Goal: Communication & Community: Answer question/provide support

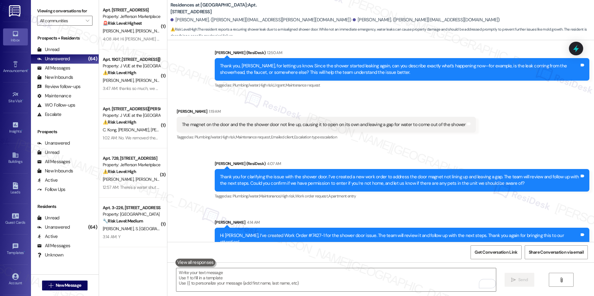
scroll to position [381, 0]
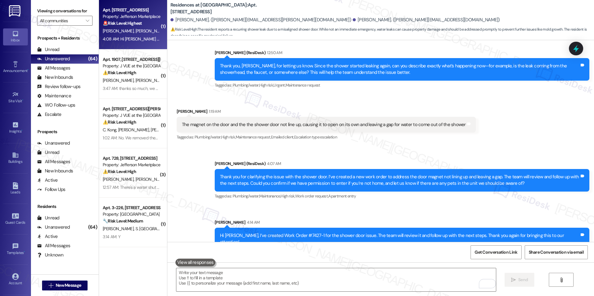
click at [130, 28] on div "[PERSON_NAME] [PERSON_NAME] [PERSON_NAME]" at bounding box center [131, 31] width 58 height 8
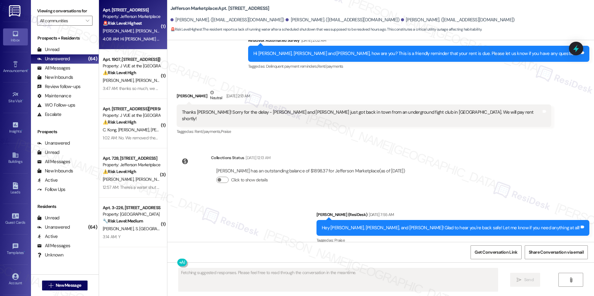
scroll to position [1735, 0]
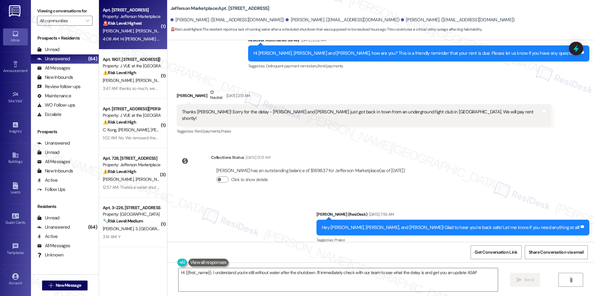
type textarea "Hi {{first_name}}, I understand you're still without water after the shutdown. …"
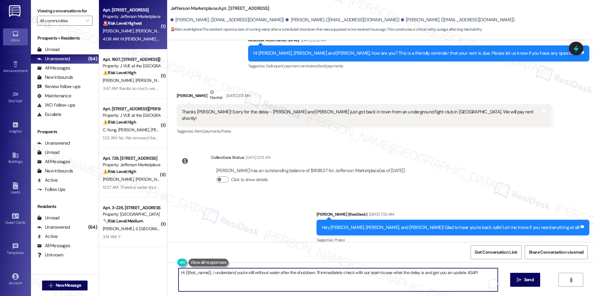
click at [338, 275] on textarea "Hi {{first_name}}, I understand you're still without water after the shutdown. …" at bounding box center [337, 279] width 319 height 23
click at [395, 286] on textarea "Hi {{first_name}}, I understand you're still without water after the shutdown. …" at bounding box center [337, 279] width 319 height 23
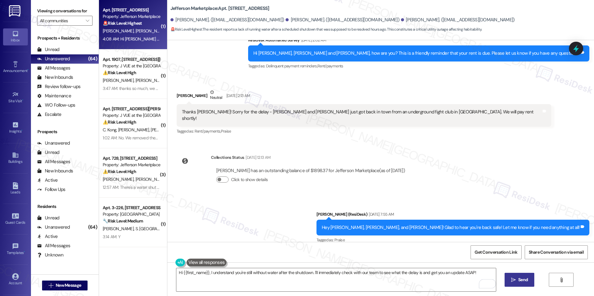
click at [515, 276] on button " Send" at bounding box center [519, 280] width 30 height 14
click at [572, 47] on icon at bounding box center [576, 48] width 11 height 11
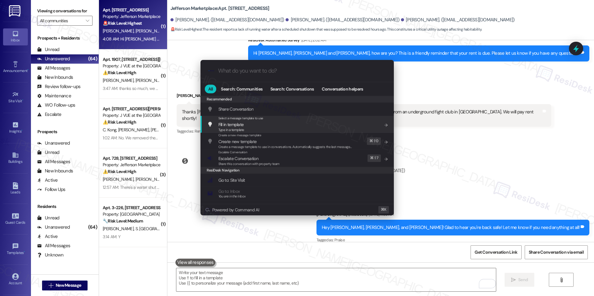
scroll to position [1735, 0]
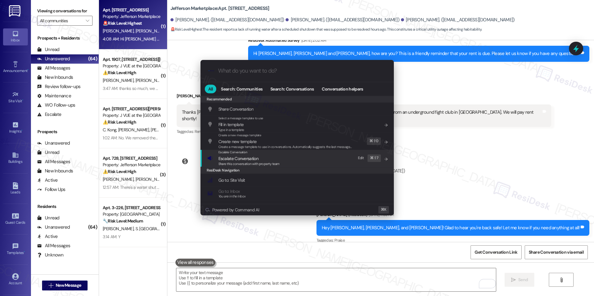
click at [269, 157] on span "Escalate Conversation" at bounding box center [248, 158] width 61 height 7
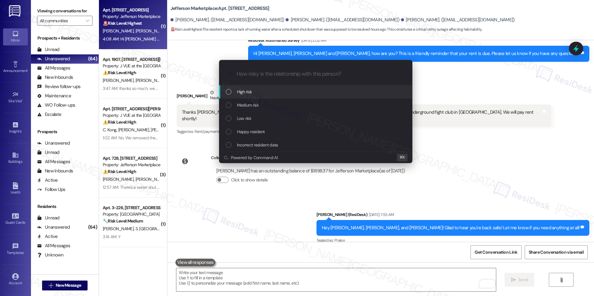
click at [260, 92] on div "High risk" at bounding box center [316, 91] width 181 height 7
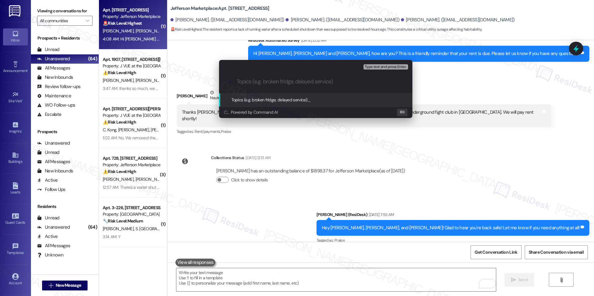
click at [253, 220] on div "Escalate Conversation High risk Topics (e.g. broken fridge, delayed service) An…" at bounding box center [297, 148] width 594 height 296
click at [253, 284] on div "Hi Jay - we still do not have running water from the shutdown at occurred earli…" at bounding box center [348, 287] width 332 height 6
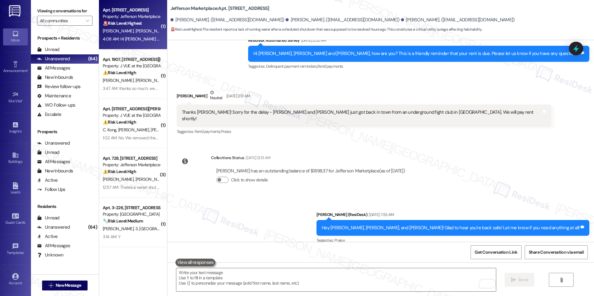
click at [253, 284] on div "Hi Jay - we still do not have running water from the shutdown at occurred earli…" at bounding box center [348, 287] width 332 height 6
copy div "Hi Jay - we still do not have running water from the shutdown at occurred earli…"
click at [572, 53] on icon at bounding box center [576, 48] width 11 height 11
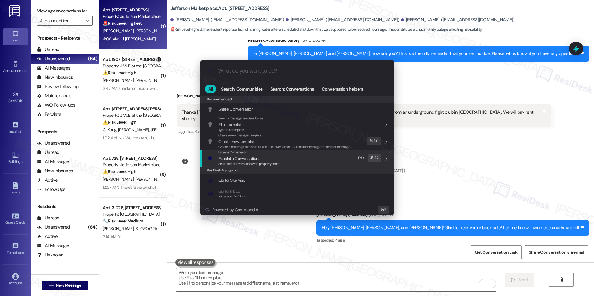
click at [252, 162] on span "Share this conversation with property team" at bounding box center [248, 164] width 61 height 4
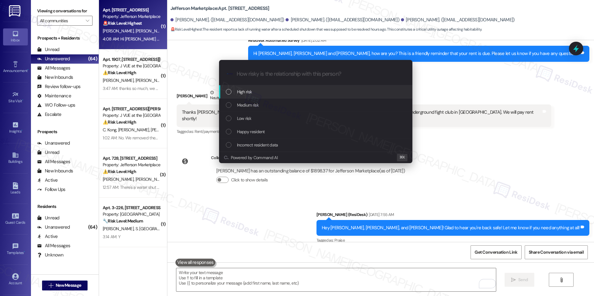
click at [260, 95] on div "High risk" at bounding box center [316, 91] width 181 height 7
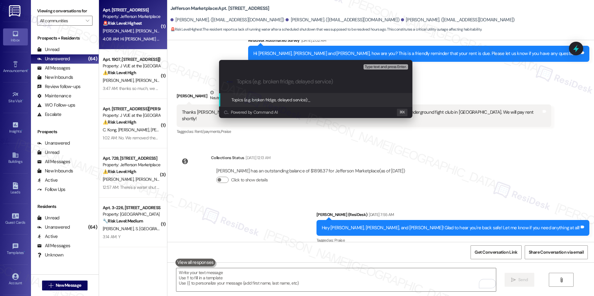
paste input "Urgent – Water Still Off After Scheduled Shutdown"
type input "Urgent – Water Still Off After Scheduled Shutdown"
click at [337, 101] on span "Urgent – Water Still Off After Scheduled Shutdown" at bounding box center [353, 100] width 91 height 6
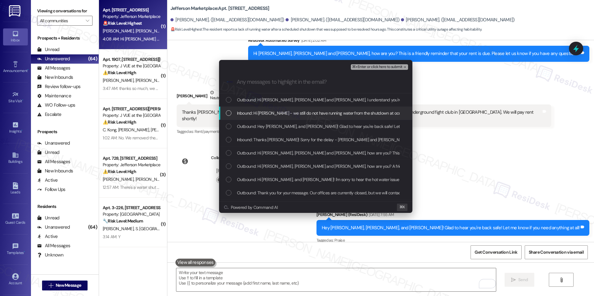
click at [304, 114] on span "Inbound: Hi Jay - we still do not have running water from the shutdown at occur…" at bounding box center [397, 113] width 321 height 7
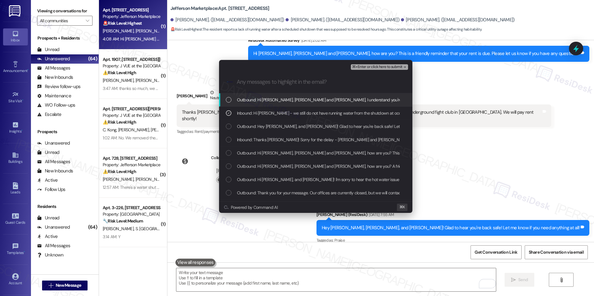
click at [372, 67] on span "⌘+Enter or click here to submit" at bounding box center [377, 67] width 50 height 4
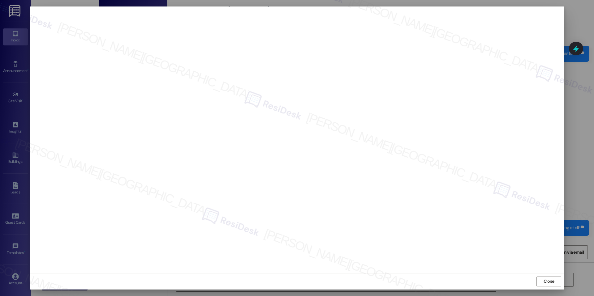
click at [536, 277] on div "Close" at bounding box center [297, 281] width 534 height 16
click at [536, 279] on div "Close" at bounding box center [297, 281] width 534 height 16
click at [541, 278] on button "Close" at bounding box center [548, 282] width 25 height 10
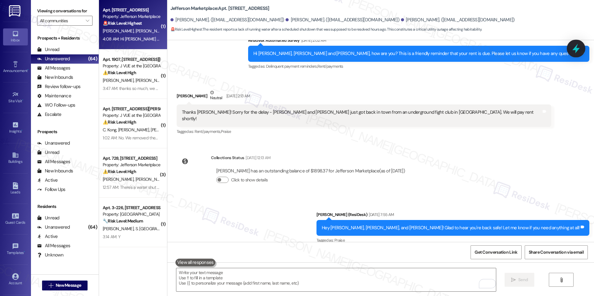
click at [579, 55] on div at bounding box center [576, 49] width 19 height 18
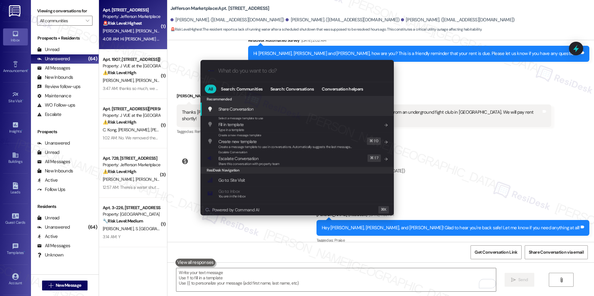
paste input "Urgent – Water Still Off After Scheduled Shutdown"
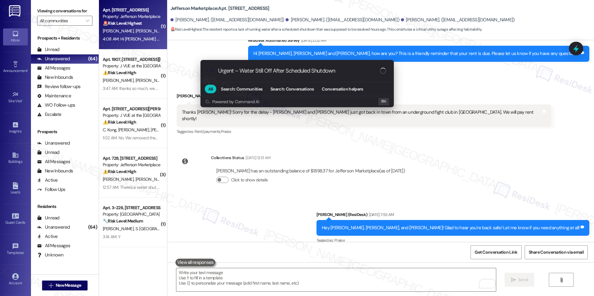
click at [301, 72] on input "Urgent – Water Still Off After Scheduled Shutdown" at bounding box center [299, 71] width 162 height 6
click at [301, 72] on input "Urgent – Water Still Off After Shutdown" at bounding box center [299, 71] width 162 height 6
click at [301, 72] on input "Urgent – Water Still Off After Shutdwn" at bounding box center [299, 71] width 162 height 6
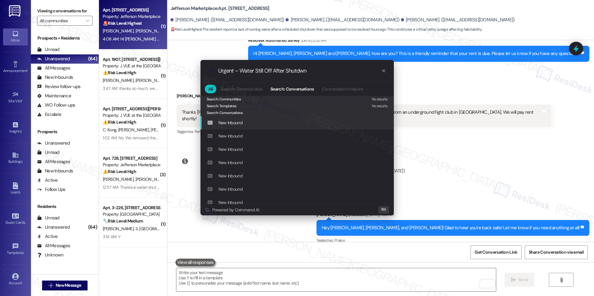
type input "Urgent – Water Still Off After Shutdwn"
click at [384, 71] on icon "progress bar" at bounding box center [383, 70] width 5 height 5
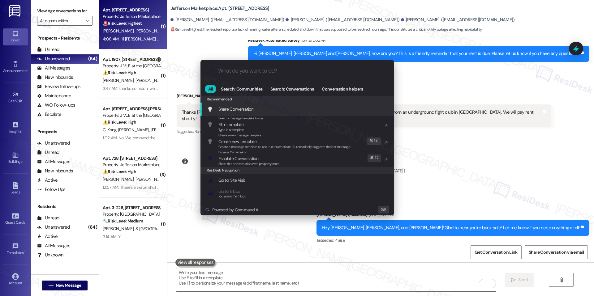
click at [384, 71] on input "What do you want to do?" at bounding box center [302, 71] width 168 height 6
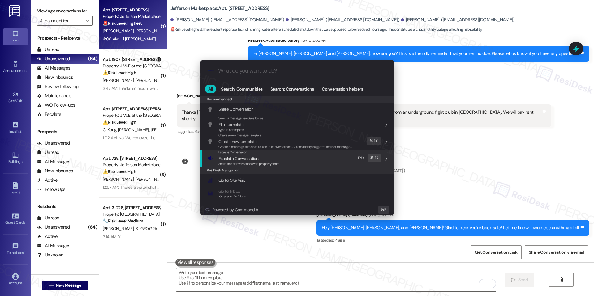
click at [248, 158] on span "Escalate Conversation" at bounding box center [238, 159] width 40 height 6
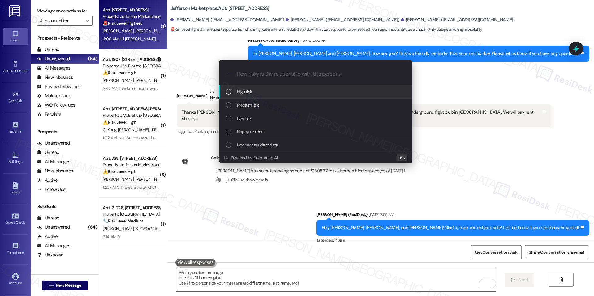
click at [259, 96] on div "High risk" at bounding box center [315, 91] width 193 height 13
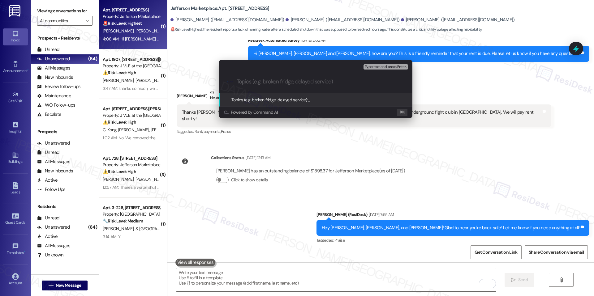
paste input "Urgent – Water Still Off After Scheduled Shutdown"
type input "Urgent – Water Still Off After Scheduled Shutdown"
click at [365, 103] on div "Topics (e.g. broken fridge, delayed service): Urgent – Water Still Off After Sc…" at bounding box center [315, 99] width 193 height 13
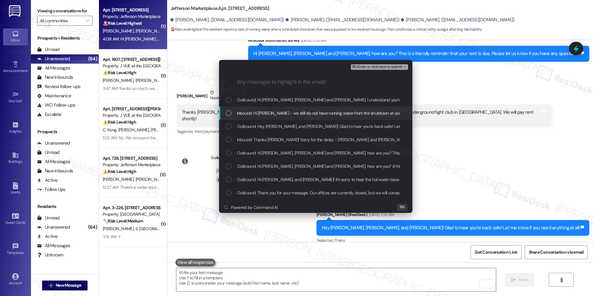
click at [336, 112] on span "Inbound: Hi Jay - we still do not have running water from the shutdown at occur…" at bounding box center [397, 113] width 321 height 7
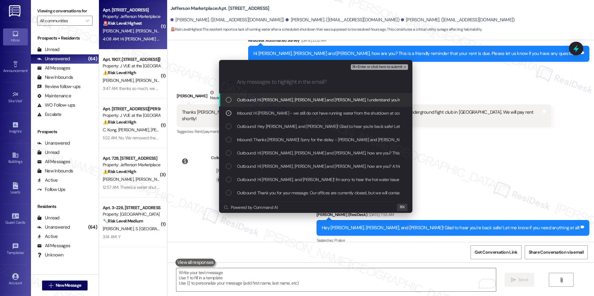
click at [367, 66] on span "⌘+Enter or click here to submit" at bounding box center [377, 67] width 50 height 4
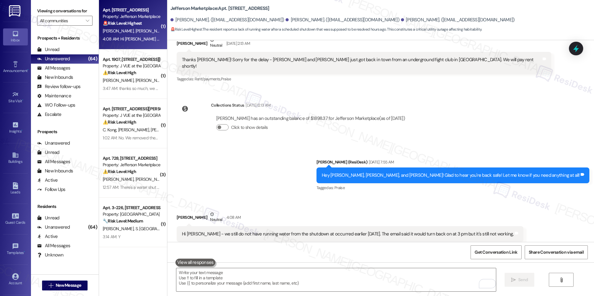
scroll to position [1786, 0]
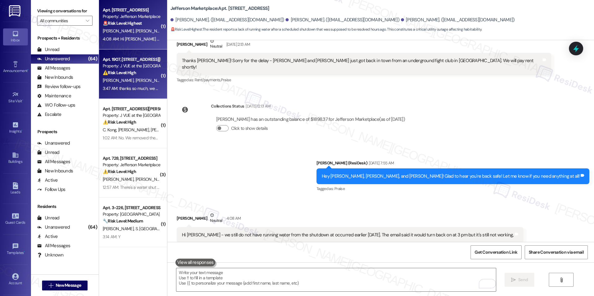
click at [138, 93] on div "Apt. 1907, 75 Saint Alphonsus St Property: J VUE at the LMA ⚠️ Risk Level: High…" at bounding box center [133, 73] width 68 height 49
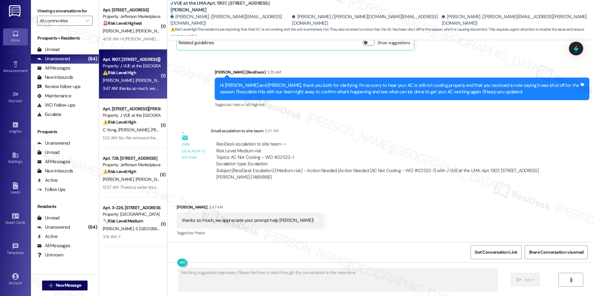
scroll to position [400, 0]
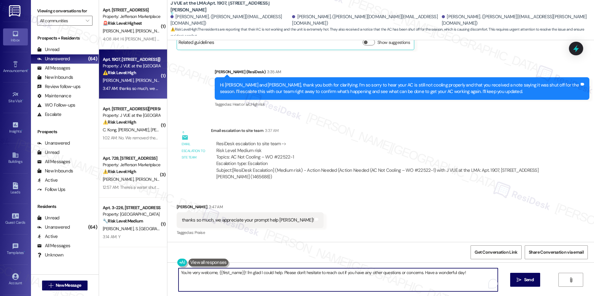
click at [361, 275] on textarea "You're very welcome, {{first_name}}! I'm glad I could help. Please don't hesita…" at bounding box center [337, 279] width 319 height 23
click at [451, 281] on textarea "You're very welcome, {{first_name}}! I'm glad I could help. Please don't hesita…" at bounding box center [337, 279] width 319 height 23
drag, startPoint x: 417, startPoint y: 272, endPoint x: 466, endPoint y: 271, distance: 49.2
click at [466, 271] on textarea "You're very welcome, {{first_name}}! I'm glad I could help. Please don't hesita…" at bounding box center [335, 279] width 319 height 23
type textarea "You're very welcome, {{first_name}}! I'm glad I could help. Please don't hesita…"
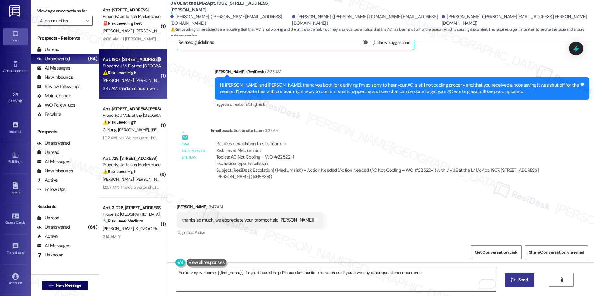
click at [513, 279] on icon "" at bounding box center [513, 280] width 5 height 5
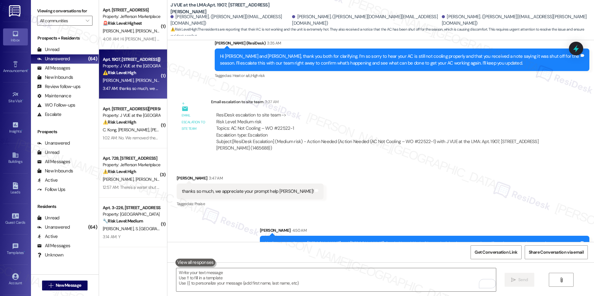
scroll to position [411, 0]
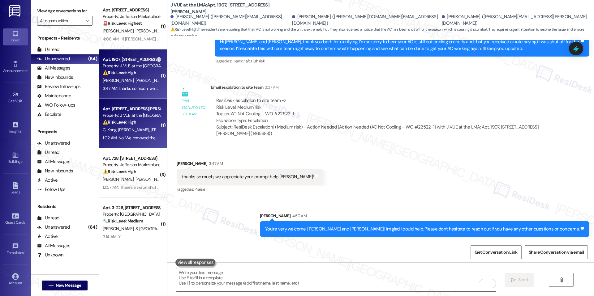
click at [152, 122] on div "⚠️ Risk Level: High The residents state that a work order was not completed and…" at bounding box center [131, 122] width 57 height 6
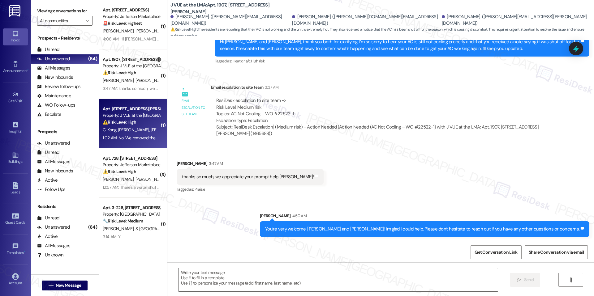
type textarea "Fetching suggested responses. Please feel free to read through the conversation…"
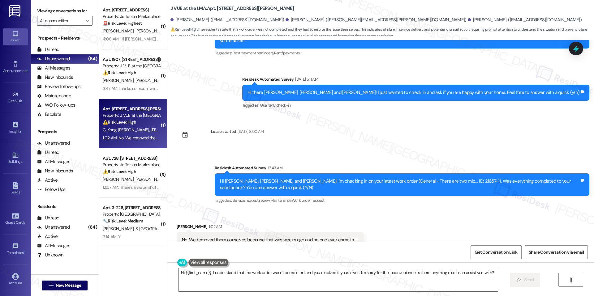
scroll to position [860, 0]
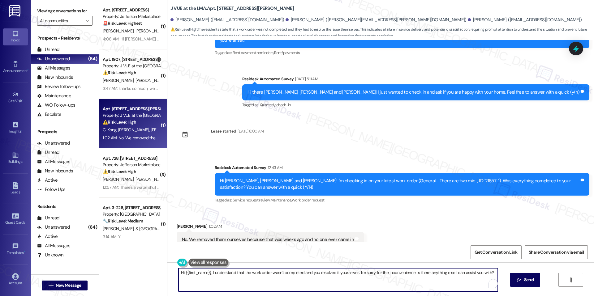
click at [297, 275] on textarea "Hi {{first_name}}, I understand that the work order wasn't completed and you re…" at bounding box center [337, 279] width 319 height 23
click at [311, 275] on textarea "Hi {{first_name}}, I understand that the work order wasn't completed and you re…" at bounding box center [337, 279] width 319 height 23
click at [288, 275] on textarea "Hi {{first_name}}, I understand that the work order wasn't completed and you re…" at bounding box center [335, 279] width 319 height 23
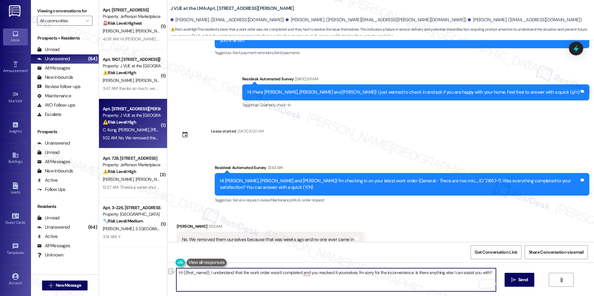
click at [288, 275] on textarea "Hi {{first_name}}, I understand that the work order wasn't completed and you re…" at bounding box center [335, 279] width 319 height 23
paste textarea "Annette, thank you for letting us know. I’m really sorry no one came to complet…"
type textarea "Hi Annette, thank you for letting us know. I’m really sorry no one came to comp…"
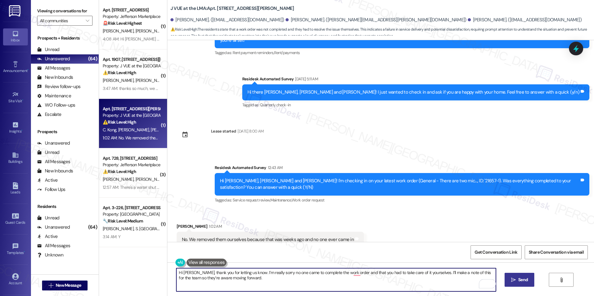
click at [520, 274] on button " Send" at bounding box center [519, 280] width 30 height 14
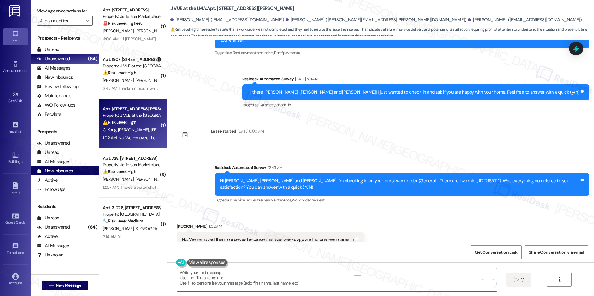
type textarea "Fetching suggested responses. Please feel free to read through the conversation…"
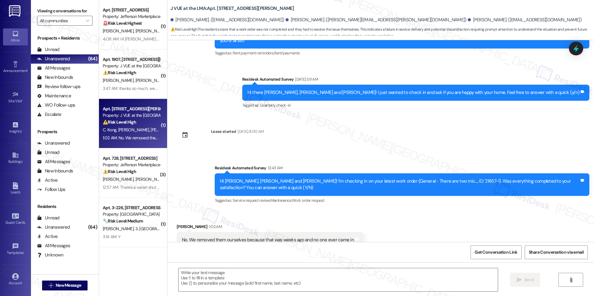
scroll to position [910, 0]
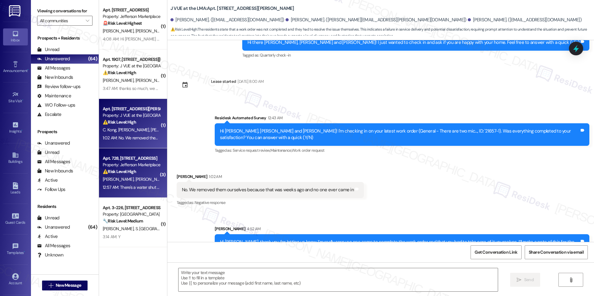
click at [135, 182] on div "B. Selden T. Cranor" at bounding box center [131, 180] width 58 height 8
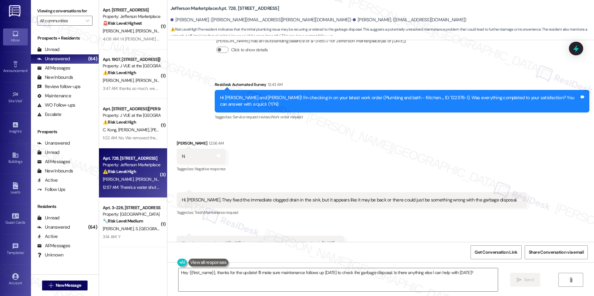
scroll to position [1547, 0]
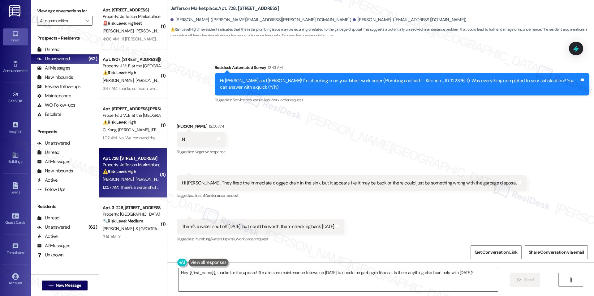
click at [180, 86] on div "Survey, sent via SMS Residesk Automated Survey 12:43 AM Hi Taylor and Benjamin!…" at bounding box center [380, 79] width 426 height 59
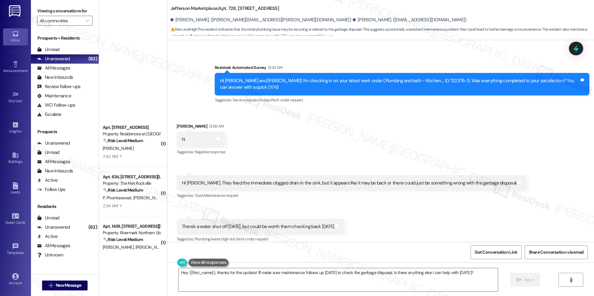
scroll to position [0, 0]
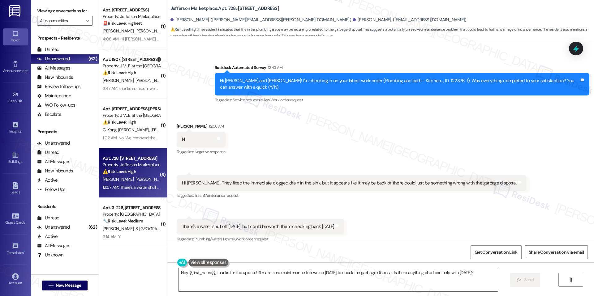
click at [268, 266] on div "Hey {{first_name}}, thanks for the update! I'll make sure maintenance follows u…" at bounding box center [380, 286] width 426 height 46
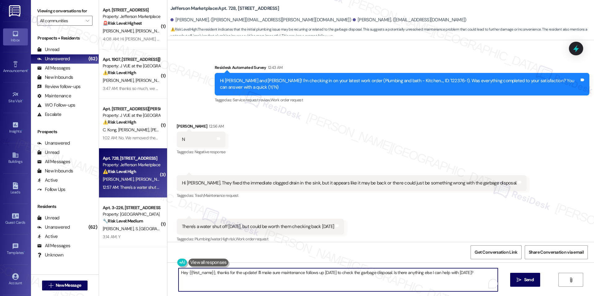
click at [267, 274] on textarea "Hey {{first_name}}, thanks for the update! I'll make sure maintenance follows u…" at bounding box center [337, 279] width 319 height 23
paste textarea "i Benjamin, thanks for the update. Since there was a water shut-off today, it m…"
type textarea "Hi [PERSON_NAME], thanks for the update. Since there was a water shut-off [DATE…"
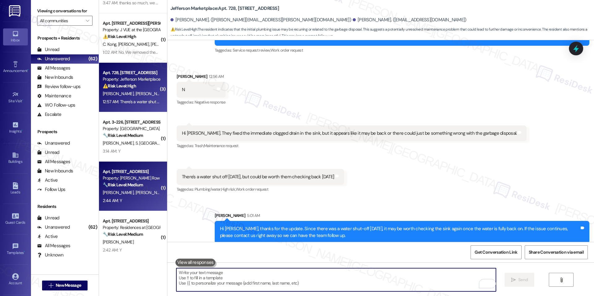
scroll to position [87, 0]
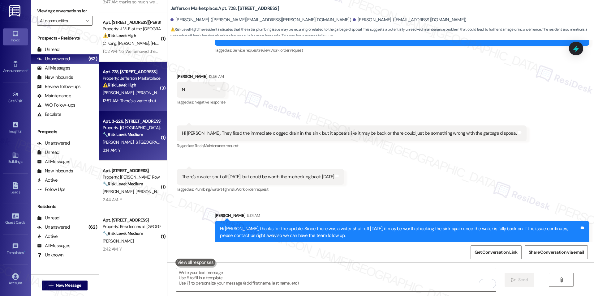
click at [131, 155] on div "Apt. 3-226, 11410 Esplanade Dr Property: J Harbor Park at North Point 🔧 Risk Le…" at bounding box center [133, 135] width 68 height 49
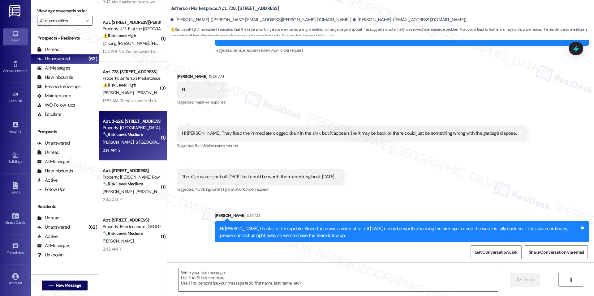
type textarea "Fetching suggested responses. Please feel free to read through the conversation…"
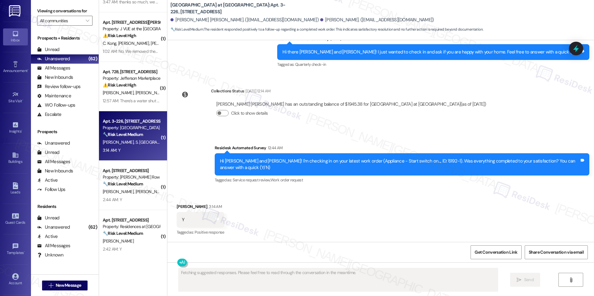
scroll to position [413, 0]
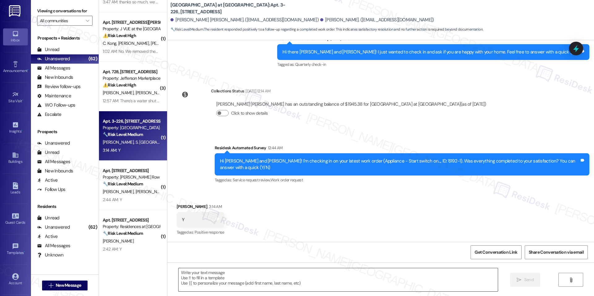
click at [220, 277] on textarea at bounding box center [337, 279] width 319 height 23
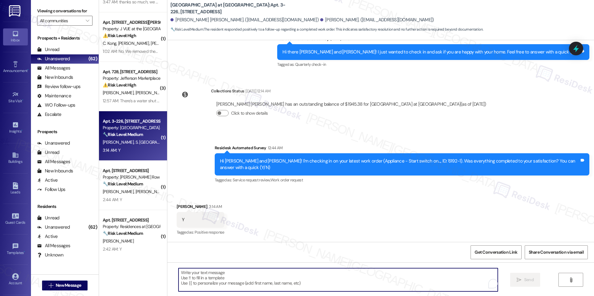
paste textarea "I'm happy the work order was completed to your satisfaction! We'd also love to …"
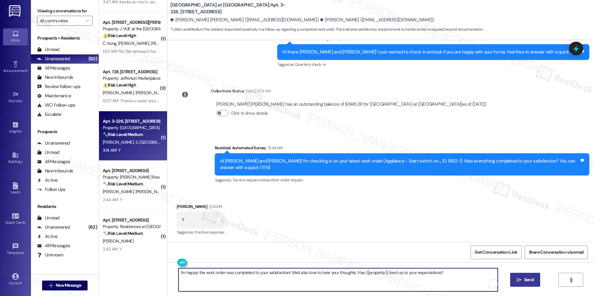
type textarea "I'm happy the work order was completed to your satisfaction! We'd also love to …"
click at [536, 281] on button " Send" at bounding box center [525, 280] width 30 height 14
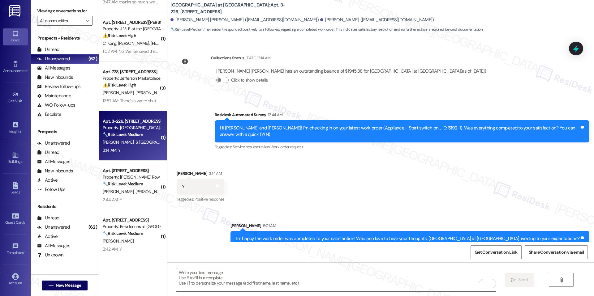
scroll to position [456, 0]
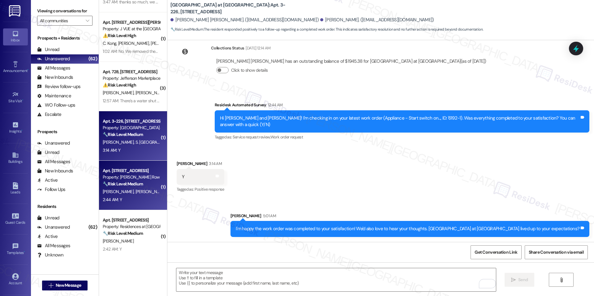
click at [147, 195] on div "S. Thomas L. Wright" at bounding box center [131, 192] width 58 height 8
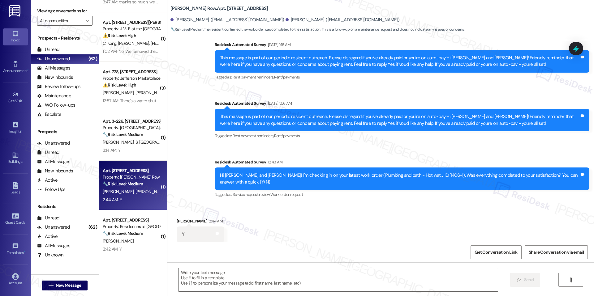
scroll to position [800, 0]
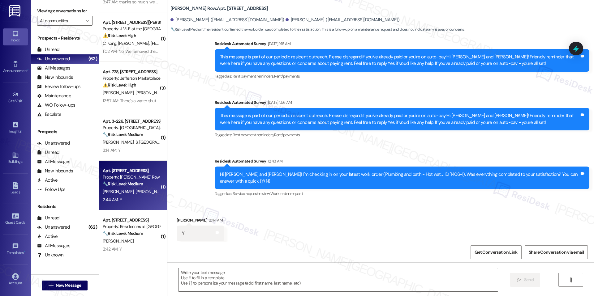
type textarea "Fetching suggested responses. Please feel free to read through the conversation…"
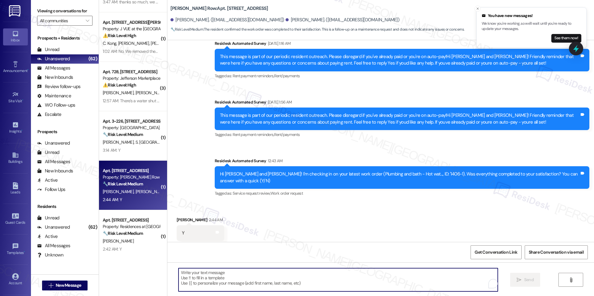
click at [258, 281] on textarea "To enrich screen reader interactions, please activate Accessibility in Grammarl…" at bounding box center [337, 279] width 319 height 23
paste textarea "I'm happy the work order was completed to your satisfaction! We'd also love to …"
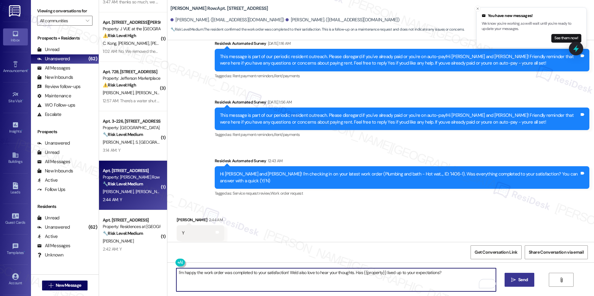
type textarea "I'm happy the work order was completed to your satisfaction! We'd also love to …"
click at [525, 279] on span "Send" at bounding box center [523, 280] width 10 height 6
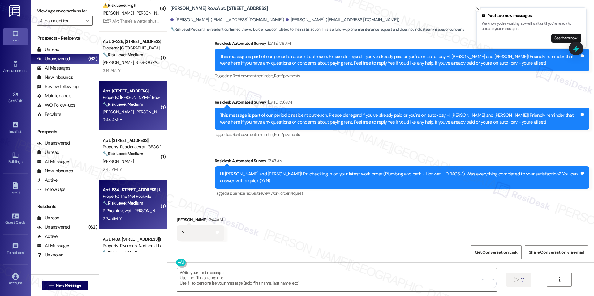
scroll to position [800, 0]
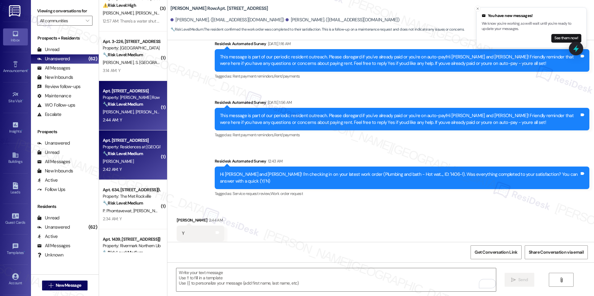
click at [130, 149] on div "Property: Residences at [GEOGRAPHIC_DATA]" at bounding box center [131, 147] width 57 height 6
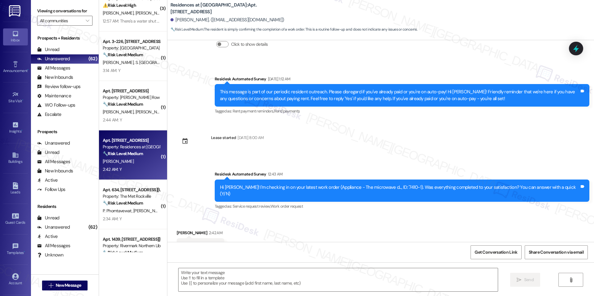
scroll to position [1318, 0]
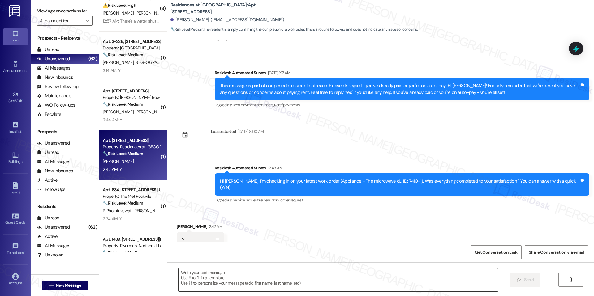
paste textarea "I'm happy the work order was completed to your satisfaction! We'd also love to …"
click at [285, 272] on textarea at bounding box center [337, 279] width 319 height 23
type textarea "I'm happy the work order was completed to your satisfaction! We'd also love to …"
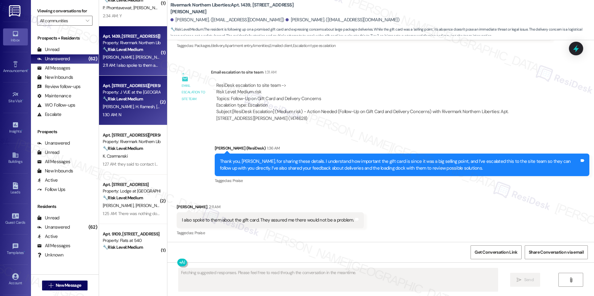
scroll to position [369, 0]
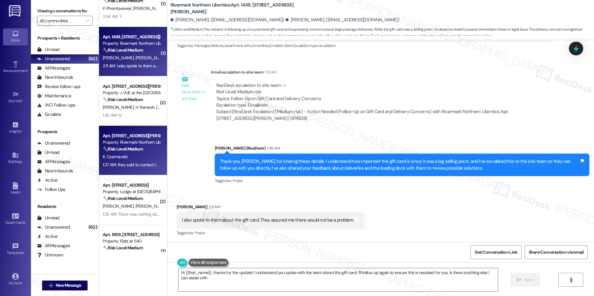
type textarea "Hi {{first_name}}, thanks for the update! I understand you spoke with the team …"
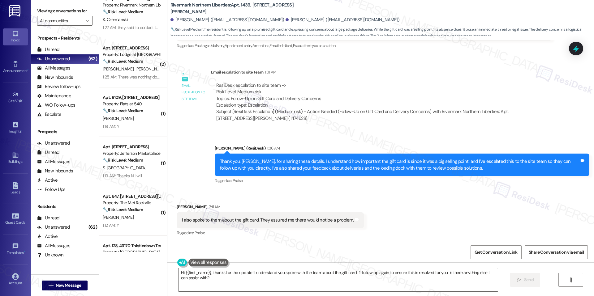
scroll to position [509, 0]
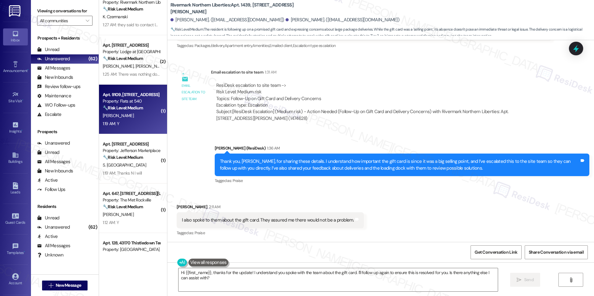
click at [125, 118] on div "E. Diaz" at bounding box center [131, 116] width 58 height 8
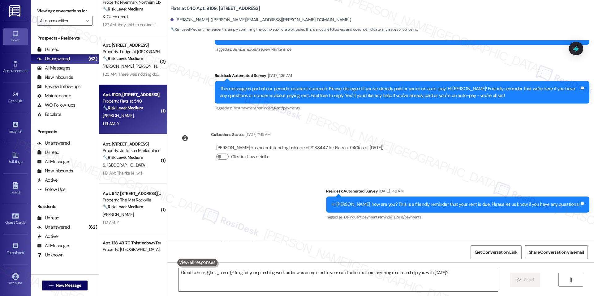
scroll to position [275, 0]
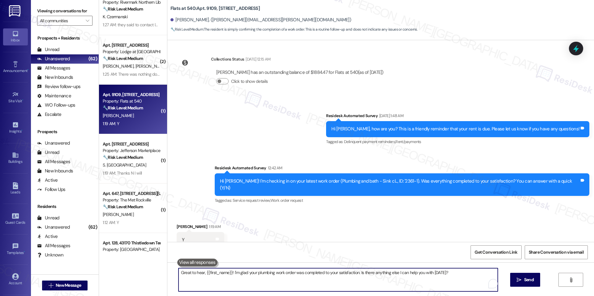
click at [226, 274] on textarea "Great to hear, {{first_name}}! I'm glad your plumbing work order was completed …" at bounding box center [337, 279] width 319 height 23
paste textarea "I'm happy the work order was completed to your satisfaction! We'd also love to …"
type textarea "I'm happy the work order was completed to your satisfaction! We'd also love to …"
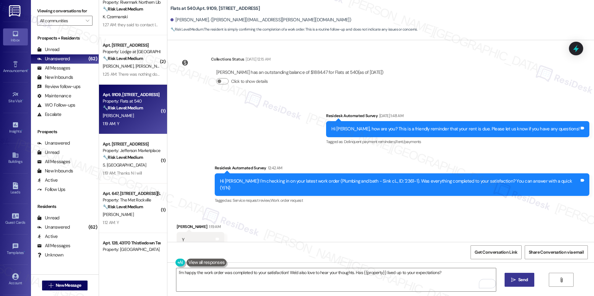
click at [520, 284] on button " Send" at bounding box center [519, 280] width 30 height 14
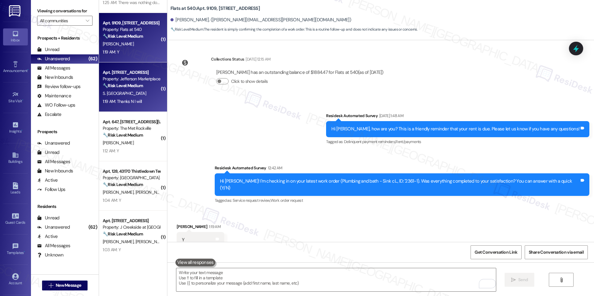
scroll to position [590, 0]
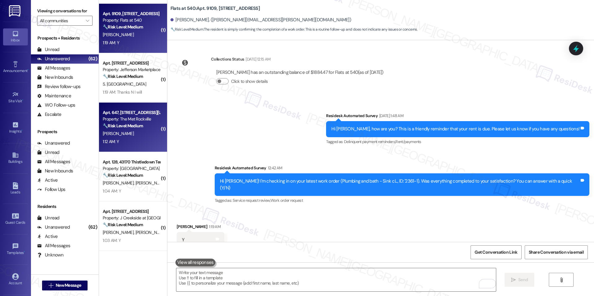
click at [124, 137] on div "C. Arndt" at bounding box center [131, 134] width 58 height 8
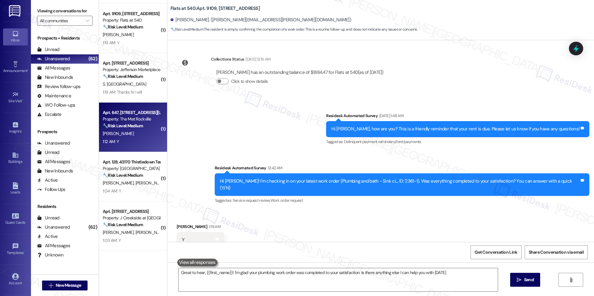
type textarea "Great to hear, {{first_name}}! I'm glad your plumbing work order was completed …"
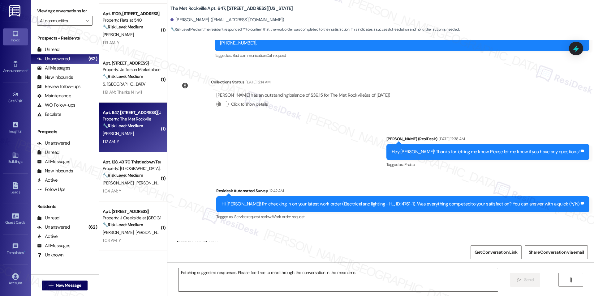
scroll to position [2534, 0]
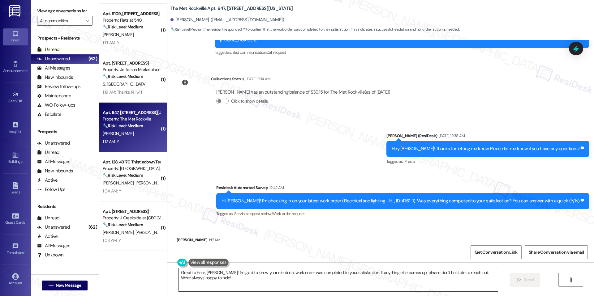
click at [216, 273] on textarea "Great to hear, Corey! I'm glad to know your electrical work order was completed…" at bounding box center [337, 279] width 319 height 23
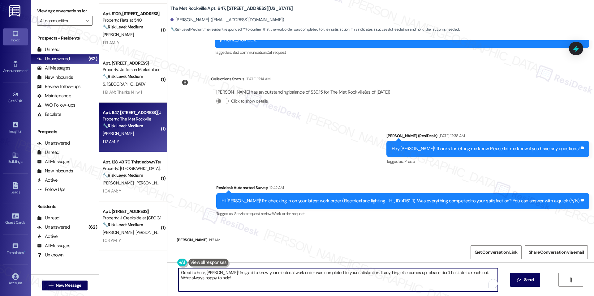
click at [216, 273] on textarea "Great to hear, Corey! I'm glad to know your electrical work order was completed…" at bounding box center [337, 279] width 319 height 23
click at [352, 285] on textarea "Great to hear, Corey! I'm glad to know your electrical work order was completed…" at bounding box center [335, 279] width 319 height 23
drag, startPoint x: 354, startPoint y: 272, endPoint x: 369, endPoint y: 293, distance: 26.5
click at [368, 294] on div "Great to hear, Corey! I'm glad to know your electrical work order was completed…" at bounding box center [380, 286] width 426 height 46
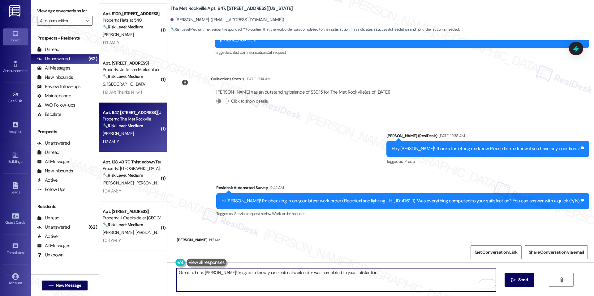
paste textarea "I'm happy the work order was completed to your satisfaction! We'd also love to …"
click at [466, 275] on textarea "Great to hear, Corey! I'm glad to know your electrical work order was completed…" at bounding box center [335, 279] width 319 height 23
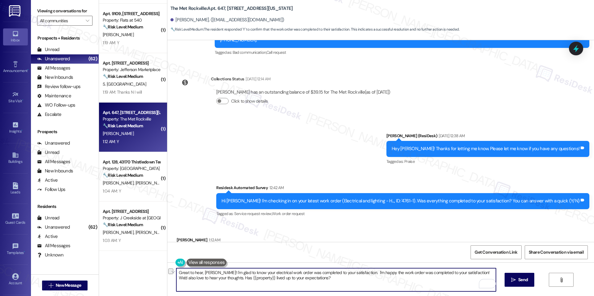
drag, startPoint x: 465, startPoint y: 274, endPoint x: 357, endPoint y: 274, distance: 107.9
click at [357, 274] on textarea "Great to hear, Corey! I'm glad to know your electrical work order was completed…" at bounding box center [335, 279] width 319 height 23
click at [430, 278] on textarea "Great to hear, Corey! I'm glad to know your electrical work order was completed…" at bounding box center [335, 279] width 319 height 23
type textarea "Great to hear, Corey! I'm glad to know your electrical work order was completed…"
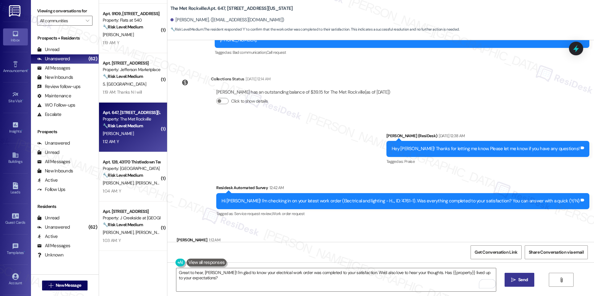
click at [524, 276] on button " Send" at bounding box center [519, 280] width 30 height 14
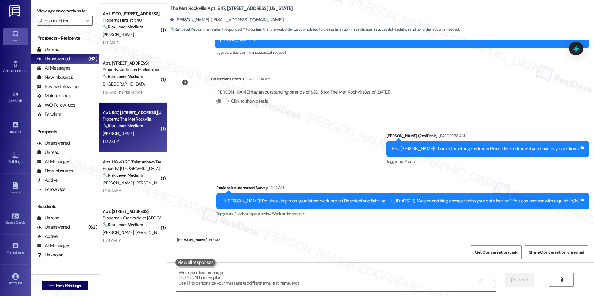
scroll to position [2584, 0]
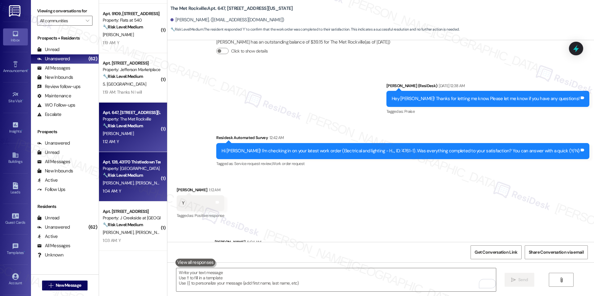
click at [135, 185] on div "V. Paul O. Brathwaite" at bounding box center [131, 183] width 58 height 8
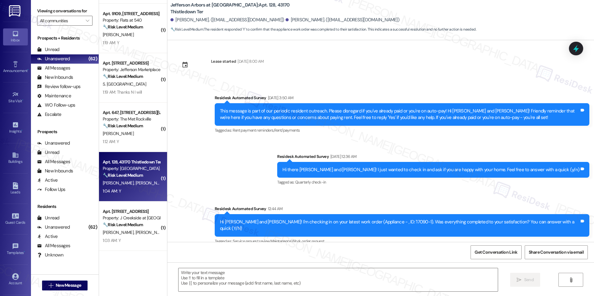
scroll to position [474, 0]
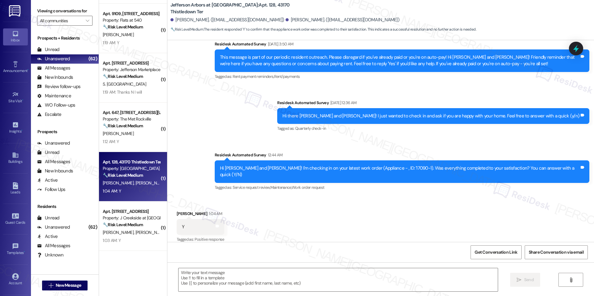
type textarea "Fetching suggested responses. Please feel free to read through the conversation…"
click at [255, 271] on textarea at bounding box center [337, 279] width 319 height 23
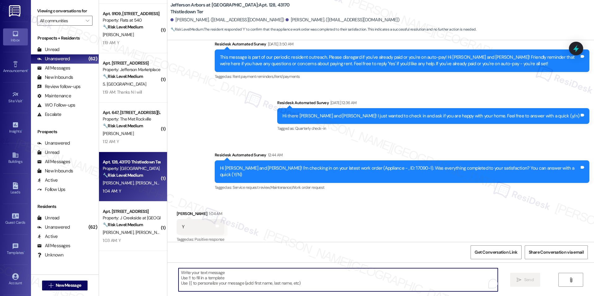
paste textarea "I'm happy the work order was completed to your satisfaction! We'd also love to …"
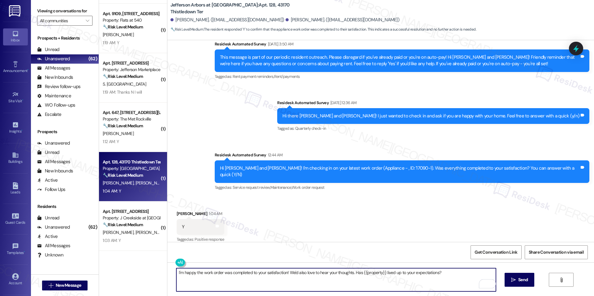
type textarea "I'm happy the work order was completed to your satisfaction! We'd also love to …"
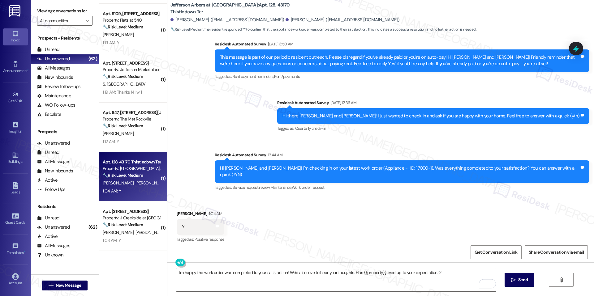
click at [501, 280] on div "I'm happy the work order was completed to your satisfaction! We'd also love to …" at bounding box center [380, 286] width 426 height 46
click at [504, 280] on button " Send" at bounding box center [519, 280] width 30 height 14
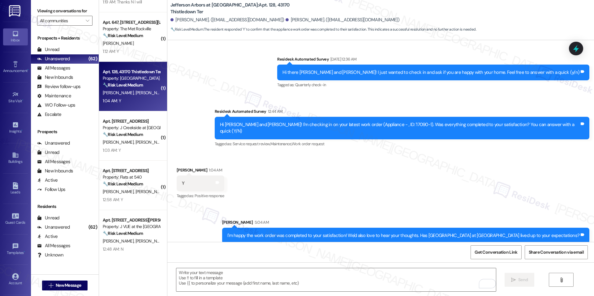
scroll to position [683, 0]
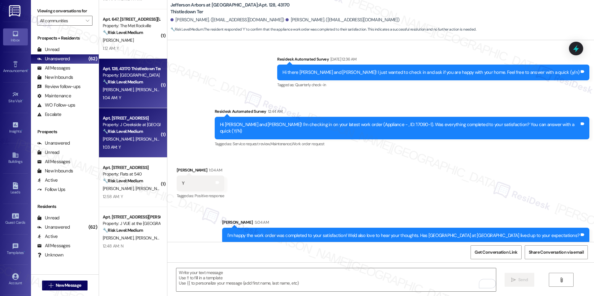
click at [132, 116] on div "Apt. 2134, 360 Creamery Way" at bounding box center [131, 118] width 57 height 6
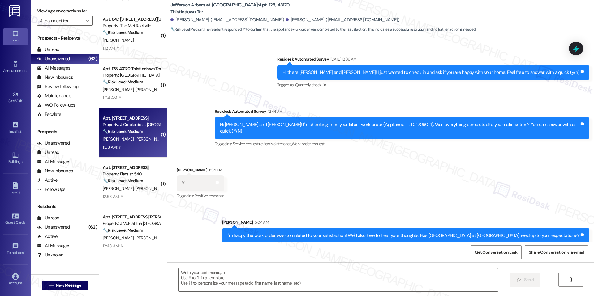
type textarea "Fetching suggested responses. Please feel free to read through the conversation…"
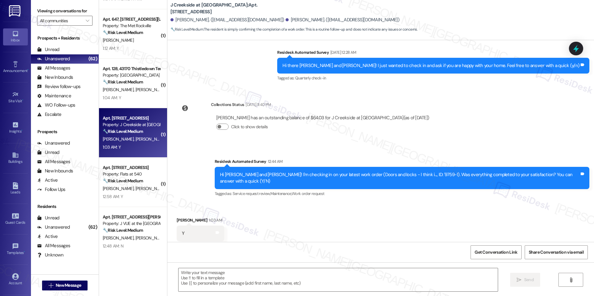
scroll to position [711, 0]
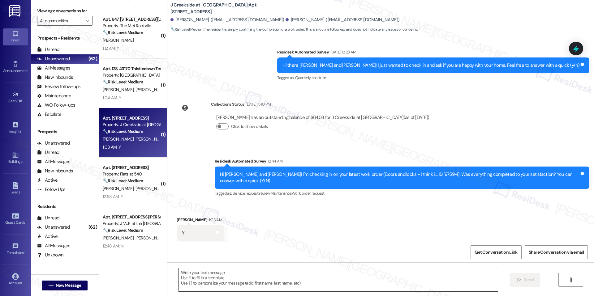
click at [243, 280] on textarea at bounding box center [337, 279] width 319 height 23
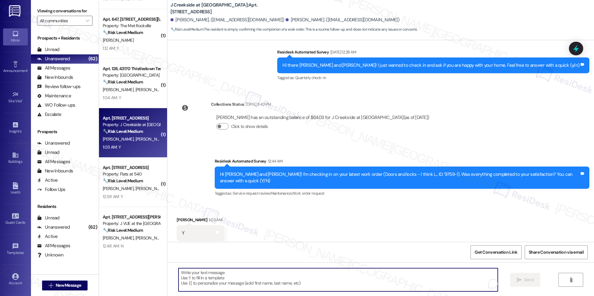
paste textarea "I'm happy the work order was completed to your satisfaction! We'd also love to …"
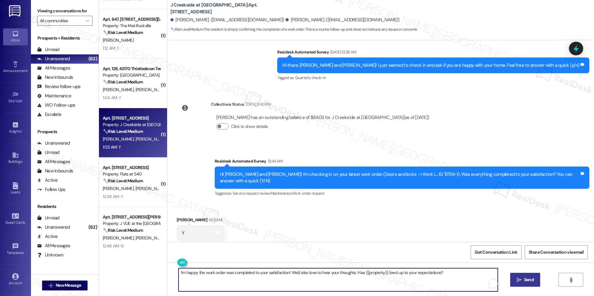
type textarea "I'm happy the work order was completed to your satisfaction! We'd also love to …"
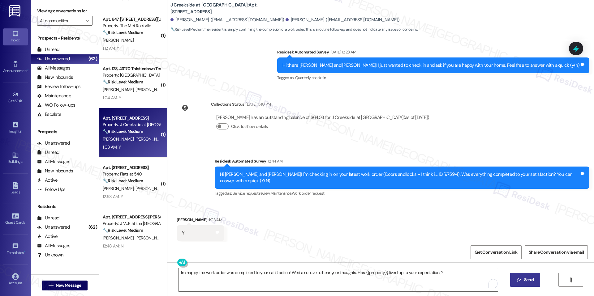
click at [531, 276] on button " Send" at bounding box center [525, 280] width 30 height 14
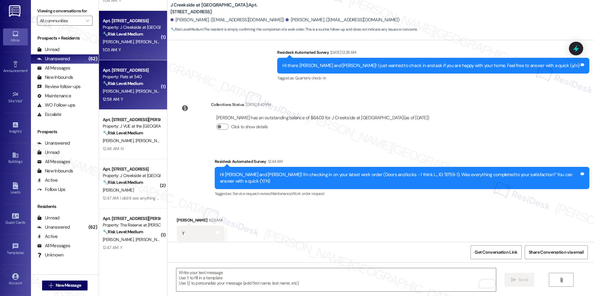
scroll to position [781, 0]
click at [135, 93] on span "M. Sanchez Sosa" at bounding box center [166, 91] width 63 height 6
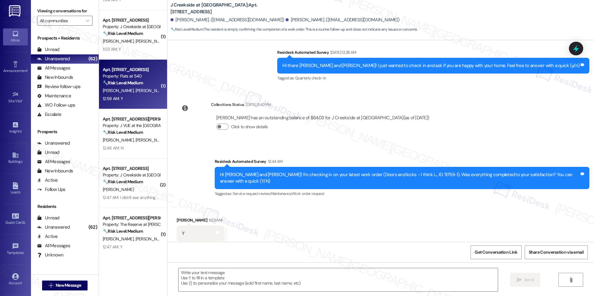
type textarea "Fetching suggested responses. Please feel free to read through the conversation…"
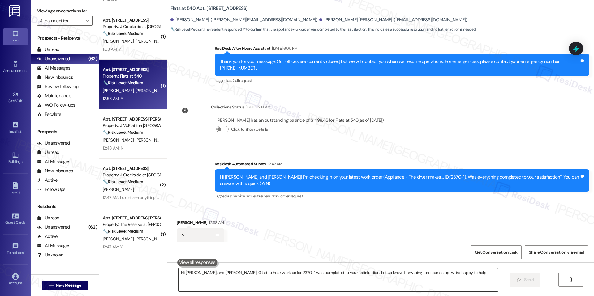
scroll to position [178, 0]
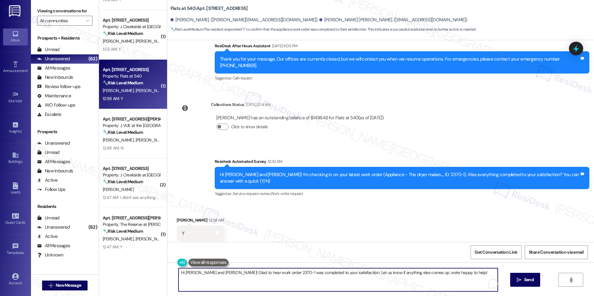
click at [238, 277] on textarea "Hi Kyle and Melissa! Glad to hear work order 2370-1 was completed to your satis…" at bounding box center [337, 279] width 319 height 23
paste textarea "I'm happy the work order was completed to your satisfaction! We'd also love to …"
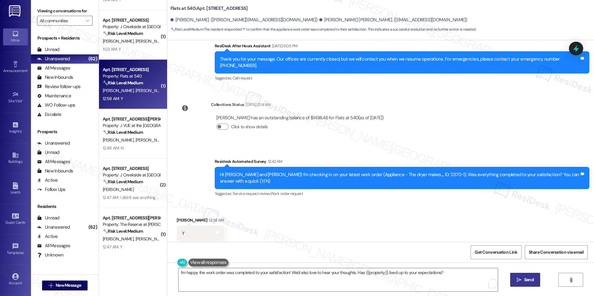
click at [530, 281] on span "Send" at bounding box center [529, 280] width 10 height 6
type textarea "Fetching suggested responses. Please feel free to read through the conversation…"
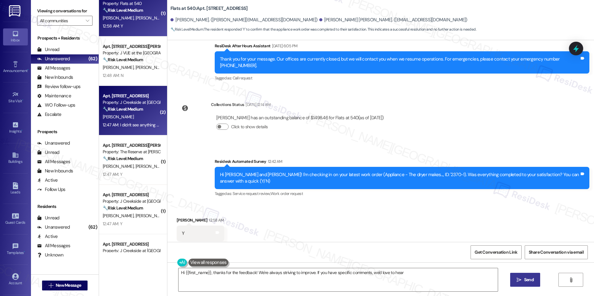
scroll to position [853, 0]
type textarea "Hi {{first_name}}, thanks for the feedback! We're always striving to improve. I…"
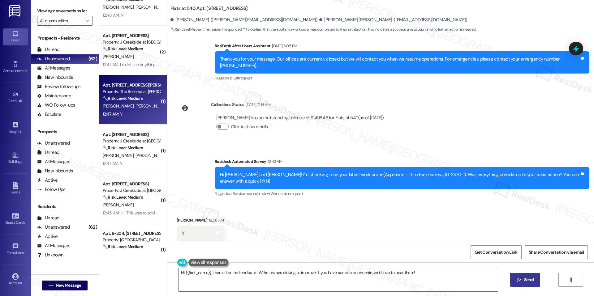
scroll to position [916, 0]
click at [131, 110] on div "12:47 AM: Y 12:47 AM: Y" at bounding box center [131, 113] width 58 height 8
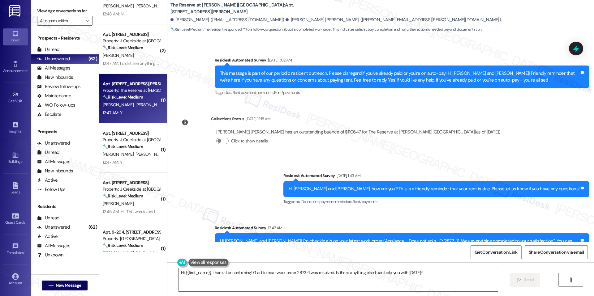
scroll to position [526, 0]
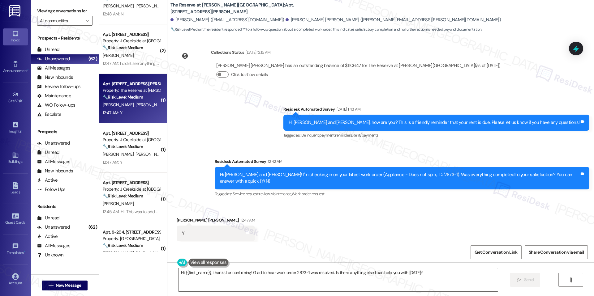
click at [131, 111] on div "12:47 AM: Y 12:47 AM: Y" at bounding box center [131, 113] width 58 height 8
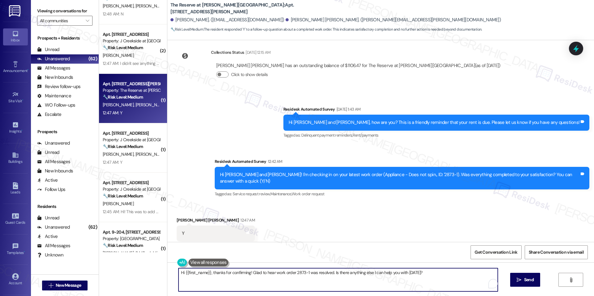
click at [229, 274] on textarea "Hi {{first_name}}, thanks for confirming! Glad to hear work order 2873-1 was re…" at bounding box center [337, 279] width 319 height 23
paste textarea "I'm happy the work order was completed to your satisfaction! We'd also love to …"
type textarea "I'm happy the work order was completed to your satisfaction! We'd also love to …"
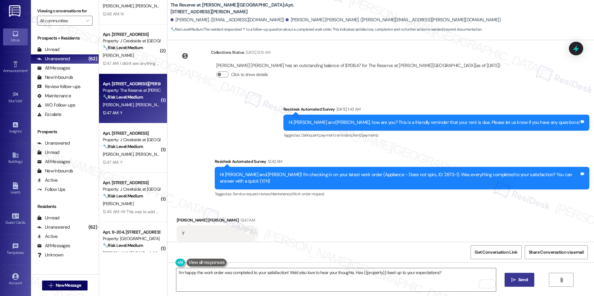
click at [511, 275] on button " Send" at bounding box center [519, 280] width 30 height 14
type textarea "{{first_name}}, thanks for confirming the work order was completed to your sati…"
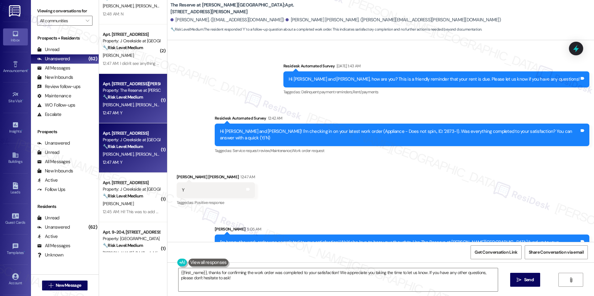
click at [127, 151] on div "R. Soni S. Soni" at bounding box center [131, 155] width 58 height 8
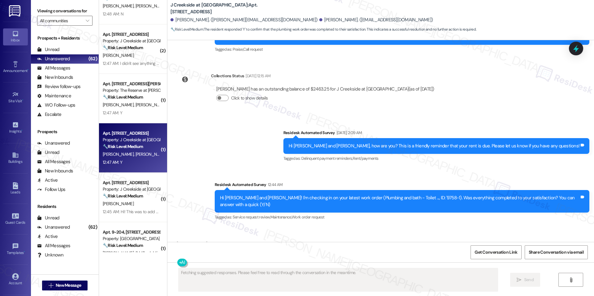
scroll to position [1165, 0]
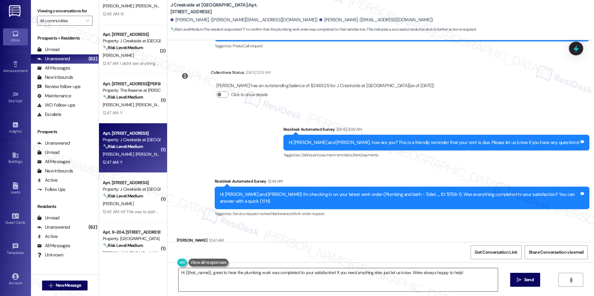
click at [225, 273] on textarea "Hi {{first_name}}, great to hear the plumbing work was completed to your satisf…" at bounding box center [337, 279] width 319 height 23
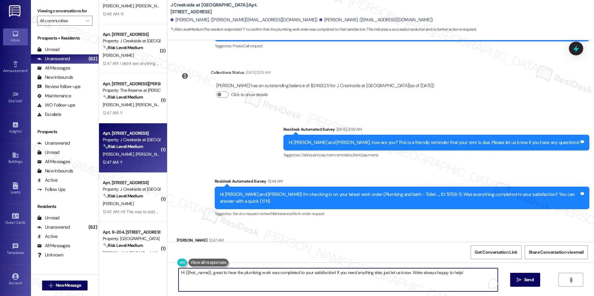
click at [225, 273] on textarea "Hi {{first_name}}, great to hear the plumbing work was completed to your satisf…" at bounding box center [337, 279] width 319 height 23
paste textarea "I'm happy the work order was completed to your satisfaction! We'd also love to …"
type textarea "I'm happy the work order was completed to your satisfaction! We'd also love to …"
click at [532, 274] on button " Send" at bounding box center [525, 280] width 30 height 14
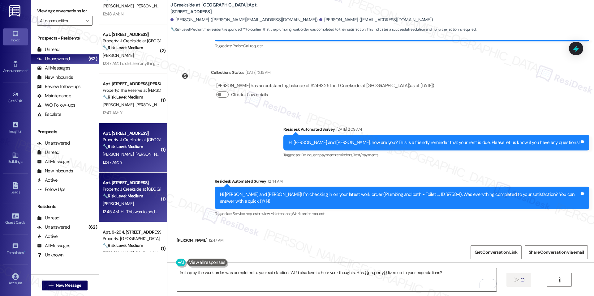
click at [138, 195] on strong "🔧 Risk Level: Medium" at bounding box center [123, 196] width 40 height 6
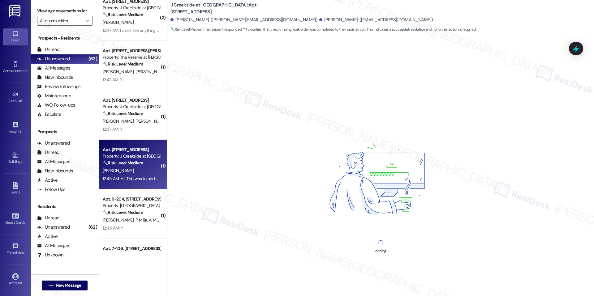
scroll to position [957, 0]
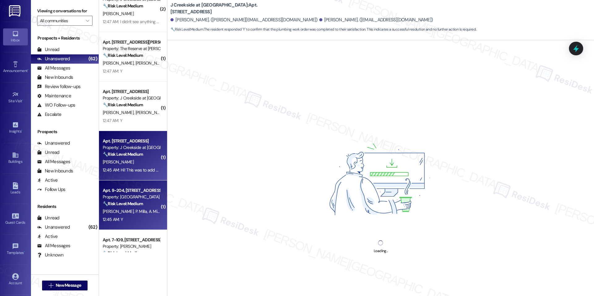
click at [135, 210] on span "P. Milla" at bounding box center [141, 212] width 13 height 6
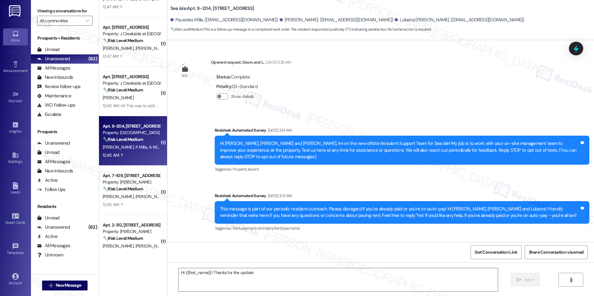
scroll to position [358, 0]
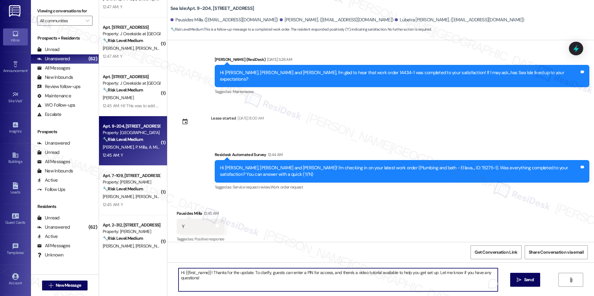
click at [224, 273] on textarea "Hi {{first_name}}! Thanks for the update. To clarify, guests can enter a PIN fo…" at bounding box center [337, 279] width 319 height 23
type textarea "Fetching suggested responses. Please feel free to read through the conversation…"
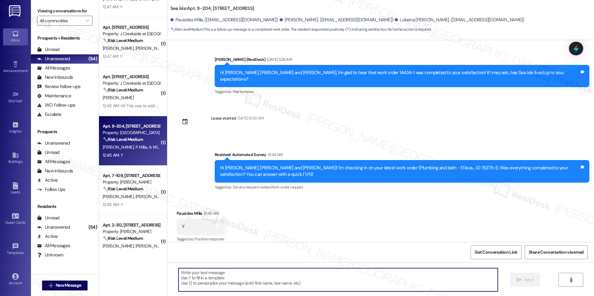
click at [272, 281] on textarea "To enrich screen reader interactions, please activate Accessibility in Grammarl…" at bounding box center [337, 279] width 319 height 23
paste textarea "I'm happy the work order was completed to your satisfaction! We'd also love to …"
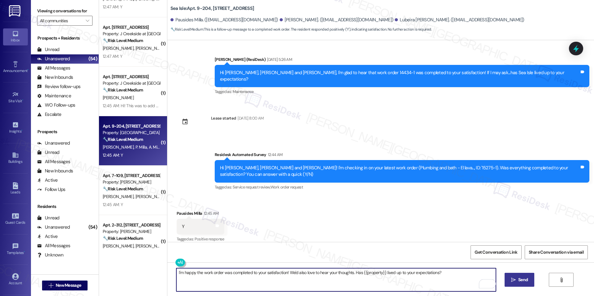
type textarea "I'm happy the work order was completed to your satisfaction! We'd also love to …"
click at [506, 279] on button " Send" at bounding box center [519, 280] width 30 height 14
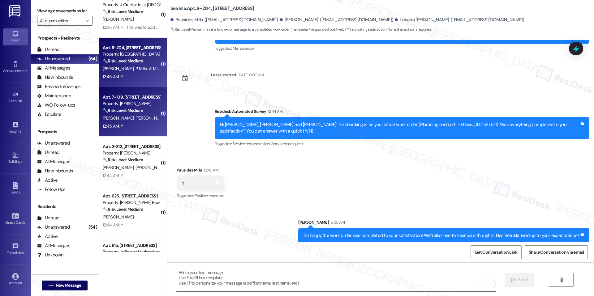
scroll to position [1100, 0]
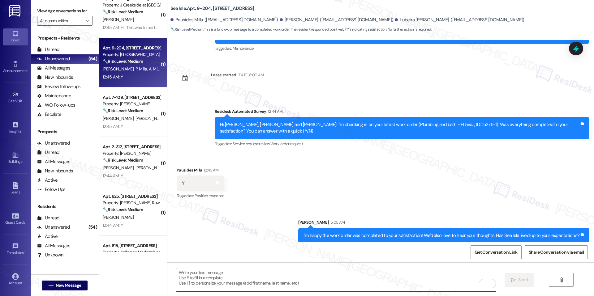
click at [265, 278] on textarea "To enrich screen reader interactions, please activate Accessibility in Grammarl…" at bounding box center [335, 279] width 319 height 23
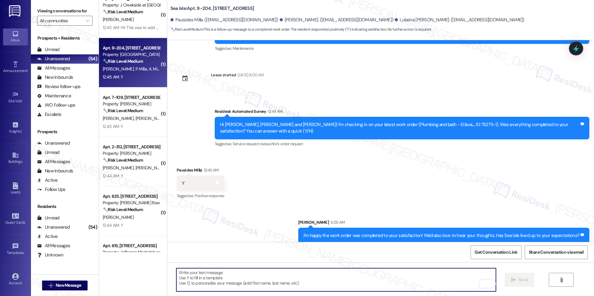
paste textarea "I'm happy the work order was completed to your satisfaction! We'd also love to …"
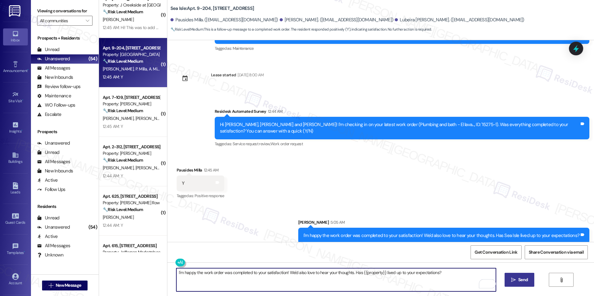
type textarea "I'm happy the work order was completed to your satisfaction! We'd also love to …"
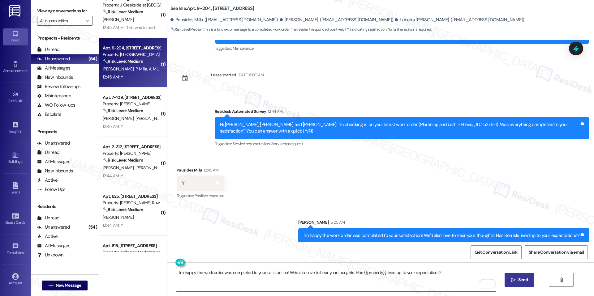
click at [519, 282] on span "Send" at bounding box center [523, 280] width 10 height 6
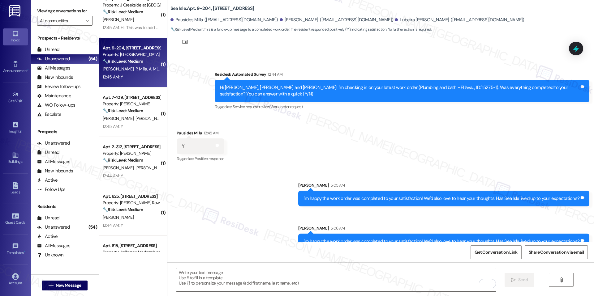
scroll to position [445, 0]
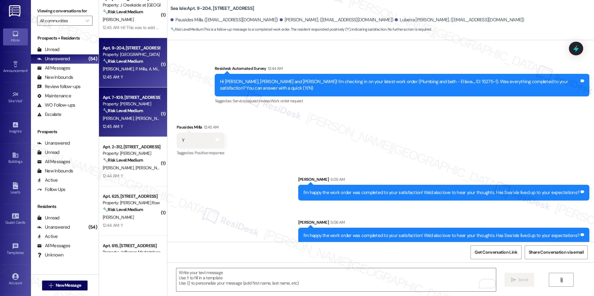
click at [126, 122] on div "S. Giddens J. Scapanski" at bounding box center [131, 119] width 58 height 8
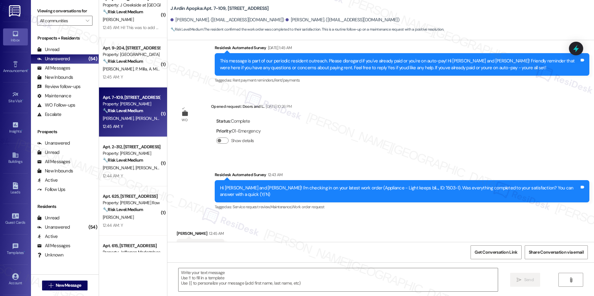
type textarea "Fetching suggested responses. Please feel free to read through the conversation…"
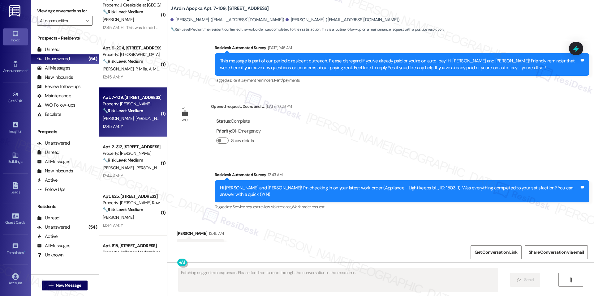
scroll to position [836, 0]
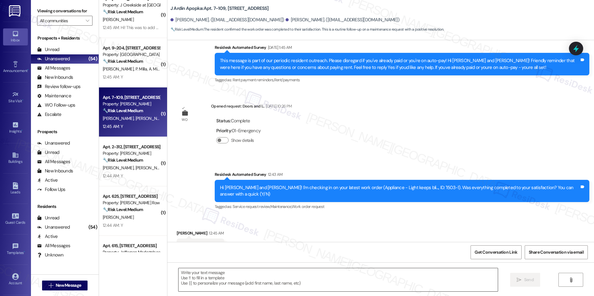
click at [230, 282] on textarea at bounding box center [337, 279] width 319 height 23
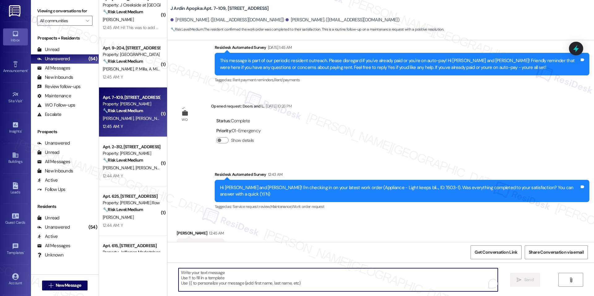
paste textarea "I'm happy the work order was completed to your satisfaction! We'd also love to …"
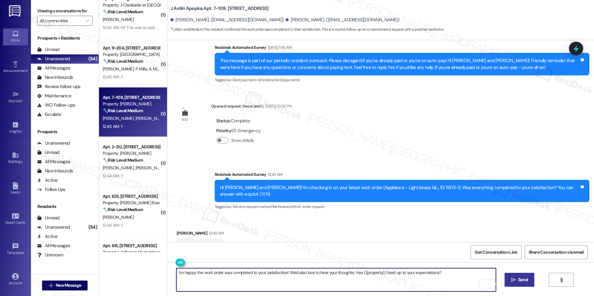
type textarea "I'm happy the work order was completed to your satisfaction! We'd also love to …"
click at [517, 278] on span "Send" at bounding box center [523, 280] width 12 height 6
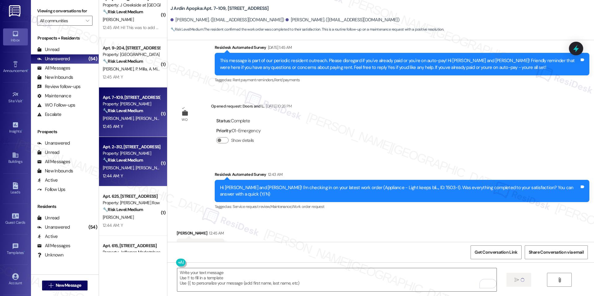
scroll to position [836, 0]
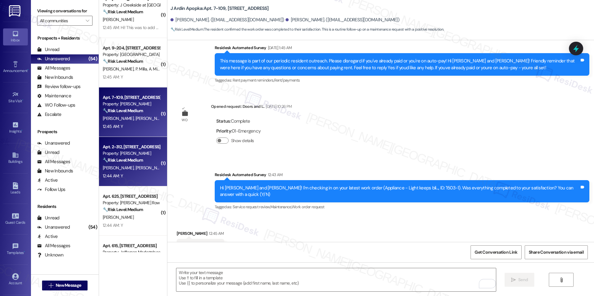
click at [128, 165] on div "T. Trotter K. Cooper" at bounding box center [131, 168] width 58 height 8
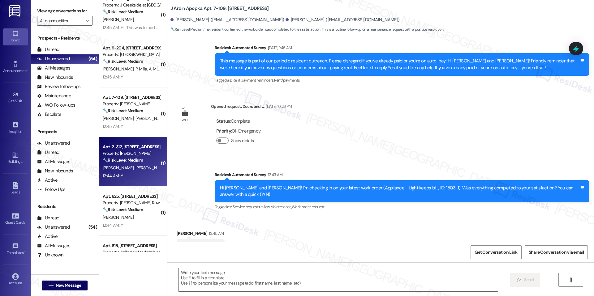
type textarea "Fetching suggested responses. Please feel free to read through the conversation…"
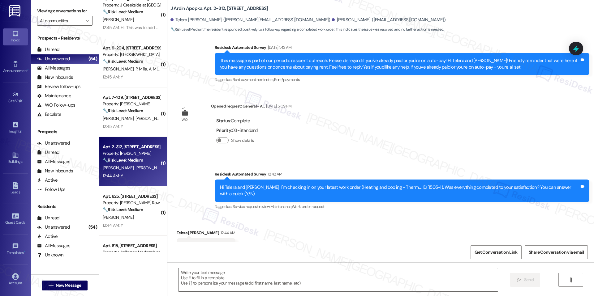
scroll to position [237, 0]
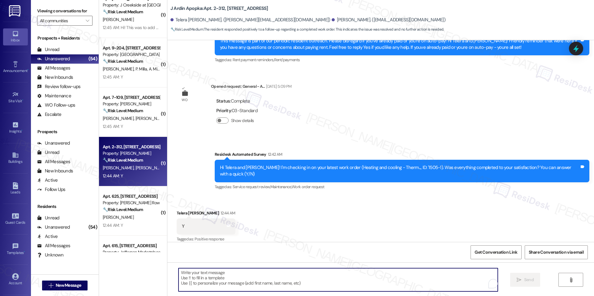
click at [229, 281] on textarea "To enrich screen reader interactions, please activate Accessibility in Grammarl…" at bounding box center [337, 279] width 319 height 23
paste textarea "I'm happy the work order was completed to your satisfaction! We'd also love to …"
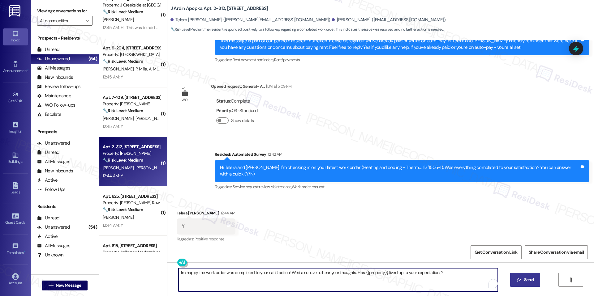
type textarea "I'm happy the work order was completed to your satisfaction! We'd also love to …"
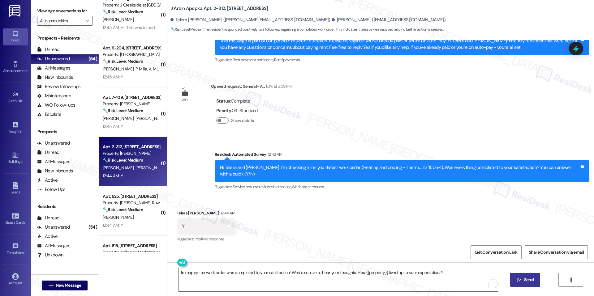
click at [527, 286] on button " Send" at bounding box center [525, 280] width 30 height 14
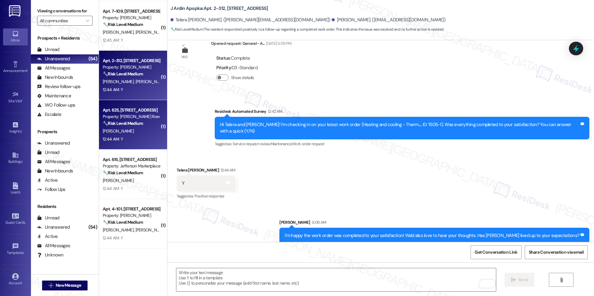
scroll to position [1188, 0]
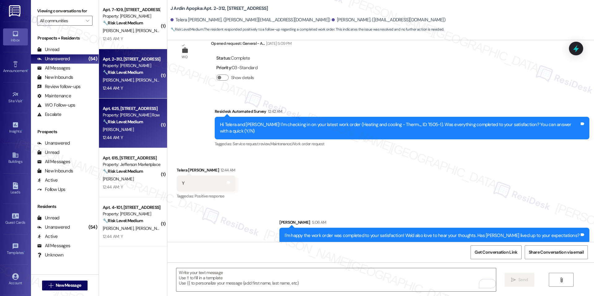
click at [128, 142] on div "Apt. 625, 1319 South Capitol Street SW Property: J Coopers Row 🔧 Risk Level: Me…" at bounding box center [133, 123] width 68 height 49
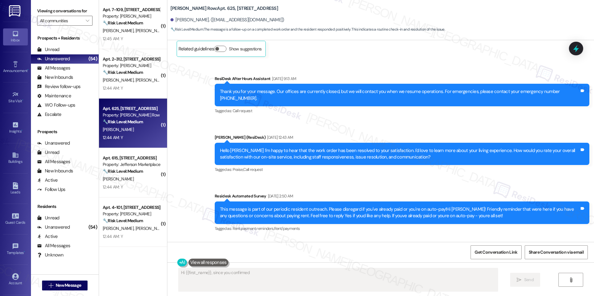
scroll to position [237, 0]
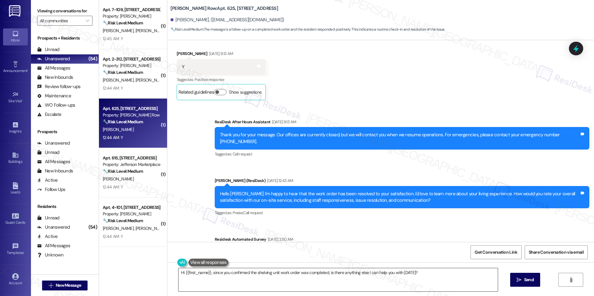
click at [219, 274] on textarea "Hi {{first_name}}, since you confirmed the shelving unit work order was complet…" at bounding box center [337, 279] width 319 height 23
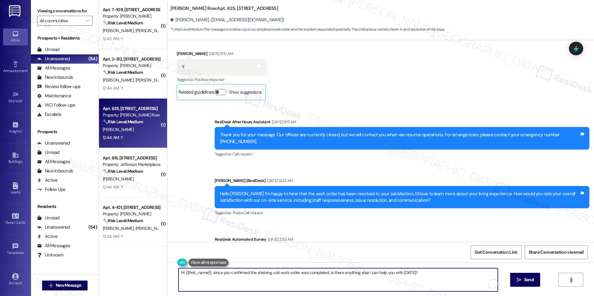
click at [219, 274] on textarea "Hi {{first_name}}, since you confirmed the shelving unit work order was complet…" at bounding box center [337, 279] width 319 height 23
paste textarea "I'm happy the work order was completed to your satisfaction! We'd also love to …"
type textarea "I'm happy the work order was completed to your satisfaction! We'd also love to …"
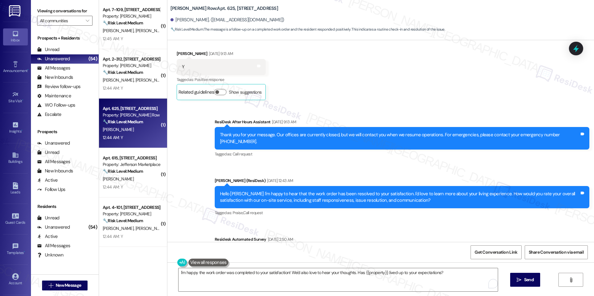
click at [507, 281] on div "I'm happy the work order was completed to your satisfaction! We'd also love to …" at bounding box center [380, 286] width 426 height 46
click at [513, 281] on button " Send" at bounding box center [525, 280] width 30 height 14
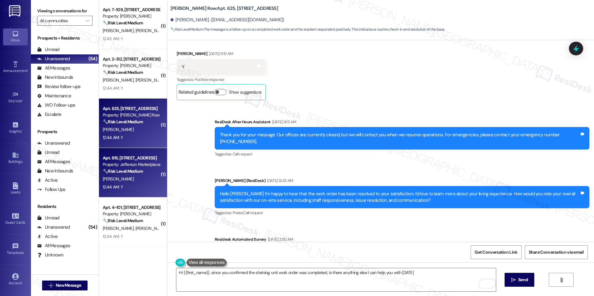
type textarea "Hi {{first_name}}, since you confirmed the shelving unit work order was complet…"
click at [131, 181] on div "J. Chinuntdet" at bounding box center [131, 179] width 58 height 8
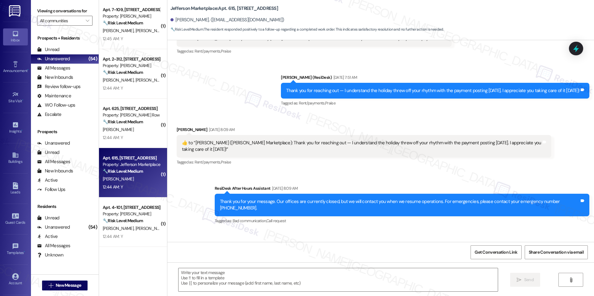
scroll to position [812, 0]
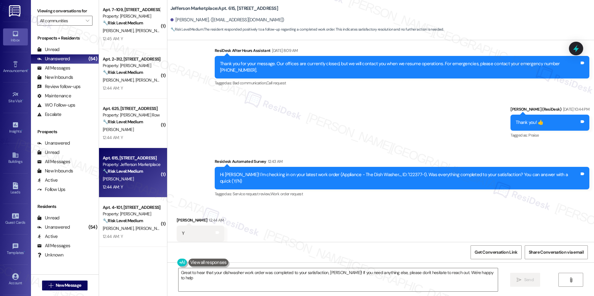
type textarea "Great to hear that your dishwasher work order was completed to your satisfactio…"
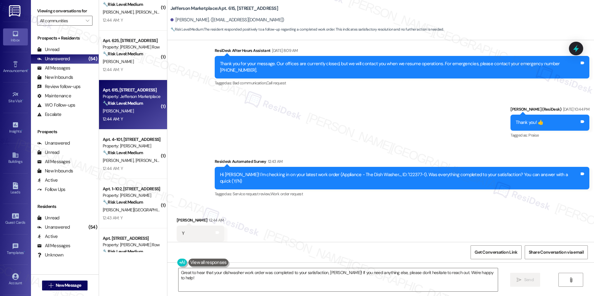
scroll to position [812, 0]
click at [313, 272] on textarea "Great to hear that your dishwasher work order was completed to your satisfactio…" at bounding box center [337, 279] width 319 height 23
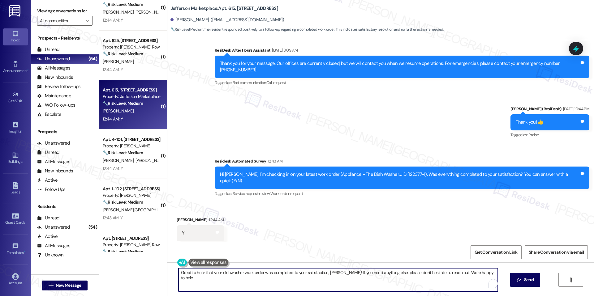
click at [313, 272] on textarea "Great to hear that your dishwasher work order was completed to your satisfactio…" at bounding box center [337, 279] width 319 height 23
click at [325, 282] on textarea "Great to hear that your dishwasher work order was completed to your satisfactio…" at bounding box center [335, 279] width 319 height 23
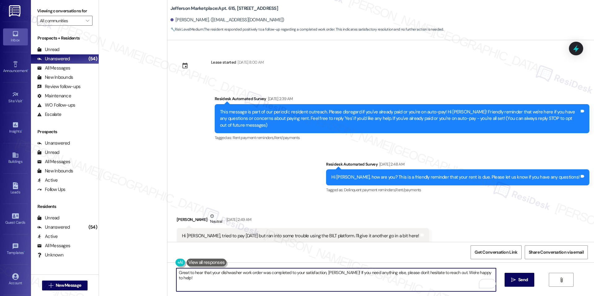
scroll to position [812, 0]
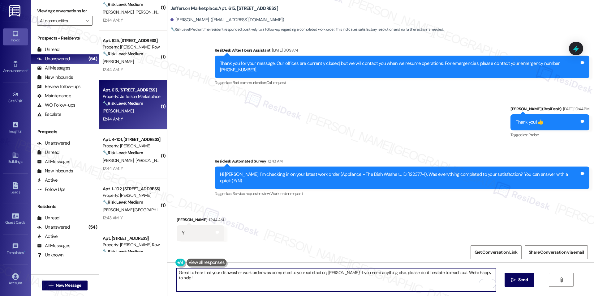
click at [338, 276] on textarea "Great to hear that your dishwasher work order was completed to your satisfactio…" at bounding box center [335, 279] width 319 height 23
drag, startPoint x: 335, startPoint y: 273, endPoint x: 513, endPoint y: 273, distance: 177.8
click at [513, 273] on div "Great to hear that your dishwasher work order was completed to your satisfactio…" at bounding box center [380, 286] width 426 height 46
type textarea "Great to hear that your dishwasher work order was completed to your satisfactio…"
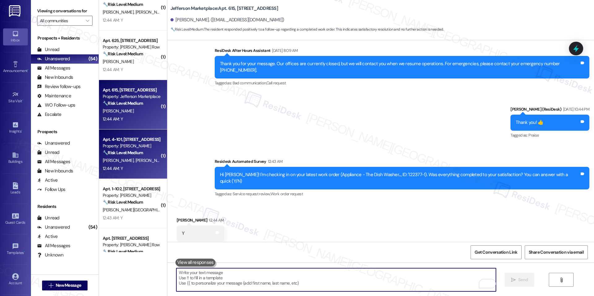
click at [117, 154] on strong "🔧 Risk Level: Medium" at bounding box center [123, 153] width 40 height 6
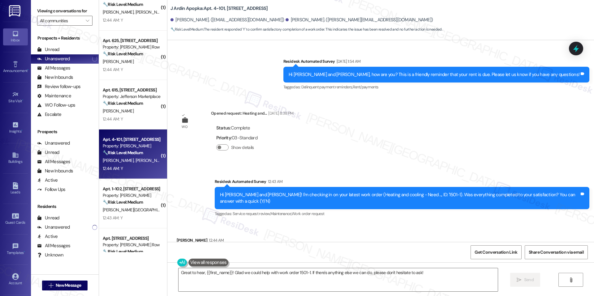
scroll to position [1283, 0]
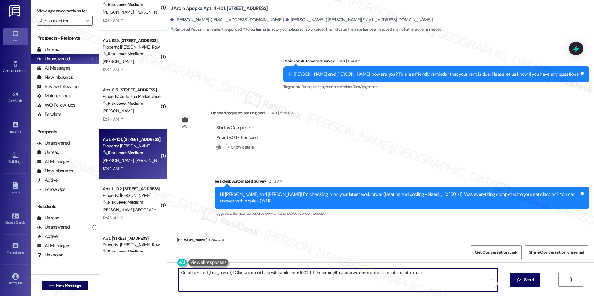
click at [287, 275] on textarea "Great to hear, {{first_name}}! Glad we could help with work order 1501-1. If th…" at bounding box center [337, 279] width 319 height 23
drag, startPoint x: 305, startPoint y: 273, endPoint x: 442, endPoint y: 267, distance: 136.5
click at [442, 267] on div "Great to hear, {{first_name}}! Glad we could help with work order 1501-1. If th…" at bounding box center [380, 286] width 426 height 46
drag, startPoint x: 306, startPoint y: 275, endPoint x: 473, endPoint y: 274, distance: 167.3
click at [473, 274] on textarea "Great to hear, {{first_name}}! Glad we could help with work order 1501-1. If th…" at bounding box center [335, 279] width 319 height 23
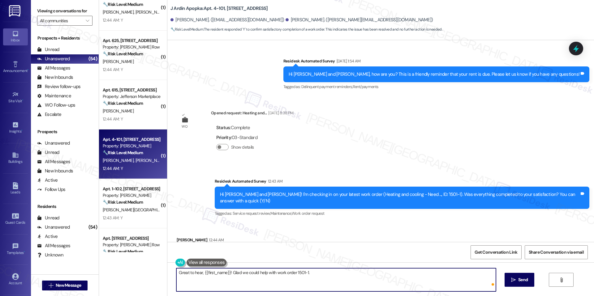
paste textarea "We'd also love to hear your thoughts. Has {{property}} lived up to your expecta…"
type textarea "Great to hear, {{first_name}}! Glad we could help with work order 1501-1. We'd …"
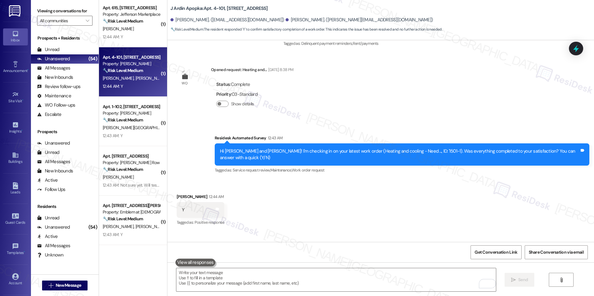
scroll to position [1341, 0]
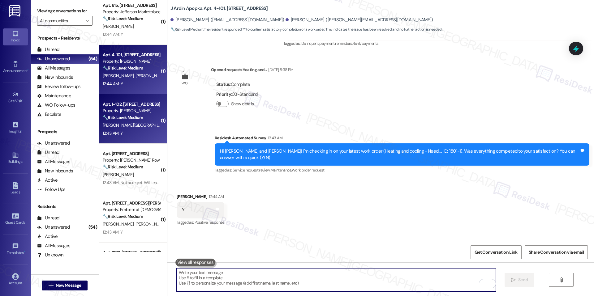
click at [121, 122] on div "Y. Castaneda M. Hernandez" at bounding box center [131, 126] width 58 height 8
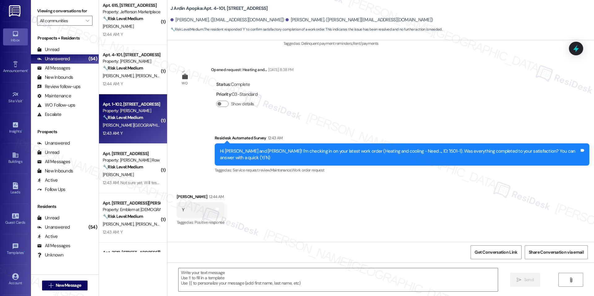
type textarea "Fetching suggested responses. Please feel free to read through the conversation…"
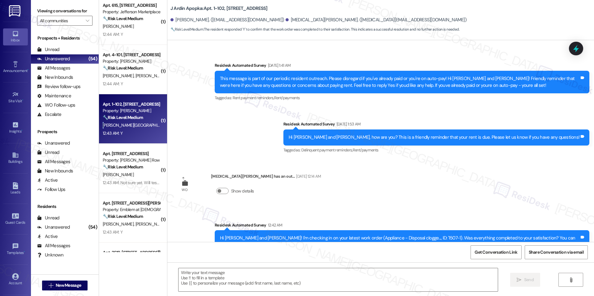
scroll to position [1136, 0]
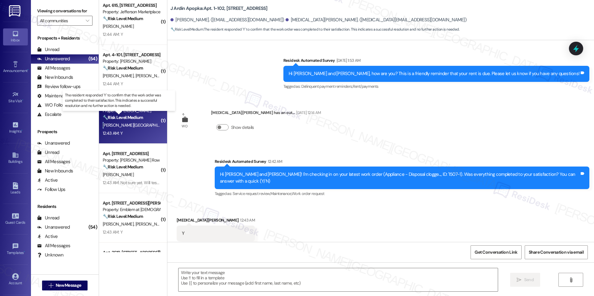
type textarea "Fetching suggested responses. Please feel free to read through the conversation…"
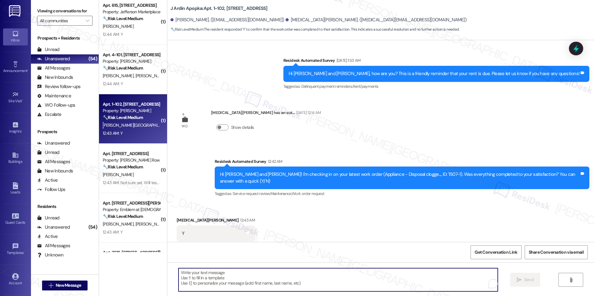
click at [240, 278] on textarea "To enrich screen reader interactions, please activate Accessibility in Grammarl…" at bounding box center [337, 279] width 319 height 23
click at [217, 276] on textarea "To enrich screen reader interactions, please activate Accessibility in Grammarl…" at bounding box center [335, 279] width 319 height 23
paste textarea "I'm happy the work order was completed to your satisfaction! We'd also love to …"
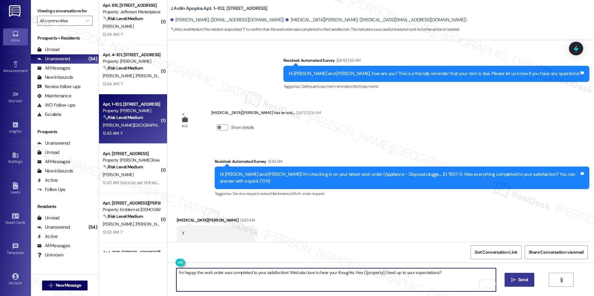
type textarea "I'm happy the work order was completed to your satisfaction! We'd also love to …"
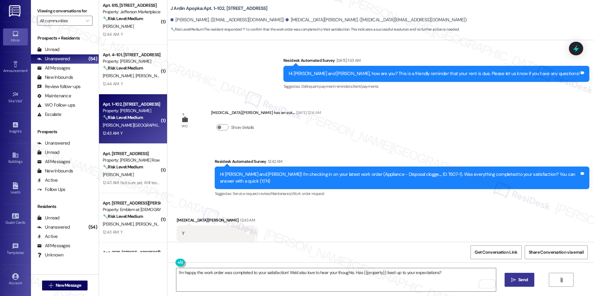
click at [513, 273] on button " Send" at bounding box center [519, 280] width 30 height 14
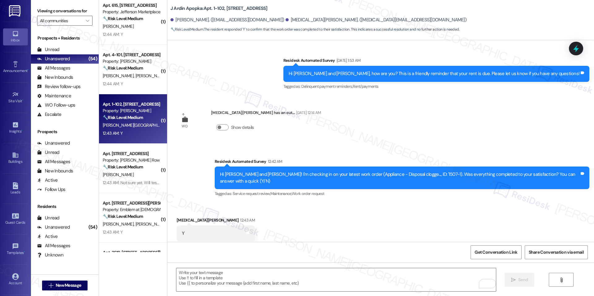
scroll to position [1180, 0]
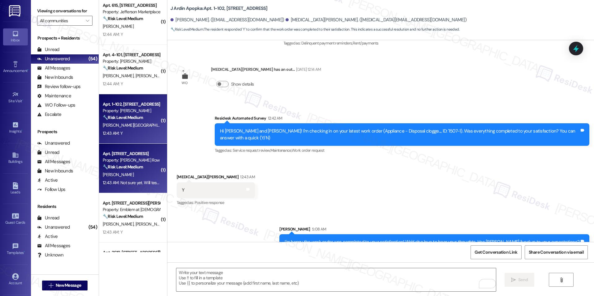
click at [130, 154] on div "Apt. 906, 1319 South Capitol Street SW" at bounding box center [131, 154] width 57 height 6
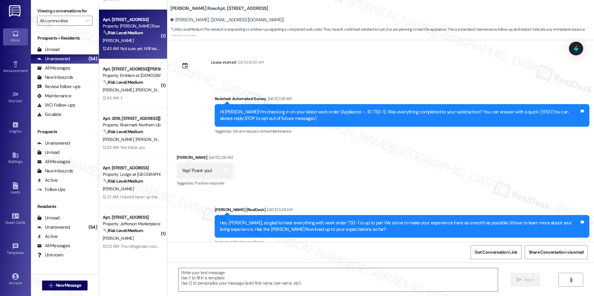
scroll to position [1477, 0]
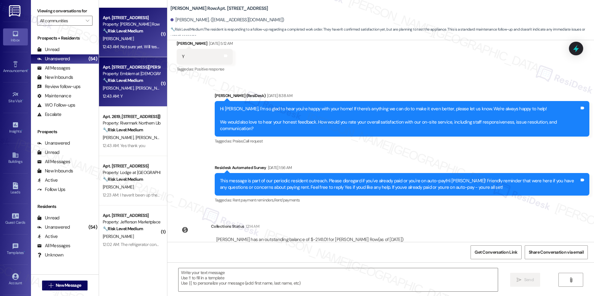
click at [122, 83] on strong "🔧 Risk Level: Medium" at bounding box center [123, 81] width 40 height 6
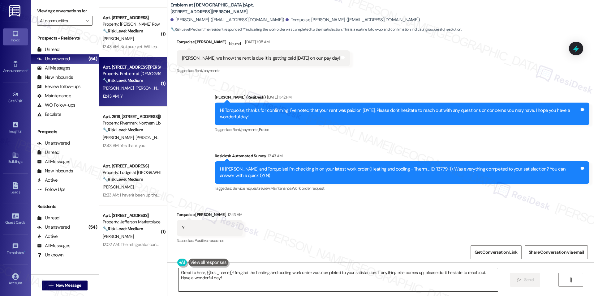
scroll to position [1167, 0]
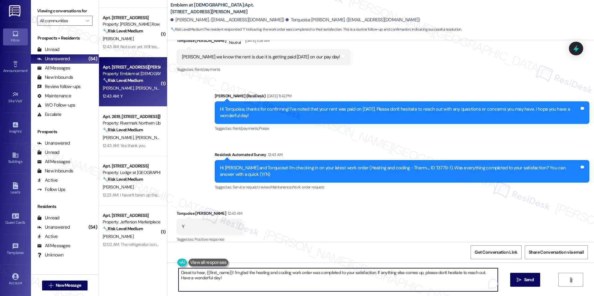
click at [244, 277] on textarea "Great to hear, {{first_name}}! I'm glad the heating and cooling work order was …" at bounding box center [337, 279] width 319 height 23
paste textarea "I'm happy the work order was completed to your satisfaction! We'd also love to …"
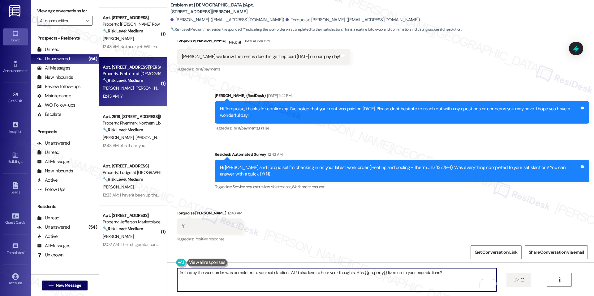
type textarea "I'm happy the work order was completed to your satisfaction! We'd also love to …"
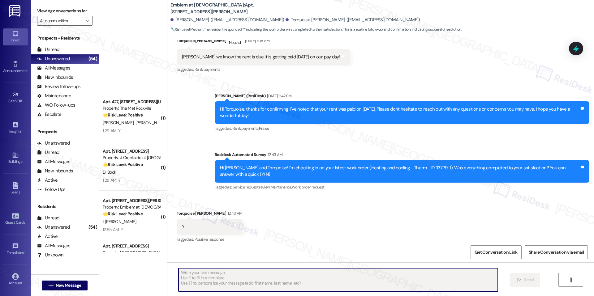
scroll to position [2222, 0]
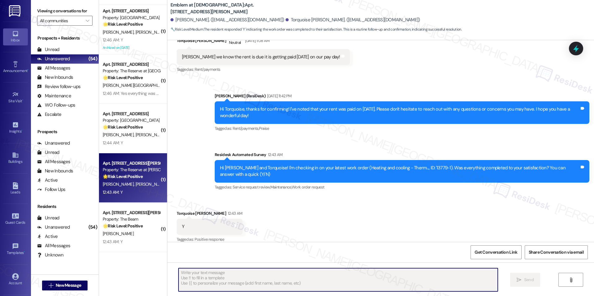
click at [136, 181] on div "C. Bergeron H. Mcmullen" at bounding box center [131, 185] width 58 height 8
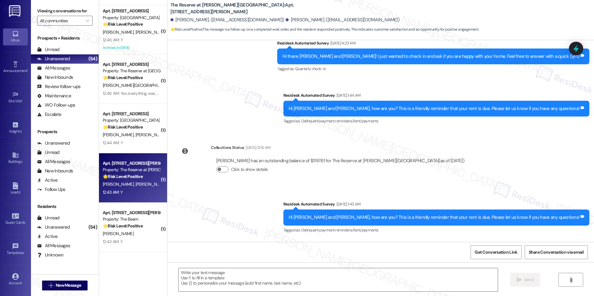
scroll to position [510, 0]
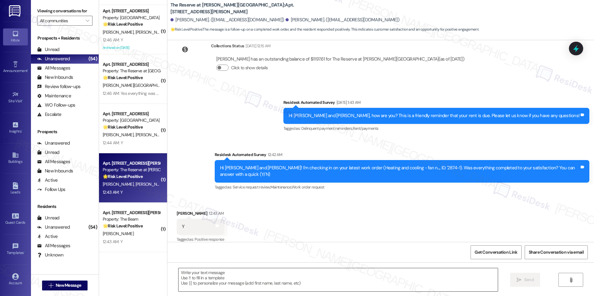
type textarea "Fetching suggested responses. Please feel free to read through the conversation…"
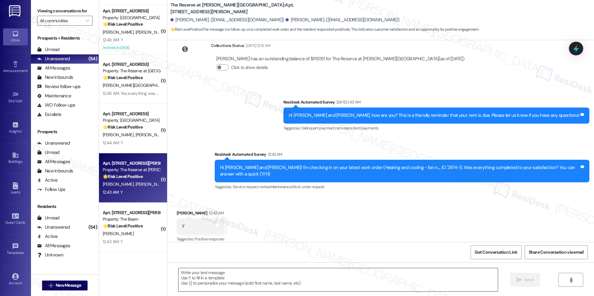
click at [239, 280] on textarea at bounding box center [337, 279] width 319 height 23
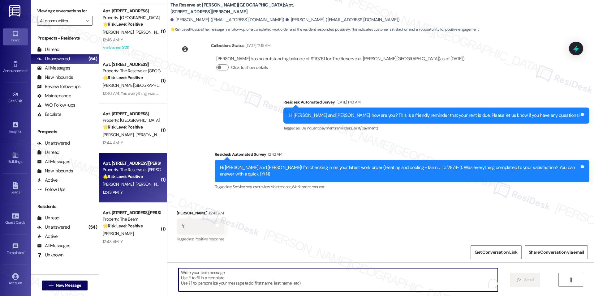
click at [239, 280] on textarea "To enrich screen reader interactions, please activate Accessibility in Grammarl…" at bounding box center [337, 279] width 319 height 23
paste textarea "I'm happy the work order was completed to your satisfaction! We'd also love to …"
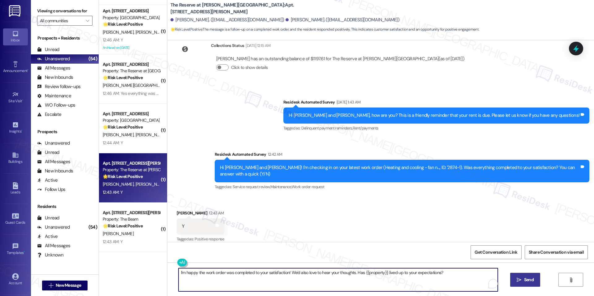
type textarea "I'm happy the work order was completed to your satisfaction! We'd also love to …"
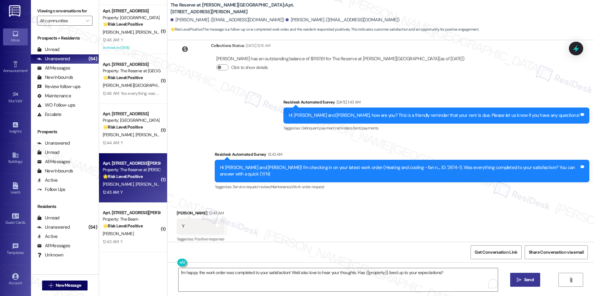
click at [523, 280] on span "Send" at bounding box center [529, 280] width 12 height 6
click at [238, 196] on div "Received via SMS Harmony Mcmullen 12:43 AM Y Tags and notes Tagged as: Positive…" at bounding box center [380, 222] width 426 height 52
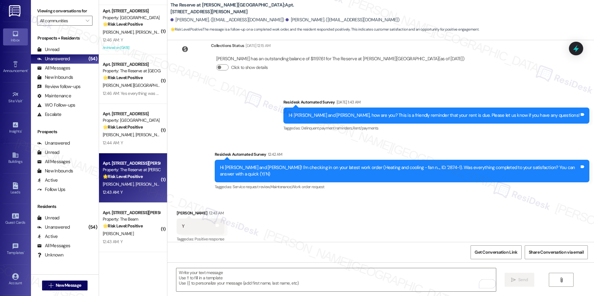
scroll to position [510, 0]
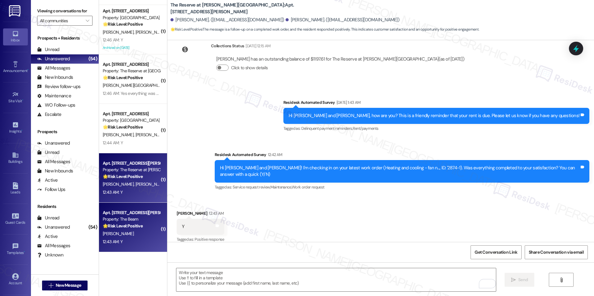
click at [141, 224] on div "🌟 Risk Level: Positive The resident responded positively to a follow-up regardi…" at bounding box center [131, 226] width 57 height 6
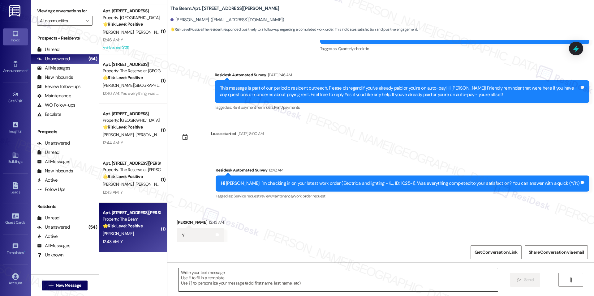
click at [256, 272] on textarea at bounding box center [337, 279] width 319 height 23
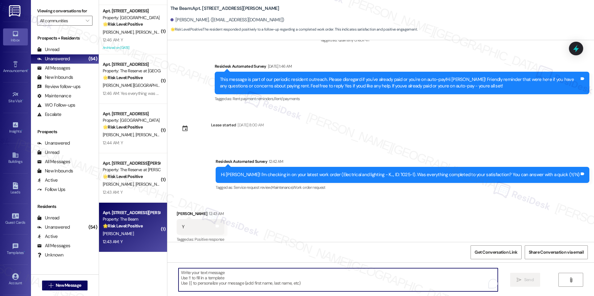
paste textarea "I'm happy the work order was completed to your satisfaction! We'd also love to …"
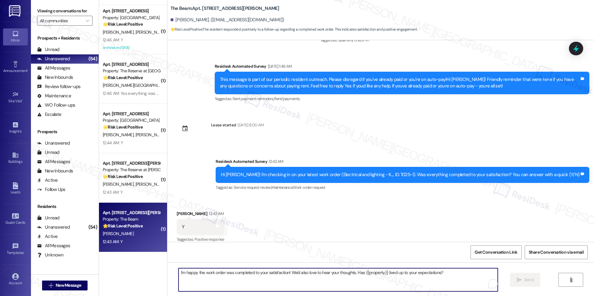
type textarea "Fetching suggested responses. Please feel free to read through the conversation…"
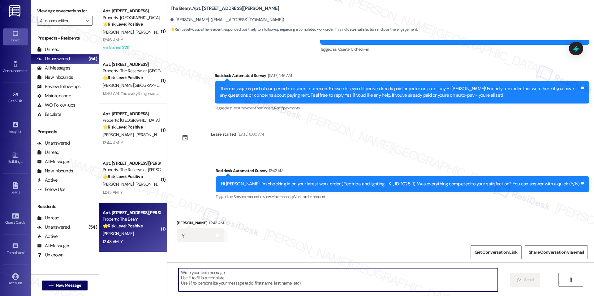
scroll to position [465, 0]
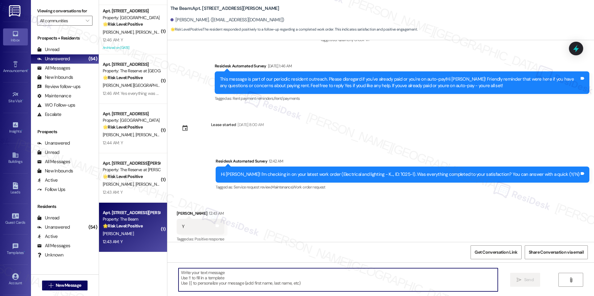
click at [329, 272] on textarea "To enrich screen reader interactions, please activate Accessibility in Grammarl…" at bounding box center [337, 279] width 319 height 23
paste textarea "I'm happy the work order was completed to your satisfaction! We'd also love to …"
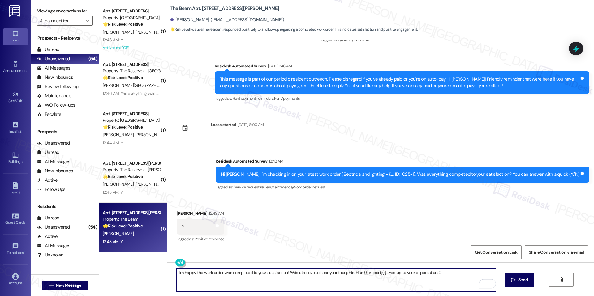
type textarea "I'm happy the work order was completed to your satisfaction! We'd also love to …"
click at [517, 288] on div "I'm happy the work order was completed to your satisfaction! We'd also love to …" at bounding box center [380, 286] width 426 height 46
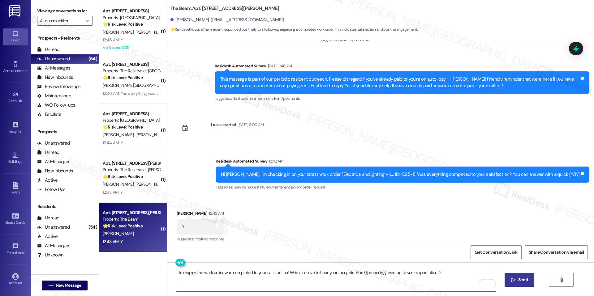
click at [524, 279] on span "Send" at bounding box center [523, 280] width 10 height 6
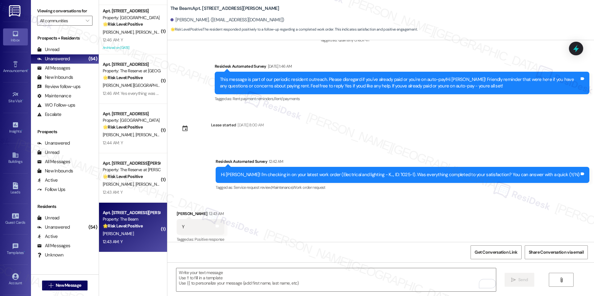
scroll to position [508, 0]
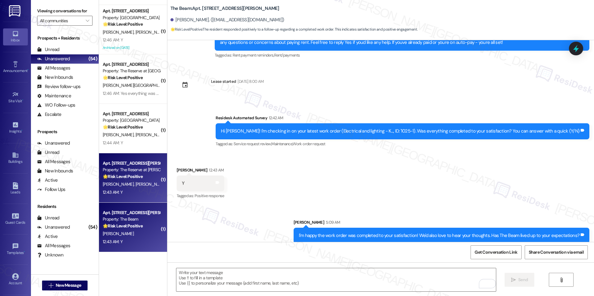
click at [126, 177] on strong "🌟 Risk Level: Positive" at bounding box center [123, 177] width 40 height 6
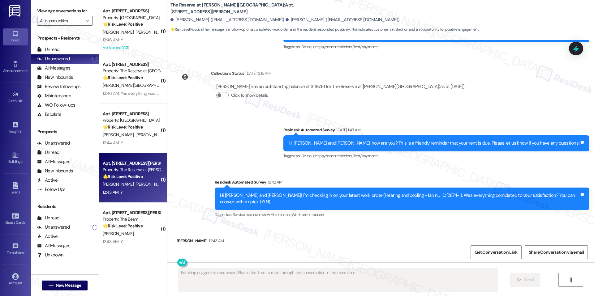
scroll to position [510, 0]
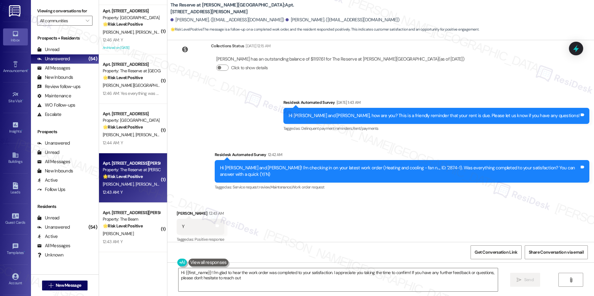
type textarea "Hi {{first_name}}! I'm glad to hear the work order was completed to your satisf…"
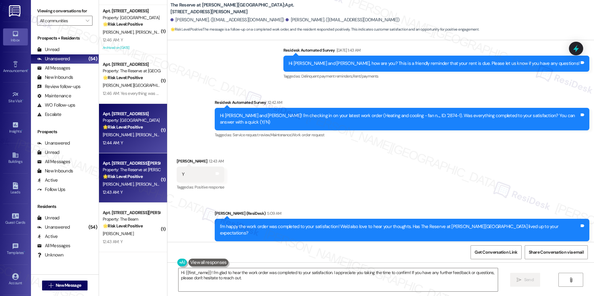
click at [144, 142] on div "12:44 AM: Y 12:44 AM: Y" at bounding box center [131, 143] width 58 height 8
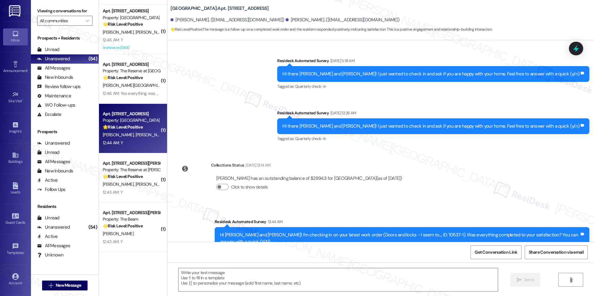
scroll to position [464, 0]
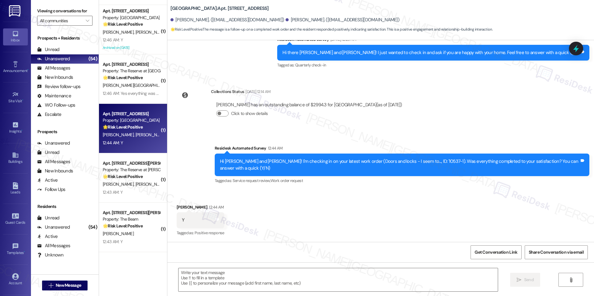
type textarea "Fetching suggested responses. Please feel free to read through the conversation…"
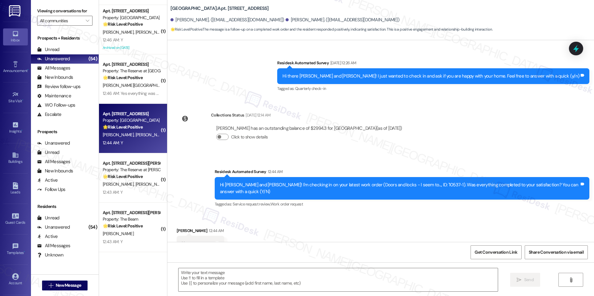
scroll to position [465, 0]
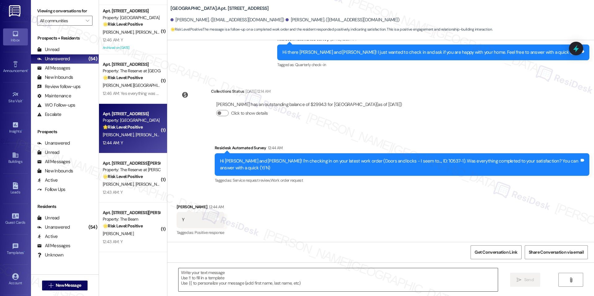
click at [293, 277] on textarea at bounding box center [337, 279] width 319 height 23
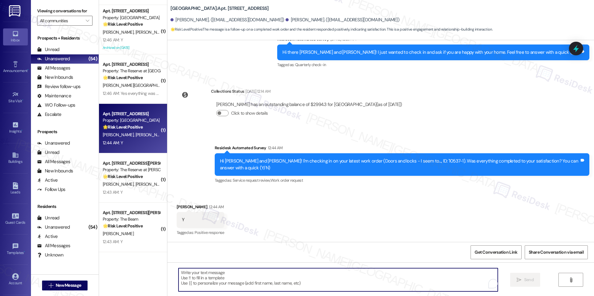
paste textarea "I'm happy the work order was completed to your satisfaction! We'd also love to …"
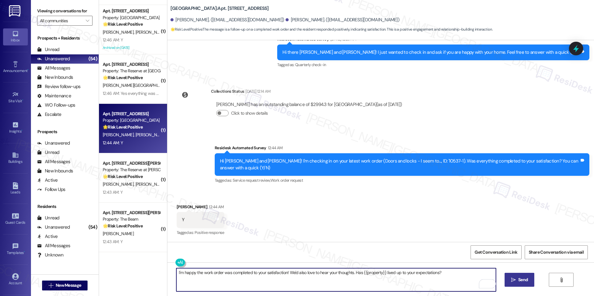
type textarea "I'm happy the work order was completed to your satisfaction! We'd also love to …"
click at [527, 275] on button " Send" at bounding box center [519, 280] width 30 height 14
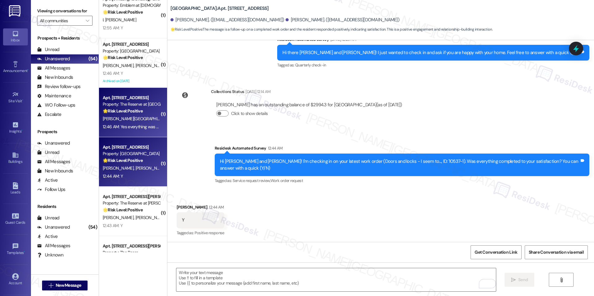
scroll to position [2168, 0]
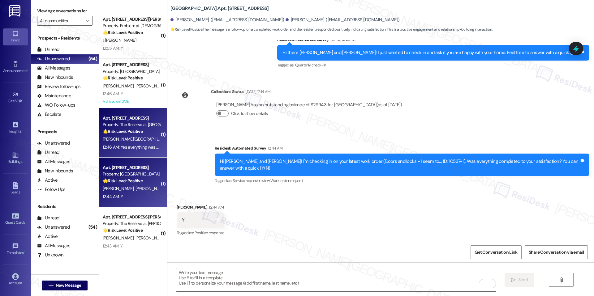
click at [116, 96] on div "12:46 AM: Y 12:46 AM: Y" at bounding box center [131, 94] width 58 height 8
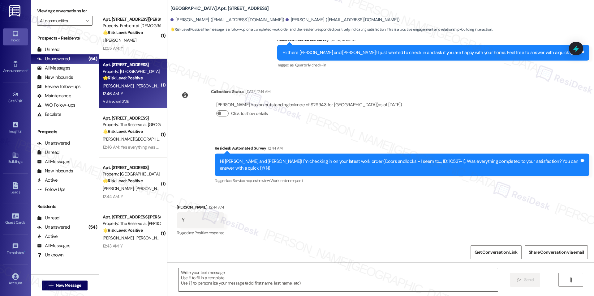
click at [118, 94] on div "12:46 AM: Y 12:46 AM: Y" at bounding box center [131, 94] width 58 height 8
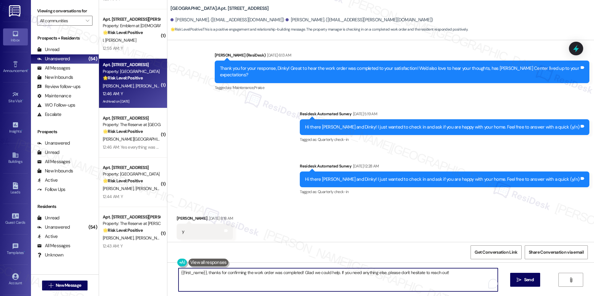
click at [217, 273] on textarea "{{first_name}}, thanks for confirming the work order was completed! Glad we cou…" at bounding box center [337, 279] width 319 height 23
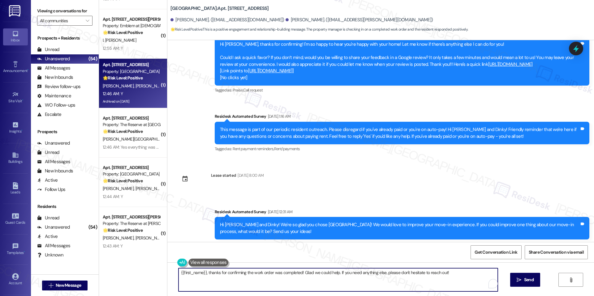
click at [217, 273] on textarea "{{first_name}}, thanks for confirming the work order was completed! Glad we cou…" at bounding box center [337, 279] width 319 height 23
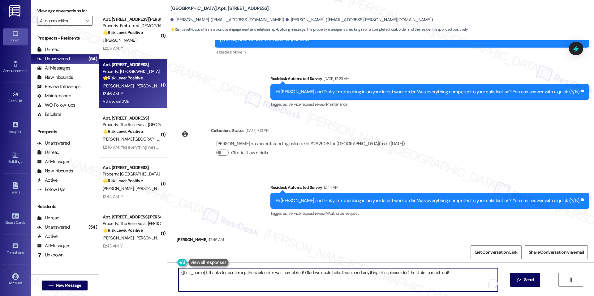
click at [217, 273] on textarea "{{first_name}}, thanks for confirming the work order was completed! Glad we cou…" at bounding box center [337, 279] width 319 height 23
paste textarea "I'm happy the work order was completed to your satisfaction! We'd also love to …"
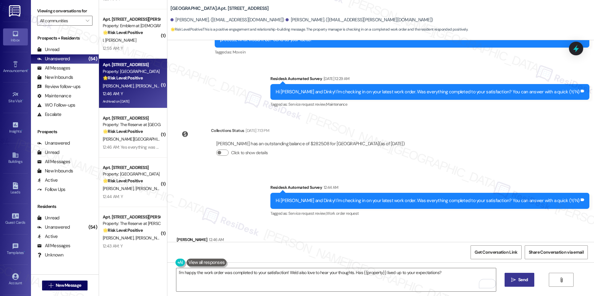
click at [524, 275] on button " Send" at bounding box center [519, 280] width 30 height 14
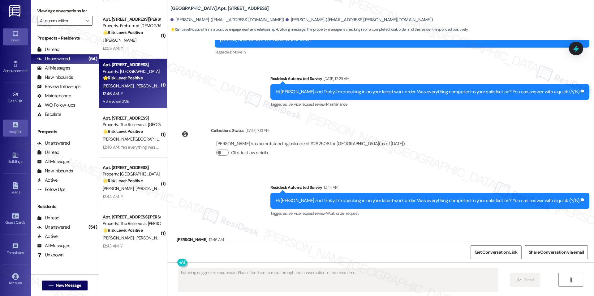
scroll to position [5490, 0]
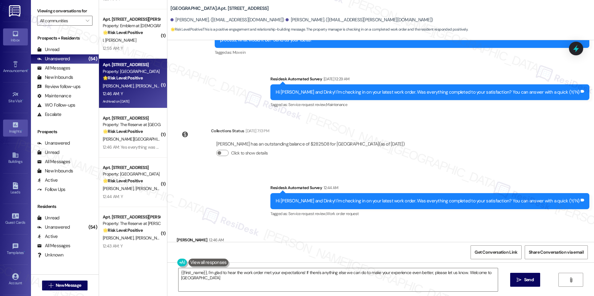
type textarea "{{first_name}}, I'm glad to hear the work order met your expectations! If there…"
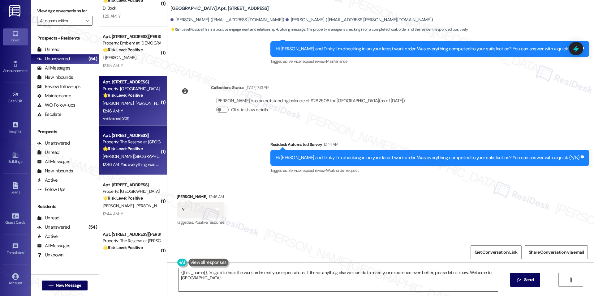
scroll to position [2137, 0]
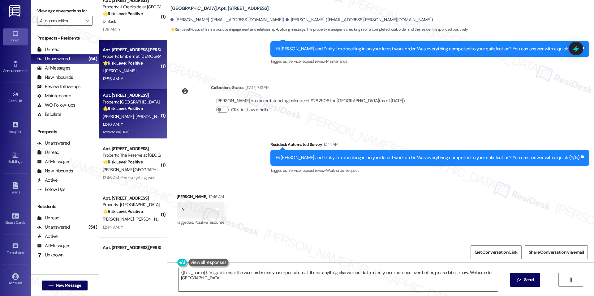
click at [136, 58] on div "Property: Emblem at Christiana" at bounding box center [131, 56] width 57 height 6
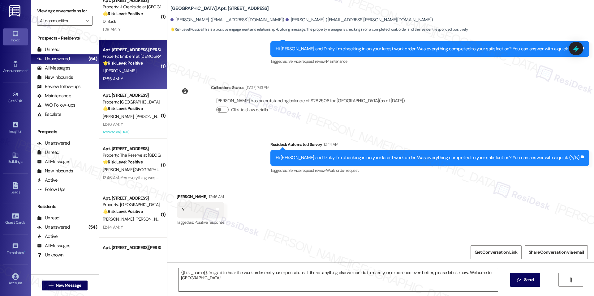
type textarea "Fetching suggested responses. Please feel free to read through the conversation…"
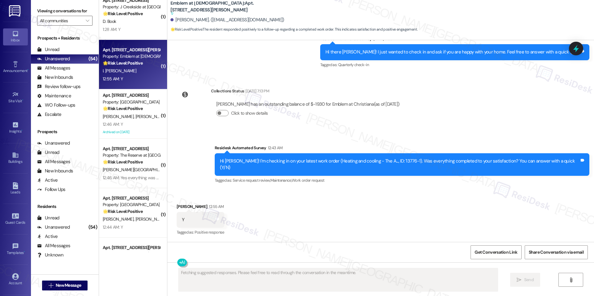
scroll to position [1157, 0]
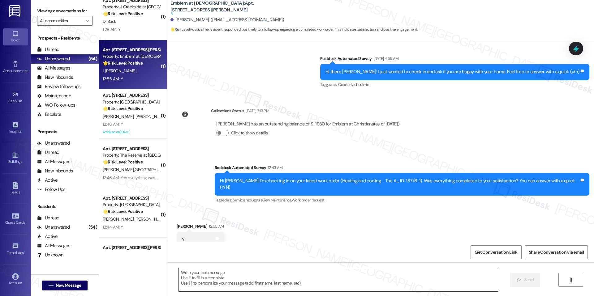
click at [321, 278] on textarea at bounding box center [337, 279] width 319 height 23
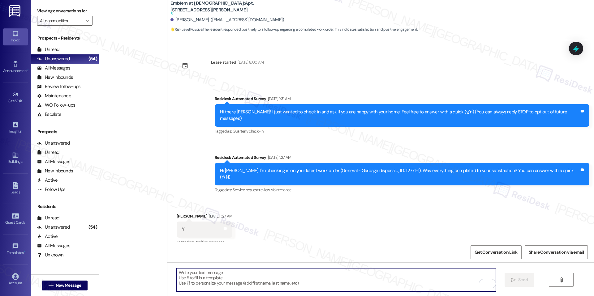
scroll to position [1157, 0]
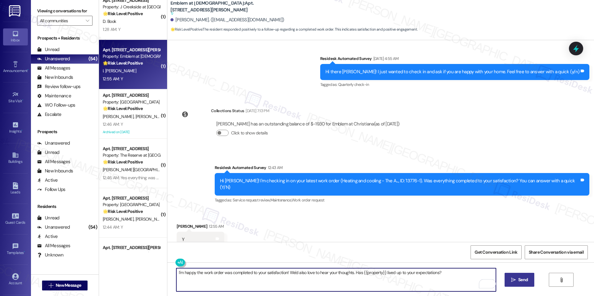
type textarea "I'm happy the work order was completed to your satisfaction! We'd also love to …"
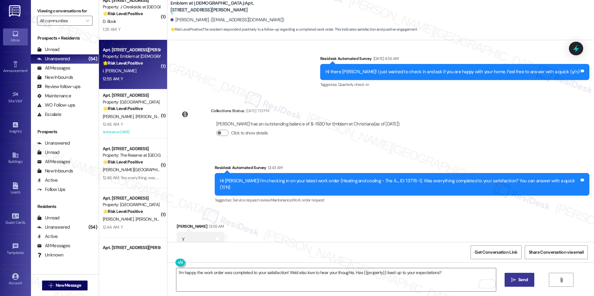
click at [522, 277] on span "Send" at bounding box center [523, 280] width 10 height 6
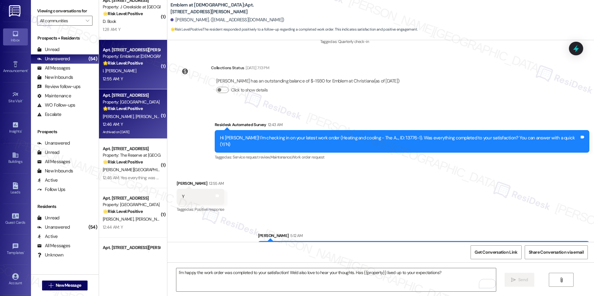
click at [111, 114] on span "[PERSON_NAME]" at bounding box center [119, 117] width 33 height 6
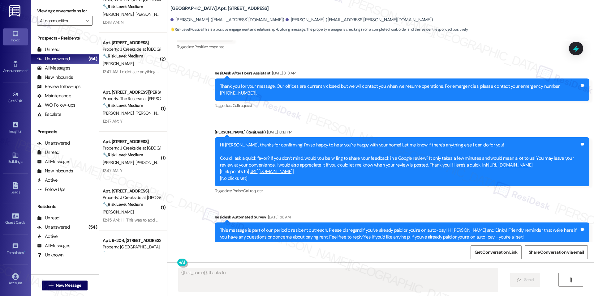
scroll to position [5542, 0]
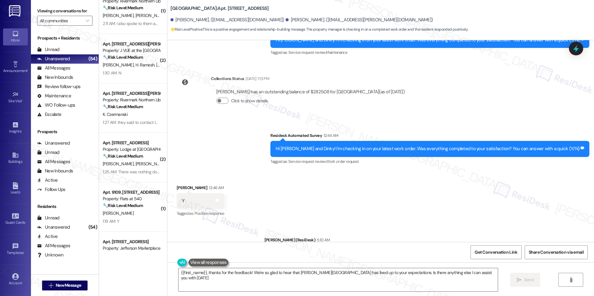
type textarea "{{first_name}}, thanks for the feedback! We're so glad to hear that J Malden Ce…"
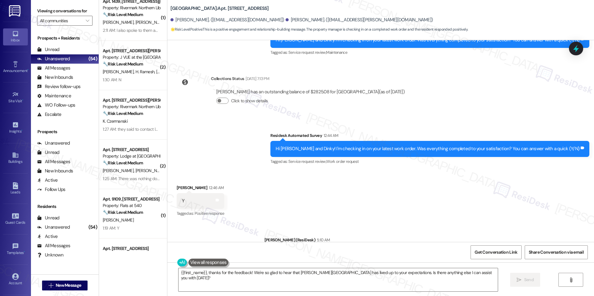
scroll to position [323, 0]
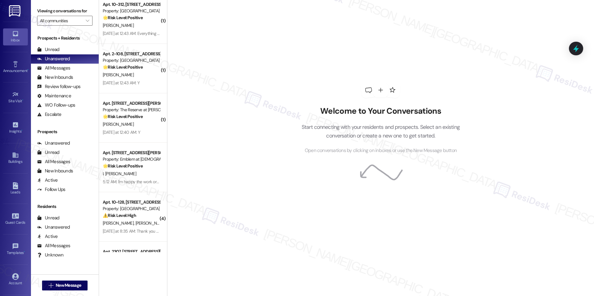
scroll to position [1727, 0]
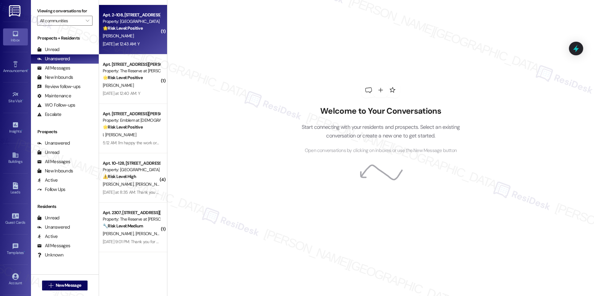
click at [122, 52] on div "Apt. 2-108, [STREET_ADDRESS] Property: Sea Isle 🌟 Risk Level: Positive The resi…" at bounding box center [133, 29] width 68 height 49
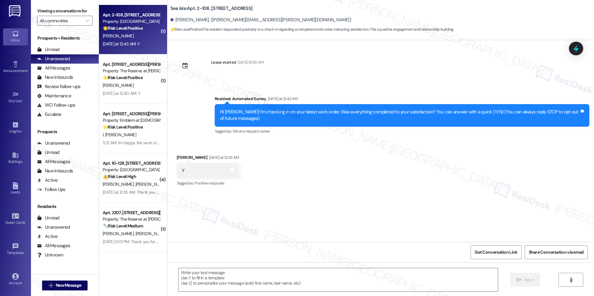
type textarea "Fetching suggested responses. Please feel free to read through the conversation…"
click at [229, 285] on textarea at bounding box center [337, 279] width 319 height 23
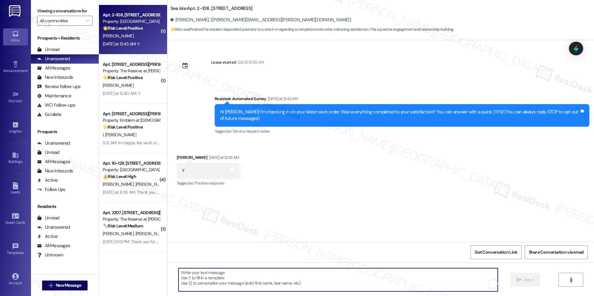
click at [229, 285] on textarea "To enrich screen reader interactions, please activate Accessibility in Grammarl…" at bounding box center [337, 279] width 319 height 23
paste textarea "I'm happy the work order was completed to your satisfaction! We'd also love to …"
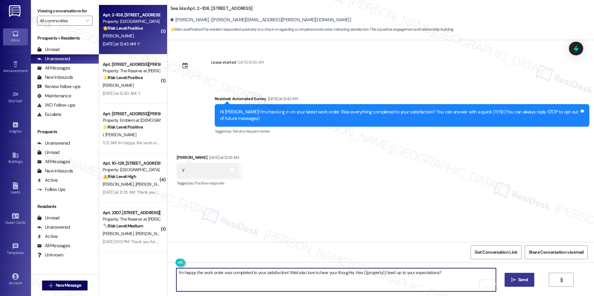
type textarea "I'm happy the work order was completed to your satisfaction! We'd also love to …"
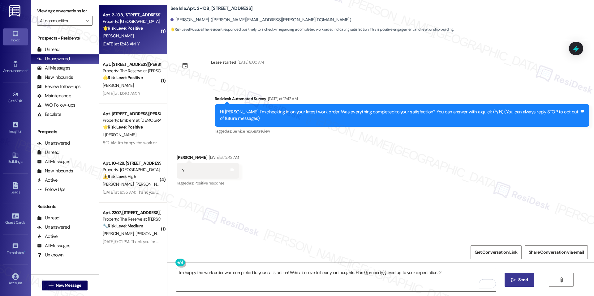
click at [519, 280] on span "Send" at bounding box center [523, 280] width 10 height 6
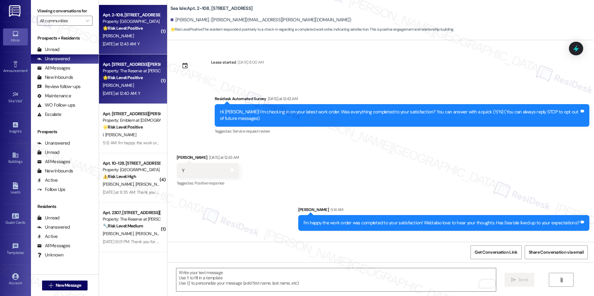
click at [115, 91] on div "[DATE] at 12:40 AM: Y [DATE] at 12:40 AM: Y" at bounding box center [121, 94] width 37 height 6
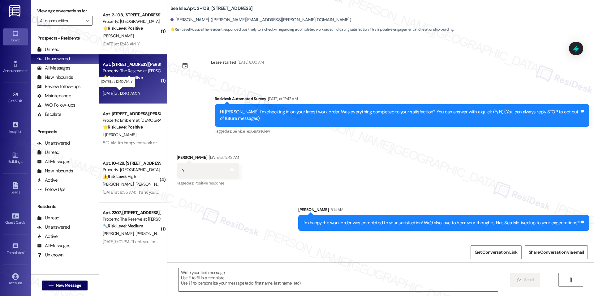
type textarea "Fetching suggested responses. Please feel free to read through the conversation…"
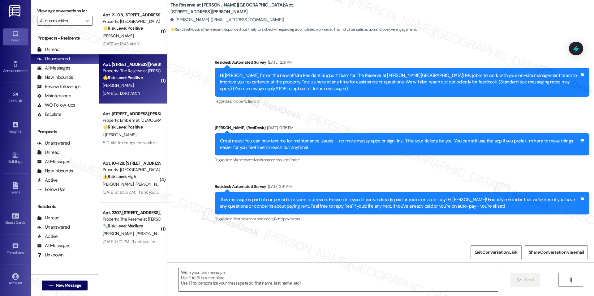
scroll to position [179, 0]
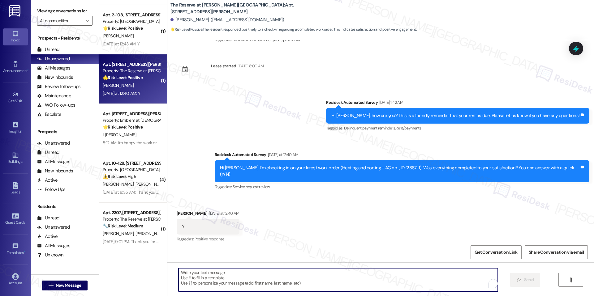
click at [229, 285] on textarea "To enrich screen reader interactions, please activate Accessibility in Grammarl…" at bounding box center [337, 279] width 319 height 23
paste textarea "I'm happy the work order was completed to your satisfaction! We'd also love to …"
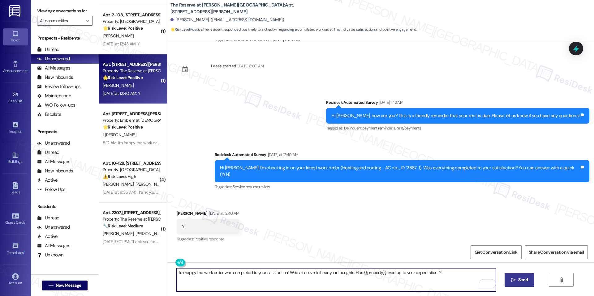
type textarea "I'm happy the work order was completed to your satisfaction! We'd also love to …"
click at [512, 282] on icon "" at bounding box center [513, 280] width 5 height 5
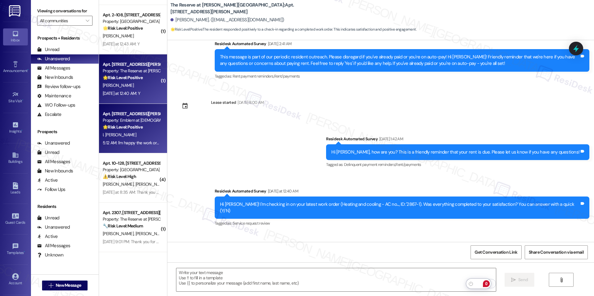
scroll to position [127, 0]
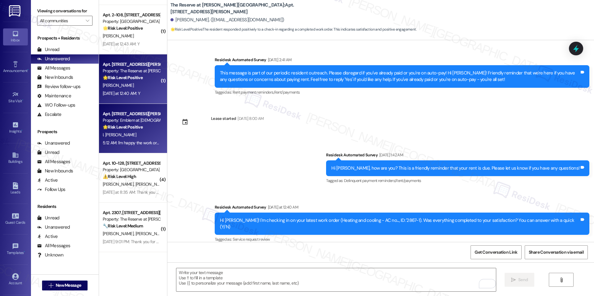
click at [137, 130] on div "🌟 Risk Level: Positive The resident responded positively to a follow-up regardi…" at bounding box center [131, 127] width 57 height 6
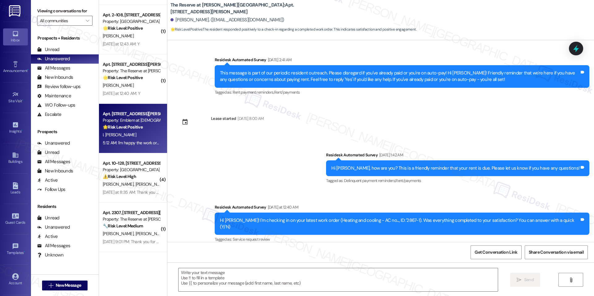
type textarea "Fetching suggested responses. Please feel free to read through the conversation…"
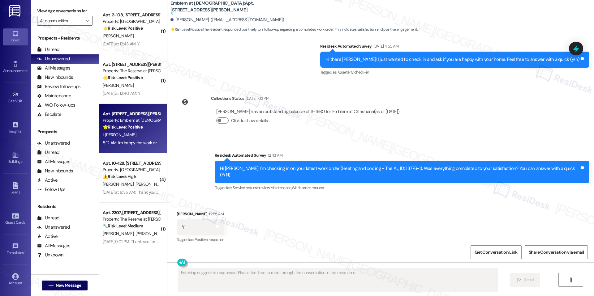
scroll to position [1209, 0]
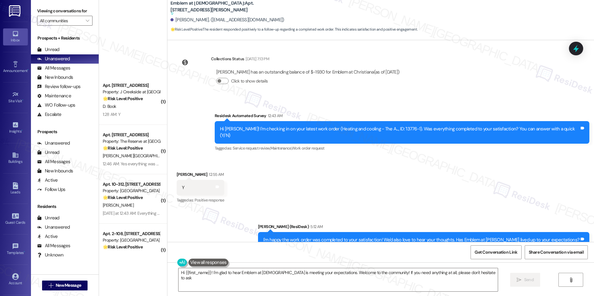
type textarea "Hi {{first_name}}! I'm glad to hear Emblem at Christiana is meeting your expect…"
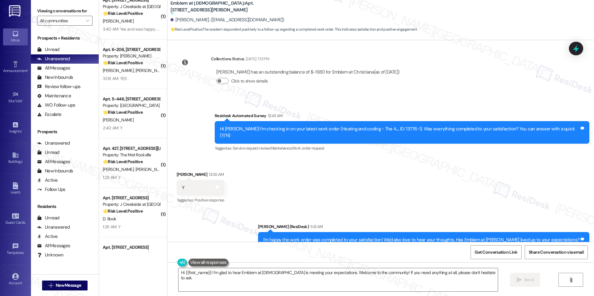
scroll to position [1727, 0]
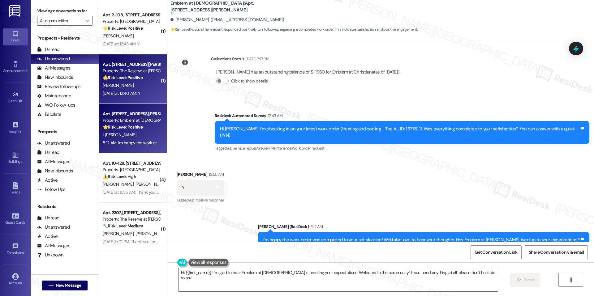
click at [131, 82] on div "E. Bell" at bounding box center [131, 86] width 58 height 8
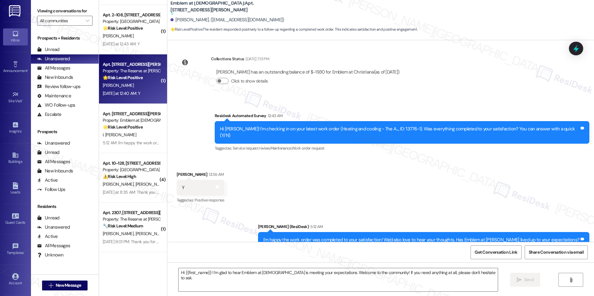
type textarea "Fetching suggested responses. Please feel free to read through the conversation…"
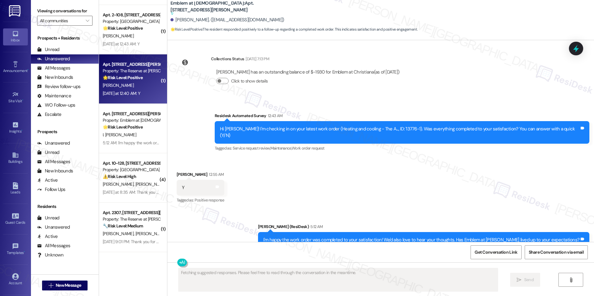
scroll to position [232, 0]
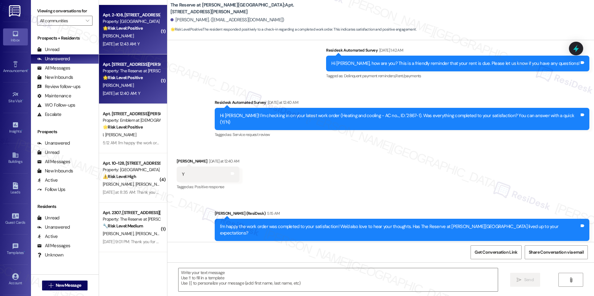
click at [137, 27] on strong "🌟 Risk Level: Positive" at bounding box center [123, 28] width 40 height 6
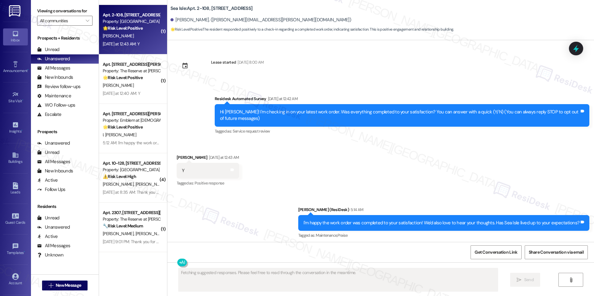
scroll to position [0, 0]
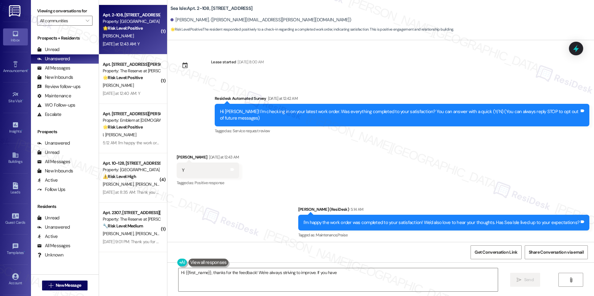
type textarea "Hi {{first_name}}, thanks for the feedback! We're always striving to improve. I…"
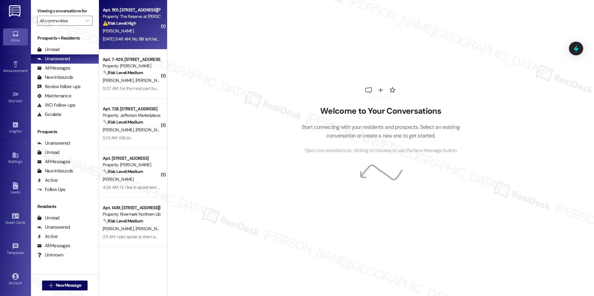
click at [125, 17] on div "Property: The Reserve at [PERSON_NAME][GEOGRAPHIC_DATA]" at bounding box center [131, 16] width 57 height 6
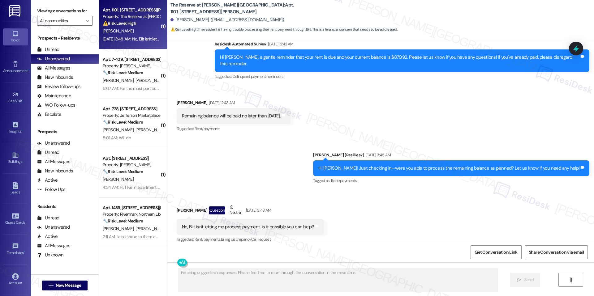
scroll to position [1337, 0]
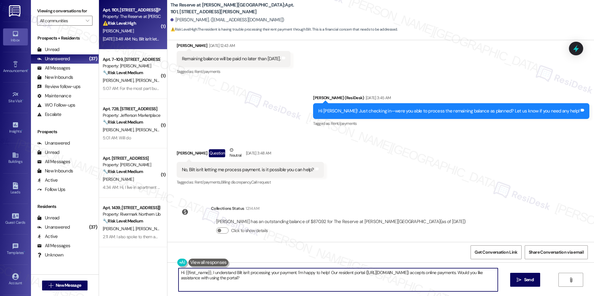
click at [274, 272] on textarea "Hi {{first_name}}, I understand Bilt isn't processing your payment. I'm happy t…" at bounding box center [337, 279] width 319 height 23
paste textarea "[PERSON_NAME], I see your balance of $870.92 is still showing as outstanding. I…"
type textarea "Hi [PERSON_NAME], I see your balance of $870.92 is still showing as outstanding…"
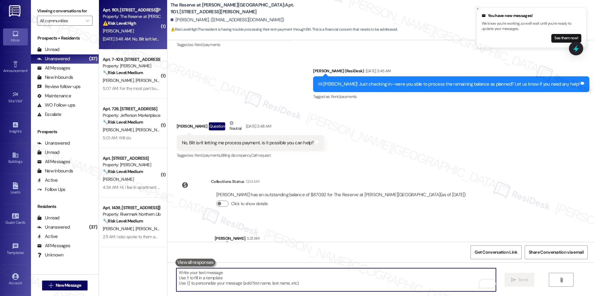
scroll to position [1387, 0]
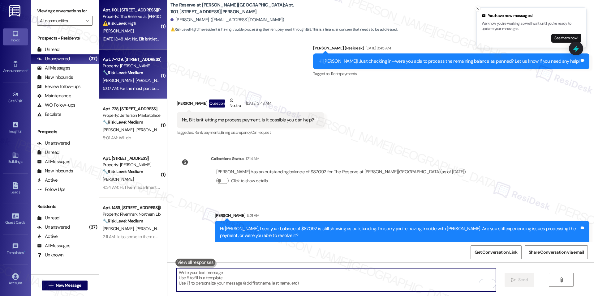
click at [139, 92] on div "5:07 AM: For the most part but there are a few issues 5:07 AM: For the most par…" at bounding box center [131, 89] width 58 height 8
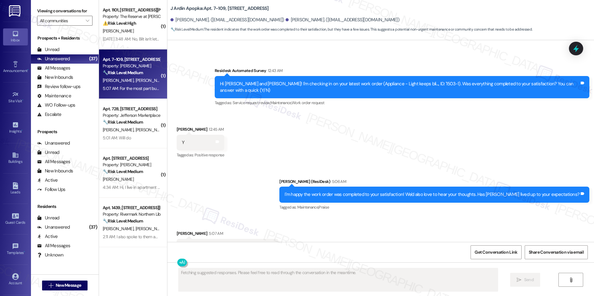
scroll to position [940, 0]
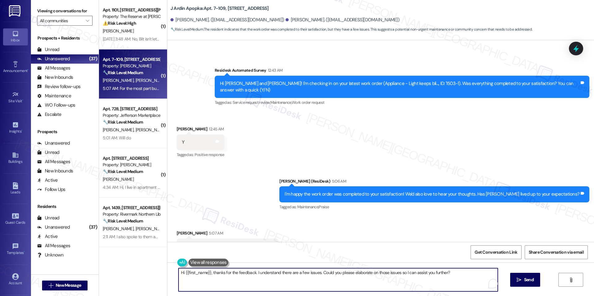
drag, startPoint x: 209, startPoint y: 273, endPoint x: 166, endPoint y: 273, distance: 43.3
click at [167, 273] on div "Hi {{first_name}}, thanks for the feedback. I understand there are a few issues…" at bounding box center [380, 286] width 426 height 46
type textarea "Thanks for the feedback. I understand there are a few issues. Could you please …"
click at [520, 279] on span "Send" at bounding box center [523, 280] width 10 height 6
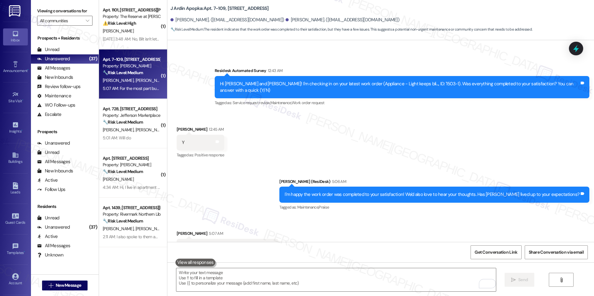
scroll to position [983, 0]
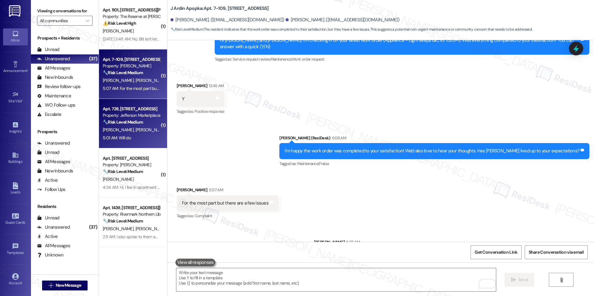
click at [140, 124] on strong "🔧 Risk Level: Medium" at bounding box center [123, 122] width 40 height 6
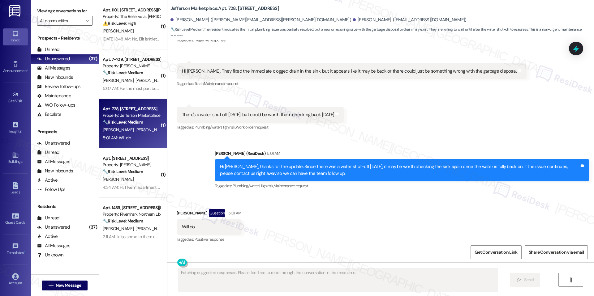
scroll to position [1659, 0]
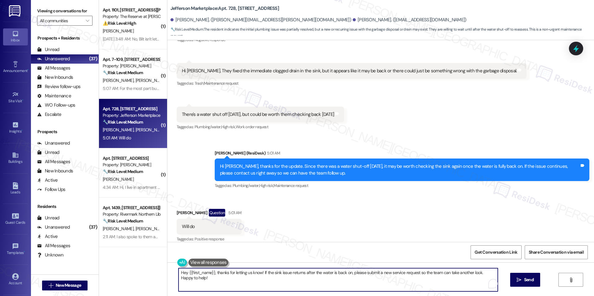
click at [251, 269] on textarea "Hey {{first_name}}, thanks for letting us know! If the sink issue returns after…" at bounding box center [337, 279] width 319 height 23
click at [251, 274] on textarea "Hey {{first_name}}, thanks for letting us know! If the sink issue returns after…" at bounding box center [337, 279] width 319 height 23
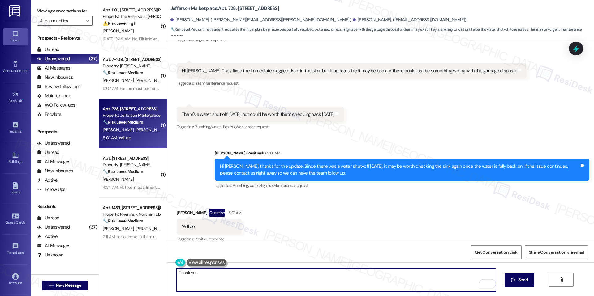
type textarea "Thank you."
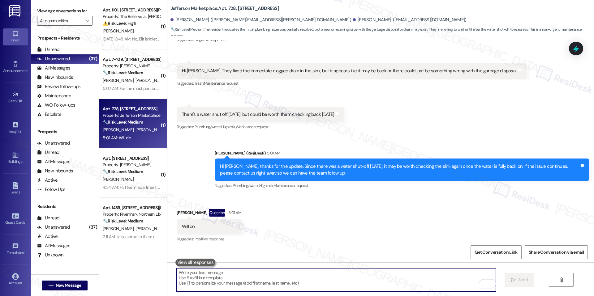
scroll to position [1659, 0]
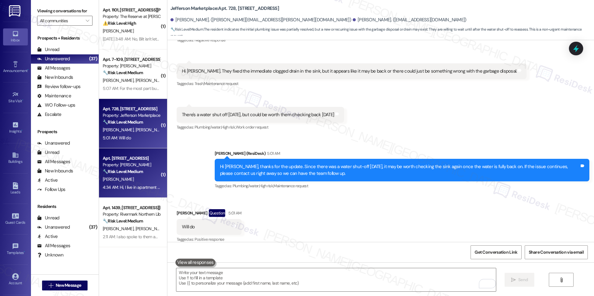
click at [132, 181] on div "[PERSON_NAME]" at bounding box center [131, 180] width 58 height 8
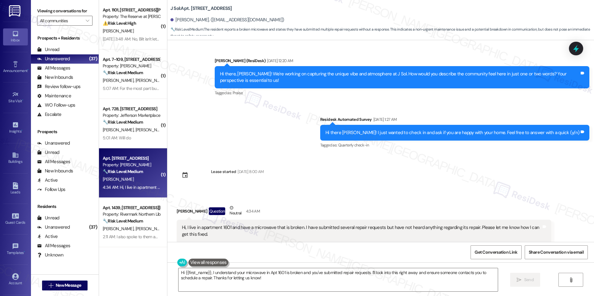
scroll to position [845, 0]
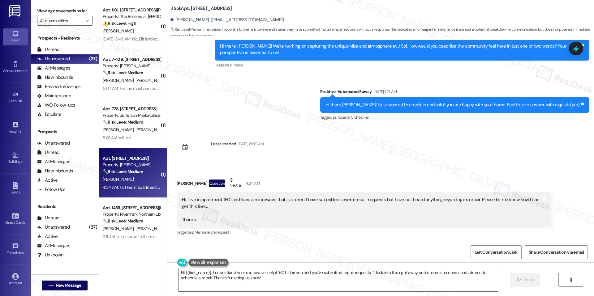
click at [189, 6] on b "J Sol: Apt. 1601, [STREET_ADDRESS]" at bounding box center [201, 8] width 62 height 6
copy b "1601"
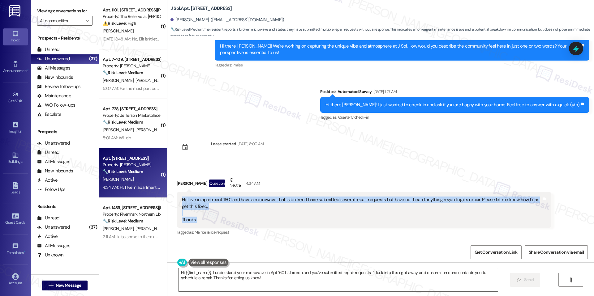
drag, startPoint x: 175, startPoint y: 198, endPoint x: 203, endPoint y: 219, distance: 35.1
click at [203, 220] on div "Hi, I live in apartment 1601 and have a microwave that is broken. I have submit…" at bounding box center [364, 210] width 374 height 36
copy div "Hi, I live in apartment 1601 and have a microwave that is broken. I have submit…"
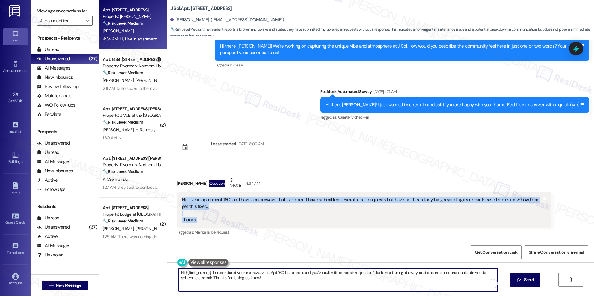
click at [265, 281] on textarea "Hi {{first_name}}, I understand your microwave in Apt 1601 is broken and you've…" at bounding box center [337, 279] width 319 height 23
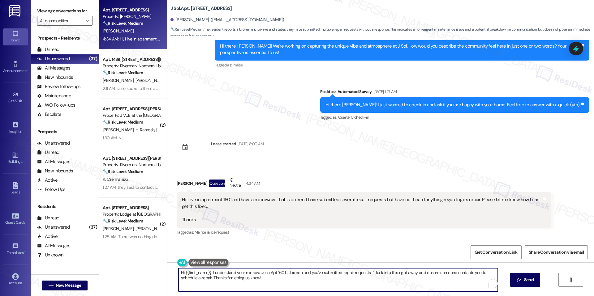
click at [265, 281] on textarea "Hi {{first_name}}, I understand your microwave in Apt 1601 is broken and you've…" at bounding box center [337, 279] width 319 height 23
paste textarea "[Resident’s Name], thank you for reaching out. I’m sorry to hear your microwave…"
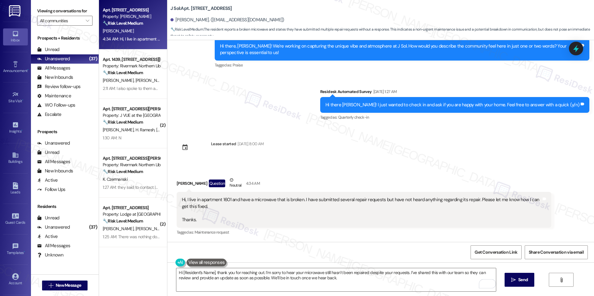
click at [183, 183] on div "[PERSON_NAME] Question Neutral 4:34 AM" at bounding box center [364, 184] width 374 height 15
copy div "[PERSON_NAME]"
click at [211, 273] on textarea "Hi [Resident’s Name], thank you for reaching out. I’m sorry to hear your microw…" at bounding box center [335, 279] width 319 height 23
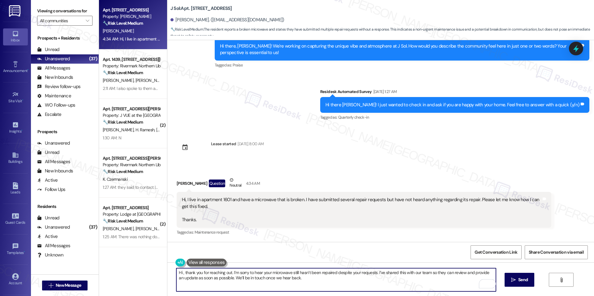
paste textarea "[PERSON_NAME]"
click at [312, 274] on textarea "Hi [PERSON_NAME], thank you for reaching out. I’m sorry to hear your microwave …" at bounding box center [335, 279] width 319 height 23
type textarea "Hi [PERSON_NAME], thank you for reaching out. I’m sorry to hear your microwave …"
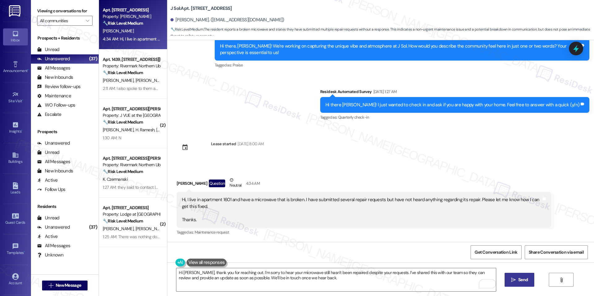
click at [520, 279] on span "Send" at bounding box center [523, 280] width 10 height 6
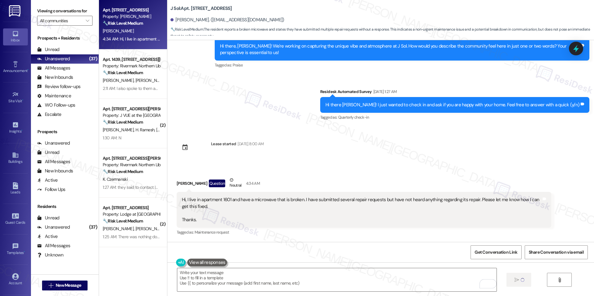
type textarea "Fetching suggested responses. Please feel free to read through the conversation…"
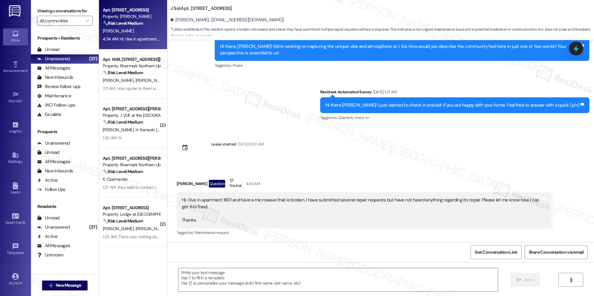
scroll to position [895, 0]
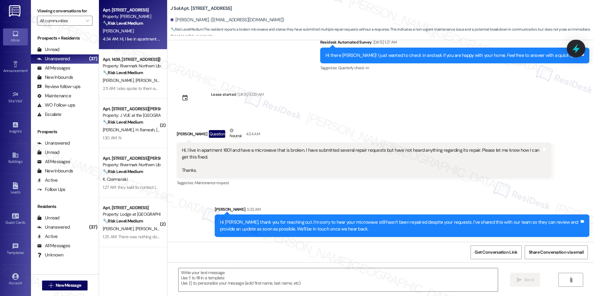
click at [573, 45] on icon at bounding box center [576, 48] width 11 height 11
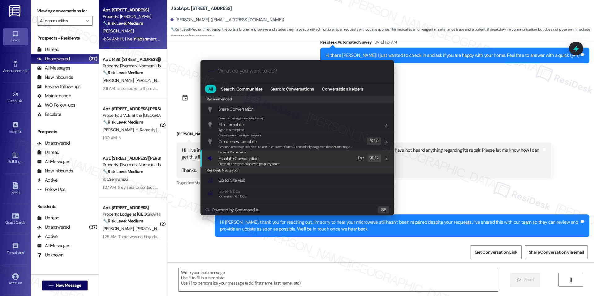
click at [275, 164] on span "Share this conversation with property team" at bounding box center [248, 164] width 61 height 4
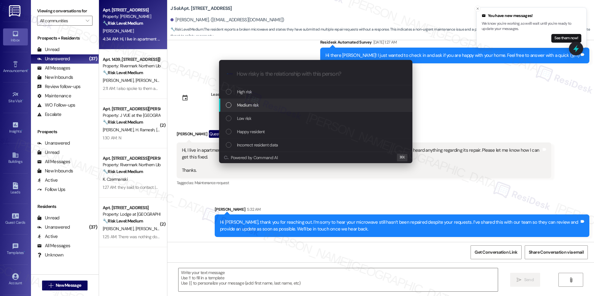
click at [264, 109] on div "Medium risk" at bounding box center [315, 105] width 193 height 13
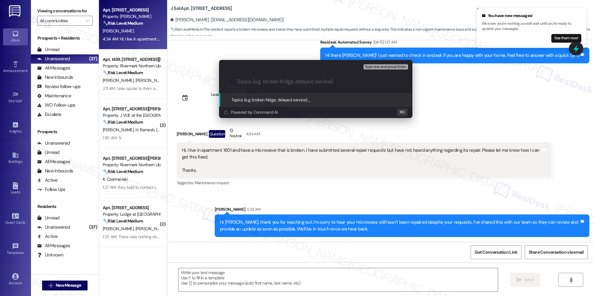
paste input "Microwave Repair Pending – Work Order #1230-1"
type input "Microwave Repair Pending – Work Order #1230-1"
click at [322, 102] on span "Microwave Repair Pending – Work Order #1230-1" at bounding box center [352, 100] width 89 height 6
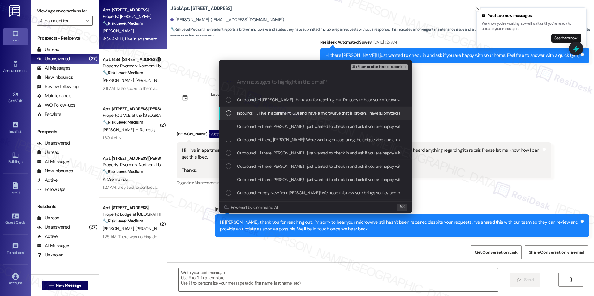
click at [276, 118] on div "Inbound: Hi, I live in apartment 1601 and have a microwave that is broken. I ha…" at bounding box center [315, 113] width 193 height 13
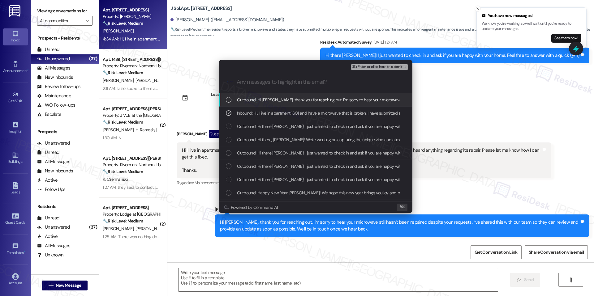
click at [363, 66] on span "⌘+Enter or click here to submit" at bounding box center [377, 67] width 50 height 4
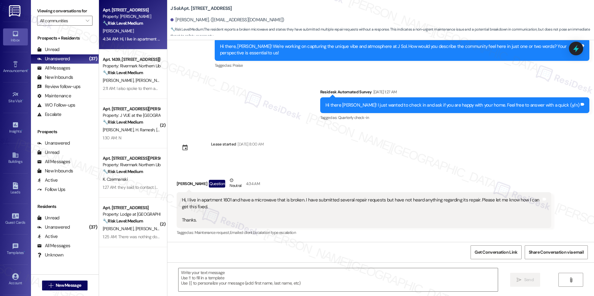
scroll to position [904, 0]
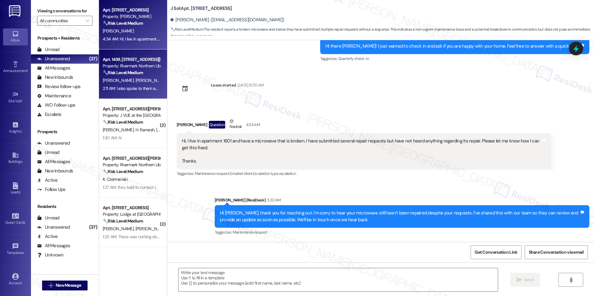
click at [135, 82] on span "[PERSON_NAME]" at bounding box center [150, 81] width 31 height 6
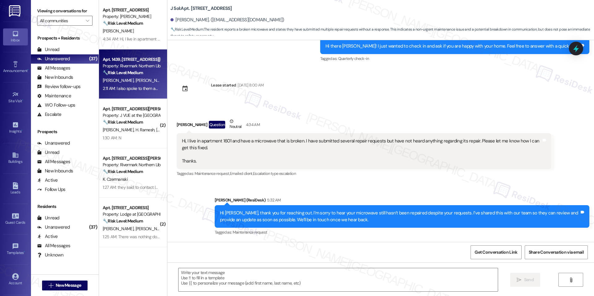
type textarea "Fetching suggested responses. Please feel free to read through the conversation…"
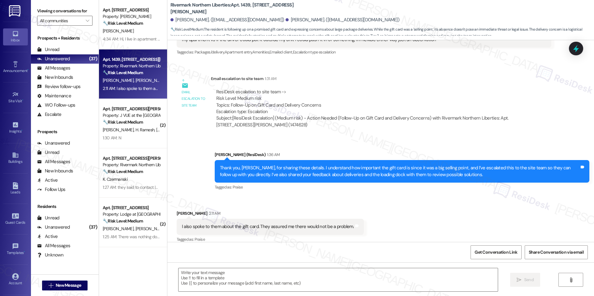
type textarea "Fetching suggested responses. Please feel free to read through the conversation…"
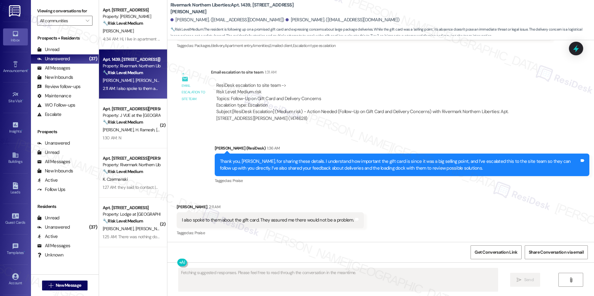
scroll to position [295, 0]
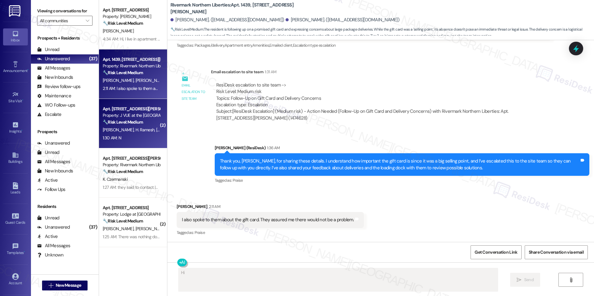
click at [132, 102] on div "Apt. 0809, [STREET_ADDRESS][PERSON_NAME] Property: J VUE at the LMA 🔧 Risk Leve…" at bounding box center [133, 123] width 68 height 49
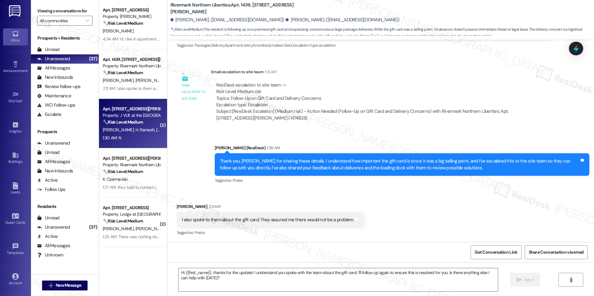
type textarea "Fetching suggested responses. Please feel free to read through the conversation…"
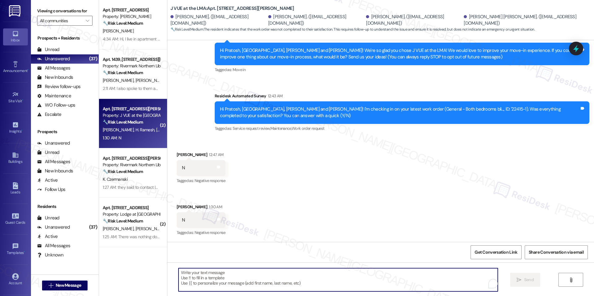
click at [205, 268] on textarea "To enrich screen reader interactions, please activate Accessibility in Grammarl…" at bounding box center [337, 279] width 319 height 23
paste textarea "Hi {{first_name}}, I understand that work order ____ was not completed to your …"
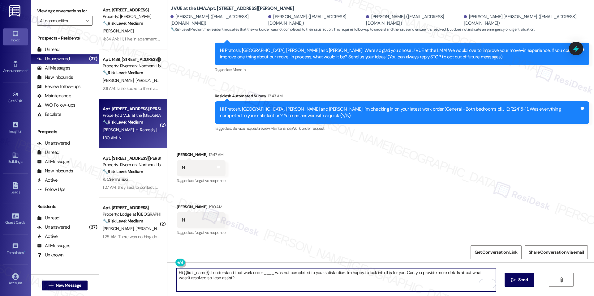
drag, startPoint x: 269, startPoint y: 275, endPoint x: 259, endPoint y: 276, distance: 9.9
click at [259, 276] on textarea "Hi {{first_name}}, I understand that work order ____ was not completed to your …" at bounding box center [335, 279] width 319 height 23
click at [268, 286] on textarea "Hi {{first_name}}, I understand that work order was not completed to your satis…" at bounding box center [335, 279] width 319 height 23
click at [276, 280] on textarea "Hi {{first_name}}, I understand that the work order was not completed to your s…" at bounding box center [335, 279] width 319 height 23
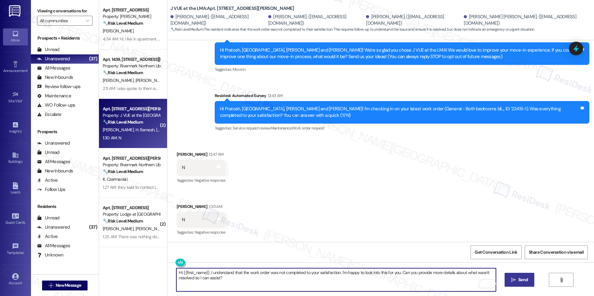
type textarea "Hi {{first_name}}, I understand that the work order was not completed to your s…"
click at [514, 277] on span " Send" at bounding box center [519, 280] width 19 height 6
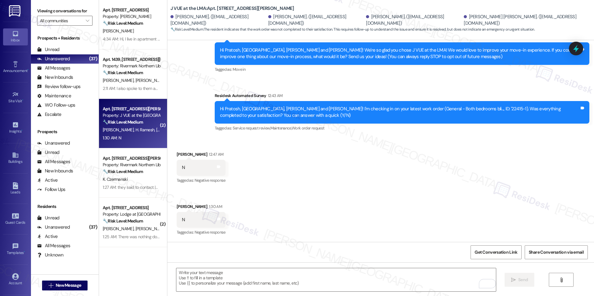
scroll to position [112, 0]
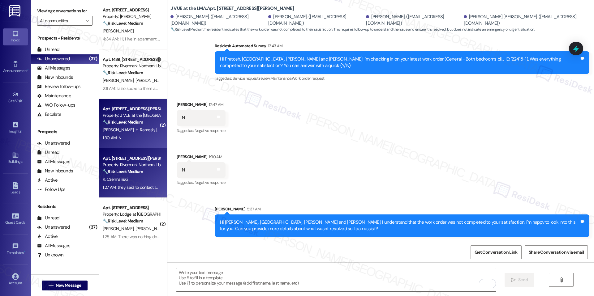
click at [146, 152] on div "Apt. 1359, [STREET_ADDRESS][PERSON_NAME] Property: Rivermark Northern Liberties…" at bounding box center [133, 172] width 68 height 49
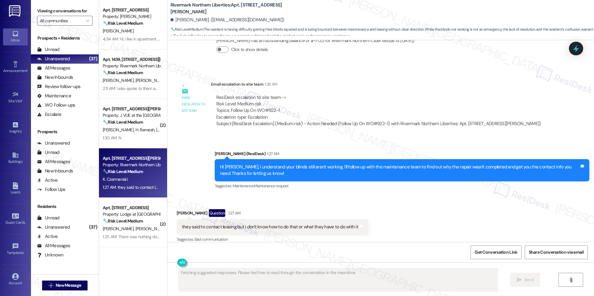
scroll to position [477, 0]
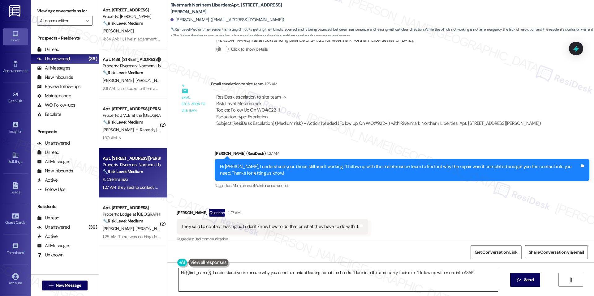
click at [406, 271] on textarea "Hi {{first_name}}, I understand you're unsure why you need to contact leasing a…" at bounding box center [337, 279] width 319 height 23
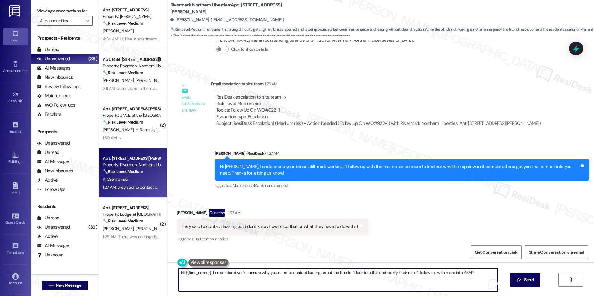
click at [404, 278] on textarea "Hi {{first_name}}, I understand you're unsure why you need to contact leasing a…" at bounding box center [337, 279] width 319 height 23
click at [452, 267] on div "Hi {{first_name}}, I understand you're unsure why you need to contact leasing a…" at bounding box center [380, 286] width 426 height 46
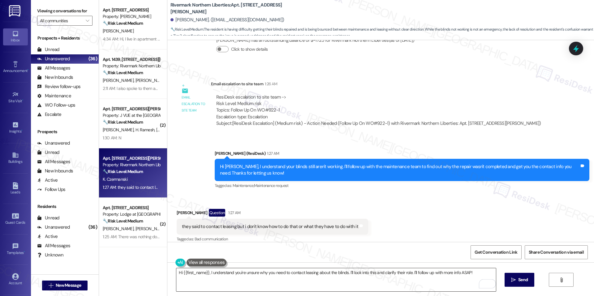
click at [447, 277] on textarea "Hi {{first_name}}, I understand you're unsure why you need to contact leasing a…" at bounding box center [335, 279] width 319 height 23
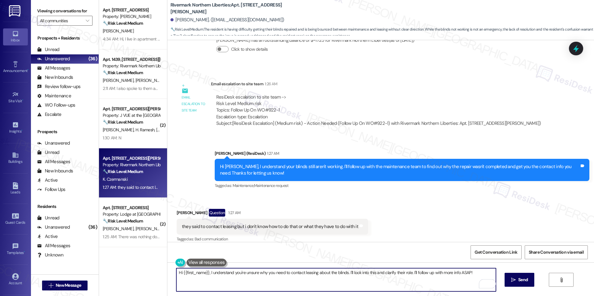
click at [447, 277] on textarea "Hi {{first_name}}, I understand you're unsure why you need to contact leasing a…" at bounding box center [335, 279] width 319 height 23
click at [447, 275] on textarea "Hi {{first_name}}, I understand you're unsure why you need to contact leasing a…" at bounding box center [335, 279] width 319 height 23
click at [309, 269] on textarea "Hi {{first_name}}, I understand you're unsure why you need to contact leasing a…" at bounding box center [335, 279] width 319 height 23
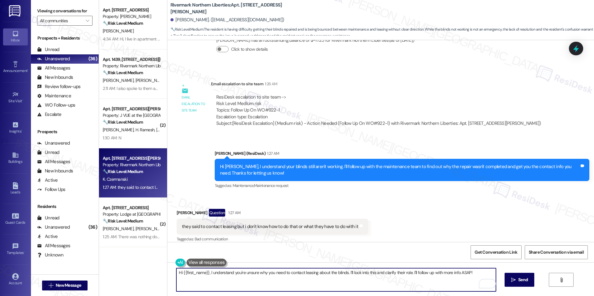
click at [309, 272] on textarea "Hi {{first_name}}, I understand you're unsure why you need to contact leasing a…" at bounding box center [335, 279] width 319 height 23
paste textarea "[PERSON_NAME], thank you for clarifying. I’ll follow up with the team to confir…"
type textarea "Hi [PERSON_NAME], thank you for clarifying. I’ll follow up with the team to con…"
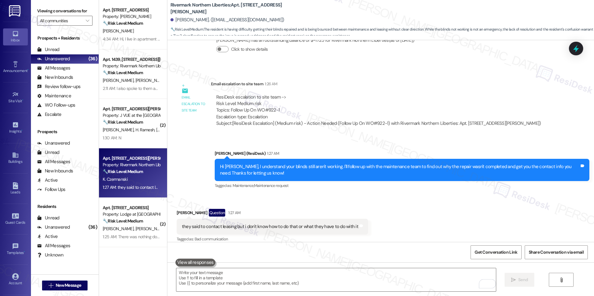
scroll to position [477, 0]
click at [564, 50] on div "Lease started [DATE] 8:00 AM Survey, sent via SMS Residesk Automated Survey [DA…" at bounding box center [380, 141] width 426 height 202
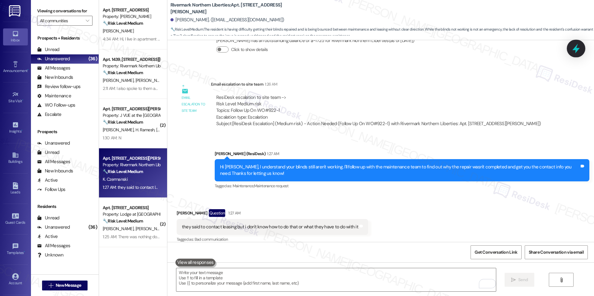
click at [571, 50] on icon at bounding box center [576, 48] width 11 height 11
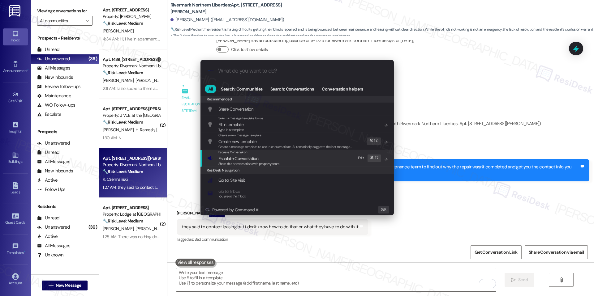
click at [309, 164] on div "Escalate Conversation Escalate Conversation Share this conversation with proper…" at bounding box center [297, 158] width 181 height 17
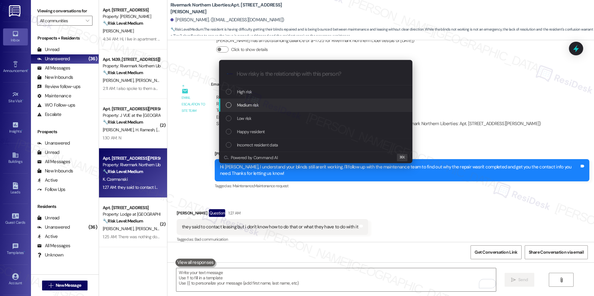
click at [264, 105] on div "Medium risk" at bounding box center [316, 105] width 181 height 7
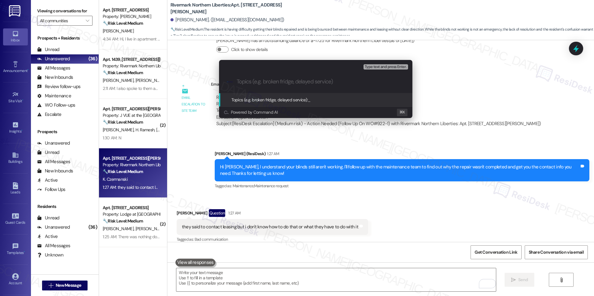
paste input "Blinds Repair Still Unresolved – Clarification Needed"
type input "Blinds Repair Still Unresolved – Clarification Needed"
click at [340, 100] on span "Blinds Repair Still Unresolved – Clarification Needed" at bounding box center [354, 100] width 92 height 6
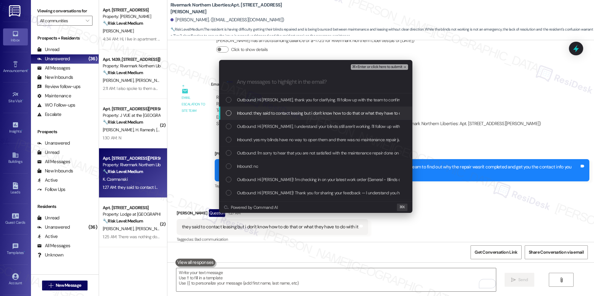
click at [300, 114] on span "Inbound: they said to contact leasing but i don't know how to do that or what t…" at bounding box center [326, 113] width 178 height 7
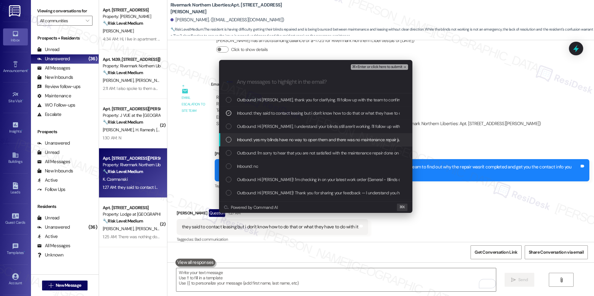
click at [289, 140] on span "Inbound: yes my blinds have no way to open them and there was no maintenance re…" at bounding box center [391, 139] width 309 height 7
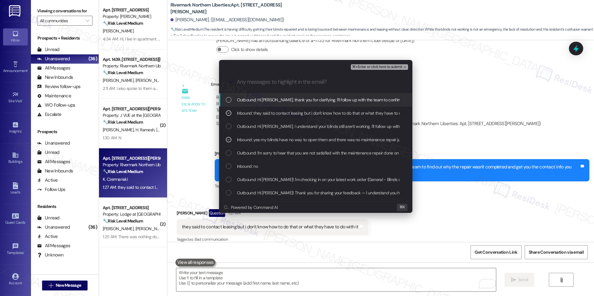
click at [372, 65] on span "⌘+Enter or click here to submit" at bounding box center [377, 67] width 50 height 4
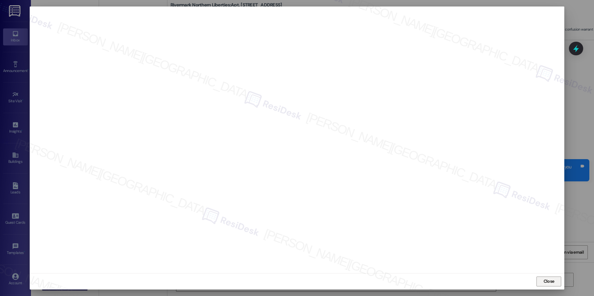
click at [545, 279] on span "Close" at bounding box center [548, 281] width 11 height 6
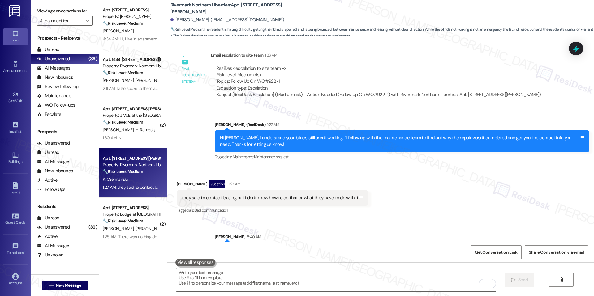
scroll to position [527, 0]
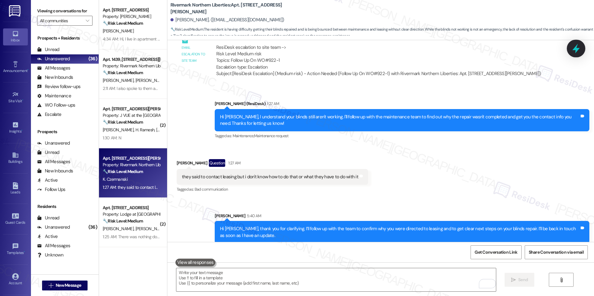
click at [575, 51] on icon at bounding box center [575, 49] width 7 height 10
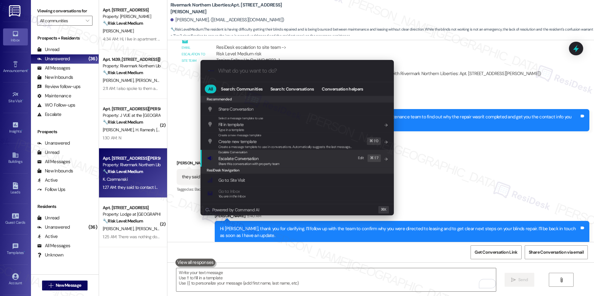
click at [279, 155] on span "Escalate Conversation" at bounding box center [248, 158] width 61 height 7
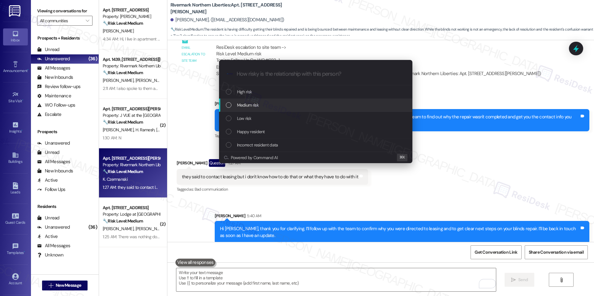
click at [264, 110] on div "Medium risk" at bounding box center [315, 105] width 193 height 13
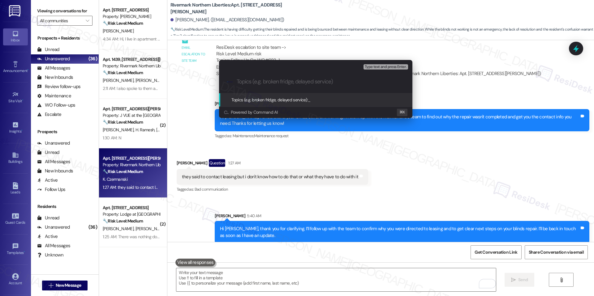
paste input "Blinds Repair Still Unresolved – Clarification Needed"
type input "Blinds Repair Still Unresolved – Clarification Needed"
click at [328, 101] on span "Blinds Repair Still Unresolved – Clarification Needed" at bounding box center [354, 100] width 92 height 6
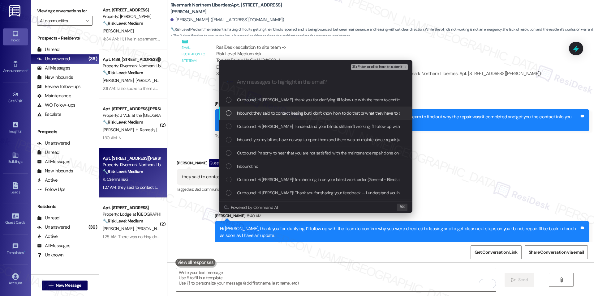
click at [296, 111] on span "Inbound: they said to contact leasing but i don't know how to do that or what t…" at bounding box center [326, 113] width 178 height 7
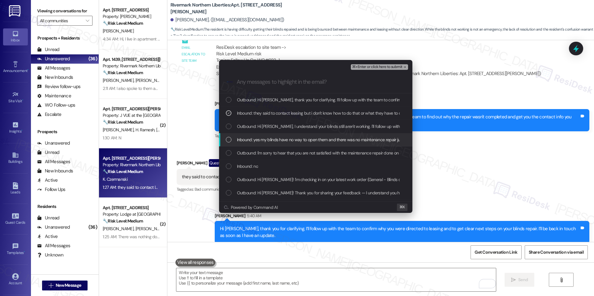
click at [281, 137] on span "Inbound: yes my blinds have no way to open them and there was no maintenance re…" at bounding box center [391, 139] width 309 height 7
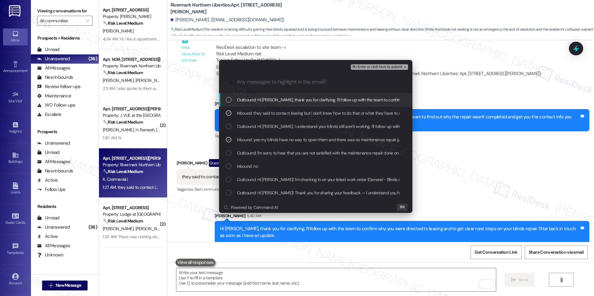
click at [379, 64] on div "⌘+Enter or click here to submit" at bounding box center [380, 67] width 58 height 8
click at [377, 67] on span "⌘+Enter or click here to submit" at bounding box center [377, 67] width 50 height 4
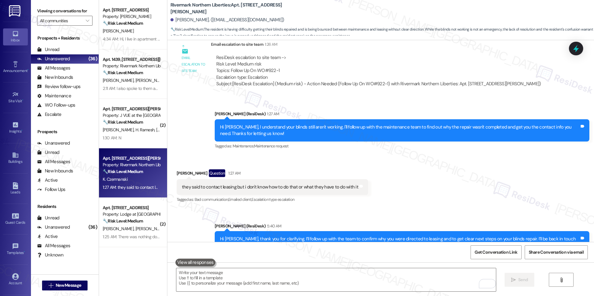
scroll to position [536, 0]
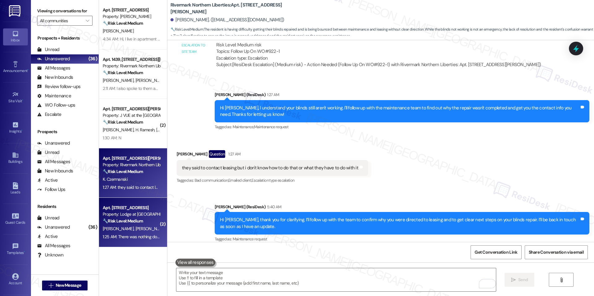
click at [128, 216] on div "Property: Lodge at [GEOGRAPHIC_DATA]" at bounding box center [131, 214] width 57 height 6
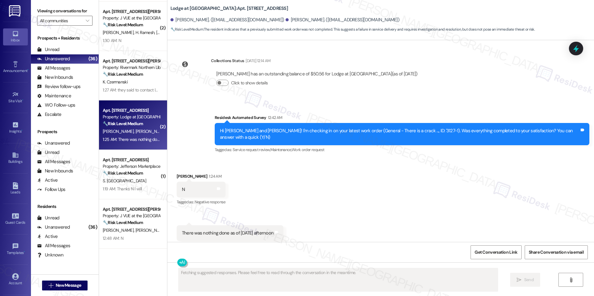
scroll to position [98, 0]
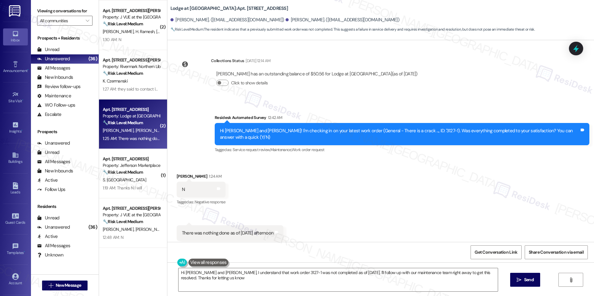
type textarea "Hi [PERSON_NAME] and [PERSON_NAME], I understand that work order 3127-1 was not…"
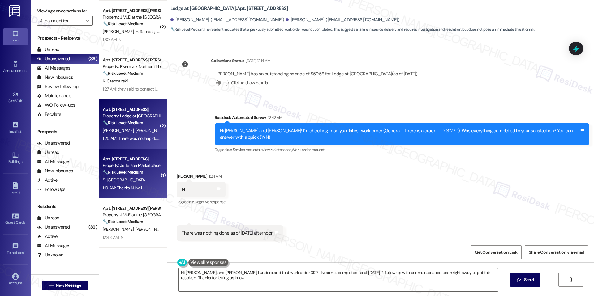
click at [127, 164] on div "Property: Jefferson Marketplace" at bounding box center [131, 165] width 57 height 6
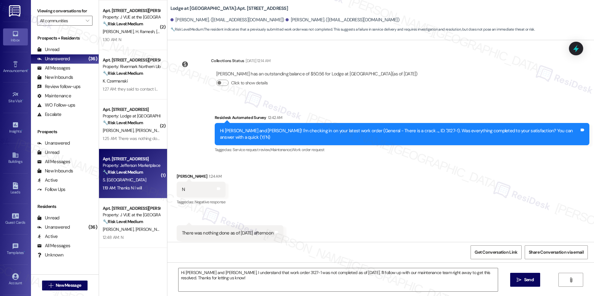
type textarea "Fetching suggested responses. Please feel free to read through the conversation…"
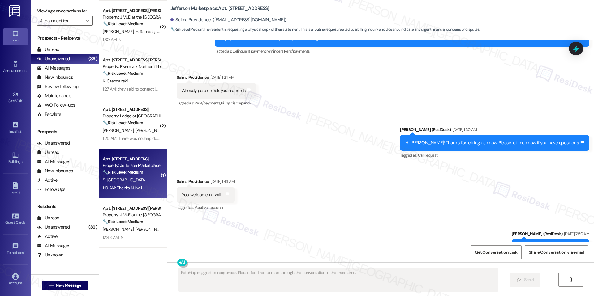
scroll to position [5244, 0]
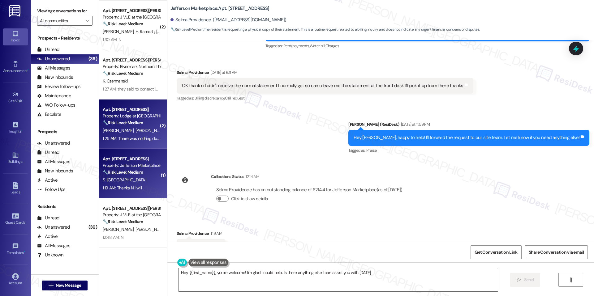
type textarea "Hey {{first_name}}, you're welcome! I'm glad I could help. Is there anything el…"
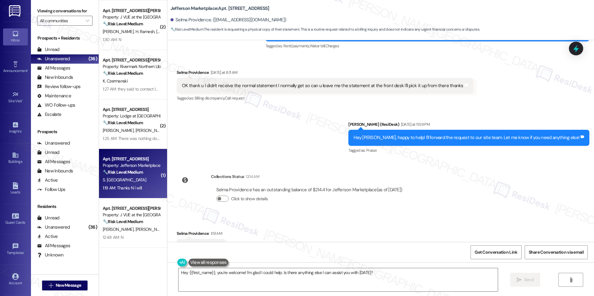
scroll to position [5236, 0]
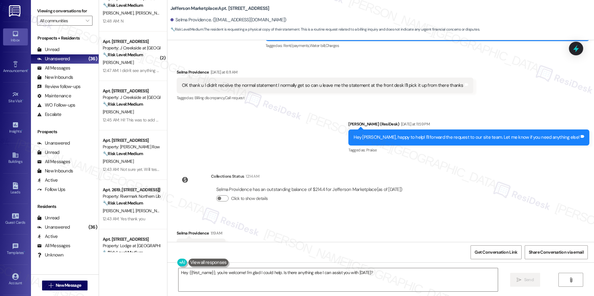
scroll to position [316, 0]
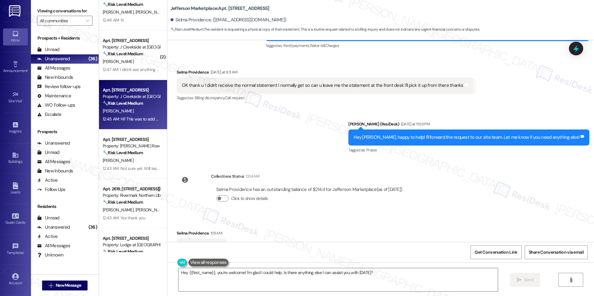
click at [119, 126] on div "Apt. 2121, [STREET_ADDRESS] Property: J Creekside at Exton 🔧 Risk Level: Medium…" at bounding box center [133, 104] width 68 height 49
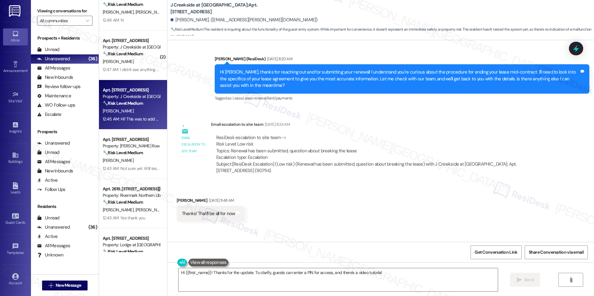
scroll to position [7563, 0]
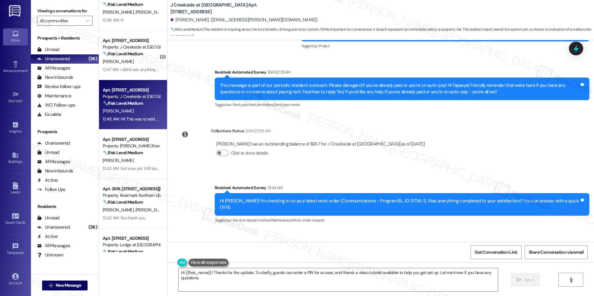
type textarea "Hi {{first_name}}! Thanks for the update. To clarify, guests can enter a PIN fo…"
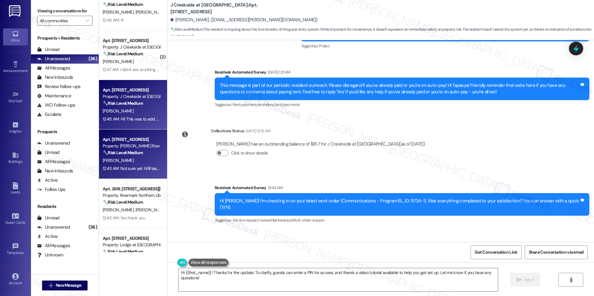
click at [134, 163] on div "[PERSON_NAME]" at bounding box center [131, 161] width 58 height 8
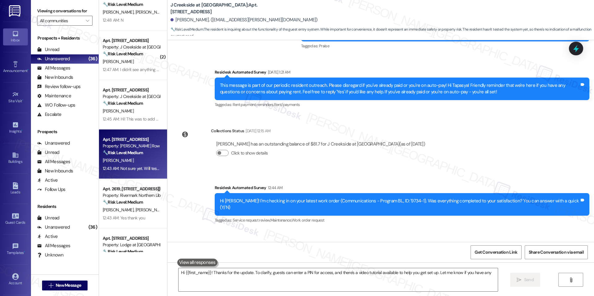
type textarea "Hi {{first_name}}! Thanks for the update. To clarify, guests can enter a PIN fo…"
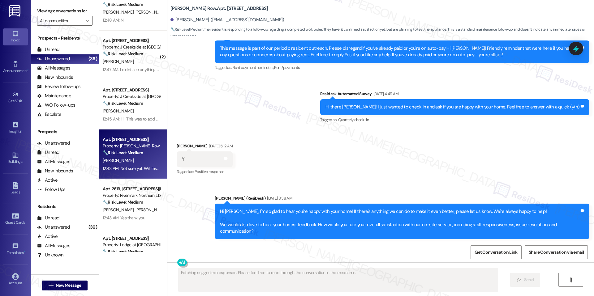
scroll to position [1354, 0]
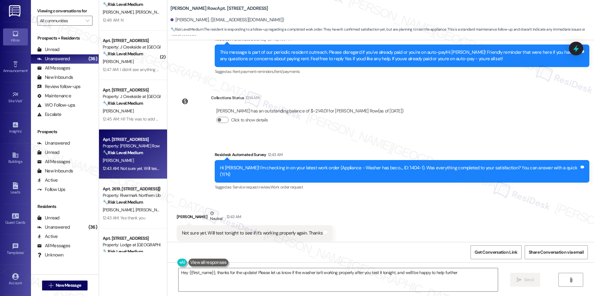
type textarea "Hey {{first_name}}, thanks for the update! Please let us know if the washer isn…"
click at [482, 279] on textarea "Hey {{first_name}}, thanks for the update! Please let us know if the washer isn…" at bounding box center [337, 279] width 319 height 23
click at [528, 277] on span "Send" at bounding box center [529, 280] width 10 height 6
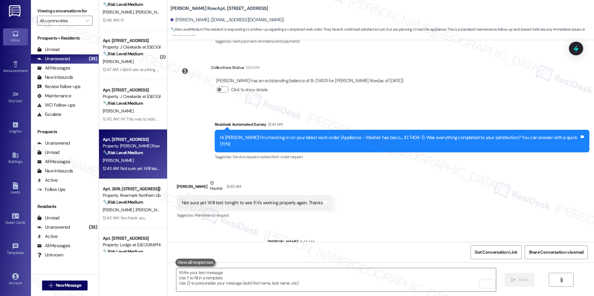
scroll to position [1397, 0]
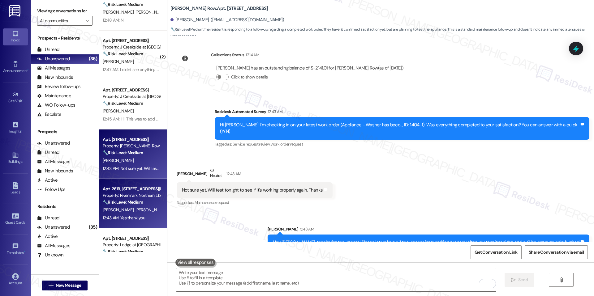
click at [141, 183] on div "Apt. 2619, [STREET_ADDRESS][PERSON_NAME] Property: Rivermark Northern Liberties…" at bounding box center [133, 203] width 68 height 49
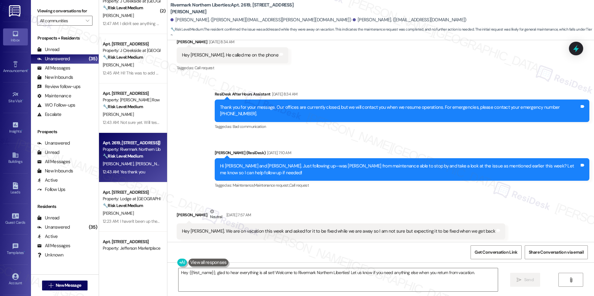
scroll to position [716, 0]
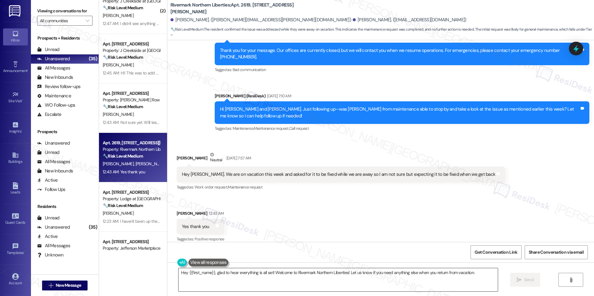
click at [280, 279] on textarea "Hey {{first_name}}, glad to hear everything is all set! Welcome to Rivermark No…" at bounding box center [337, 279] width 319 height 23
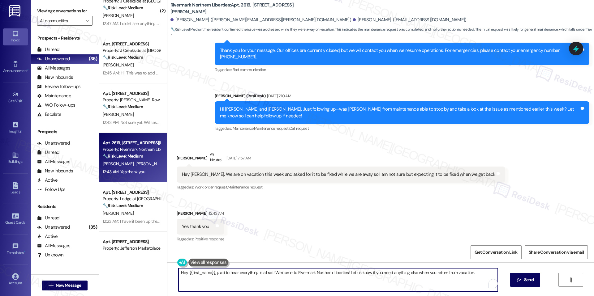
drag, startPoint x: 416, startPoint y: 274, endPoint x: 431, endPoint y: 274, distance: 15.2
click at [431, 274] on textarea "Hey {{first_name}}, glad to hear everything is all set! Welcome to Rivermark No…" at bounding box center [337, 279] width 319 height 23
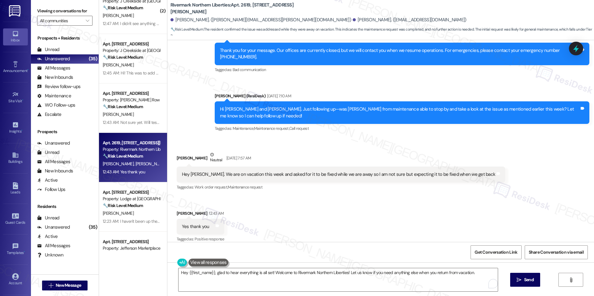
click at [366, 267] on div "Hey {{first_name}}, glad to hear everything is all set! Welcome to Rivermark No…" at bounding box center [380, 286] width 426 height 46
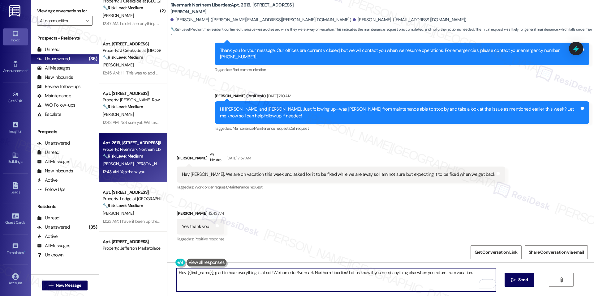
drag, startPoint x: 346, startPoint y: 274, endPoint x: 492, endPoint y: 282, distance: 145.6
click at [492, 282] on textarea "Hey {{first_name}}, glad to hear everything is all set! Welcome to Rivermark No…" at bounding box center [335, 279] width 319 height 23
paste textarea "In the meantime, I’ll be glad to help with anything else you might need. Just l…"
click at [524, 278] on span "Send" at bounding box center [523, 280] width 10 height 6
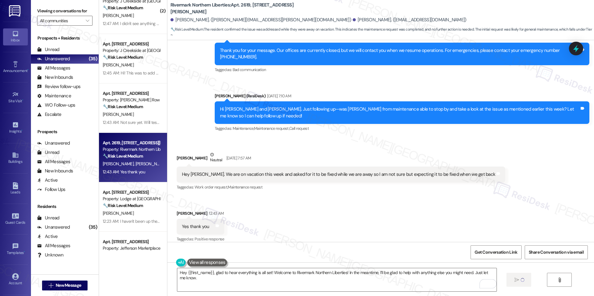
type textarea "Fetching suggested responses. Please feel free to read through the conversation…"
type textarea "Hey {{first_name}}, glad to hear everything is all set! Welcome to Rivermark No…"
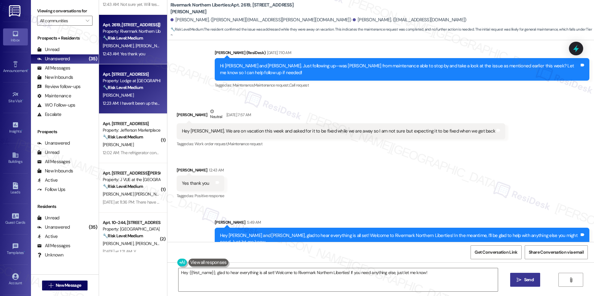
scroll to position [502, 0]
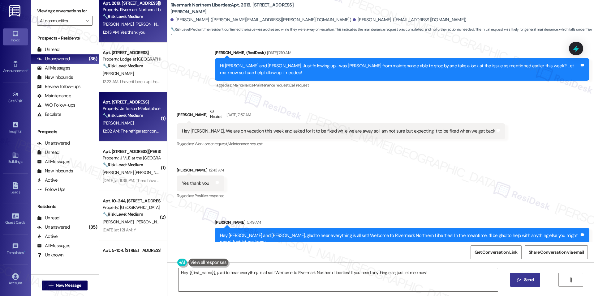
click at [125, 122] on div "[PERSON_NAME]" at bounding box center [131, 123] width 58 height 8
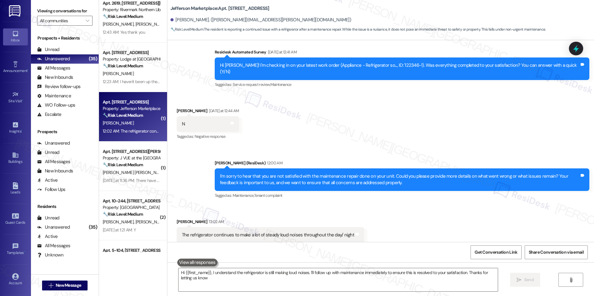
type textarea "Hi {{first_name}}, I understand the refrigerator is still making loud noises. I…"
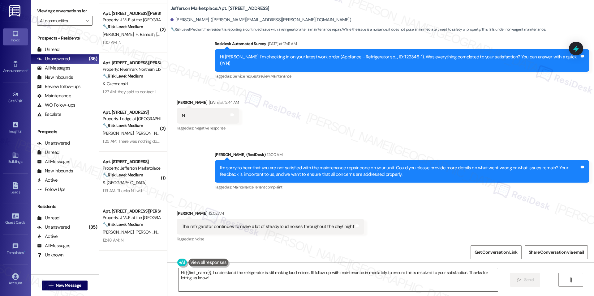
scroll to position [0, 0]
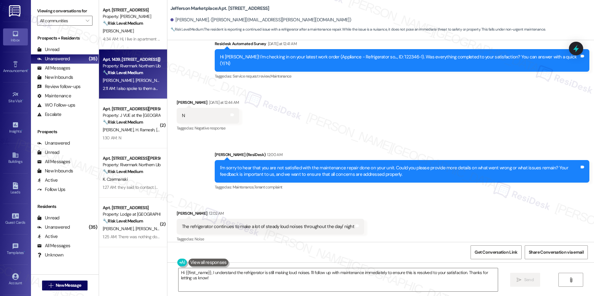
click at [124, 86] on div "2:11 AM: I also spoke to them about the gift card. They assured me there would …" at bounding box center [189, 89] width 173 height 6
type textarea "Hi {{first_name}}, I understand the refrigerator is still making loud noises. I…"
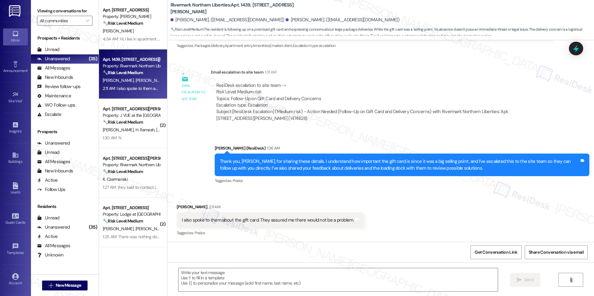
type textarea "Fetching suggested responses. Please feel free to read through the conversation…"
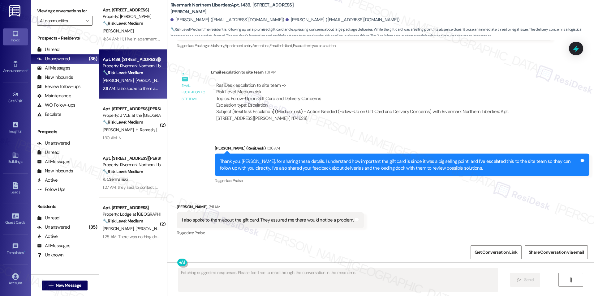
scroll to position [295, 0]
click at [167, 161] on div "Sent via SMS [PERSON_NAME] (ResiDesk) 1:36 AM Thank you, [PERSON_NAME], for sha…" at bounding box center [380, 160] width 426 height 59
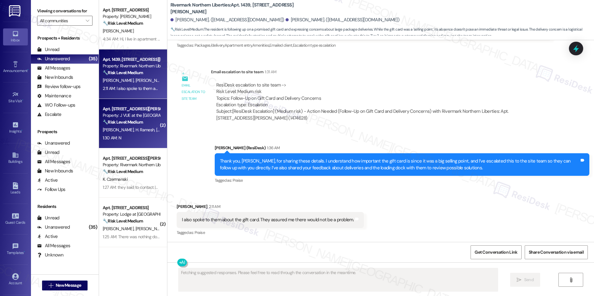
click at [119, 129] on span "[PERSON_NAME]" at bounding box center [119, 130] width 33 height 6
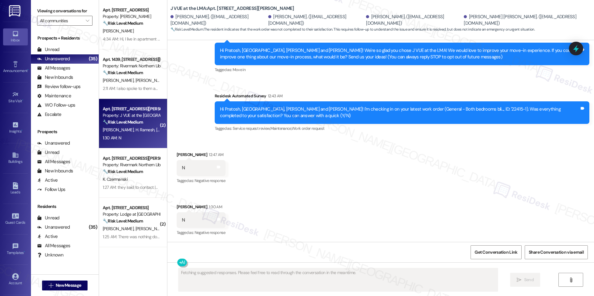
scroll to position [121, 0]
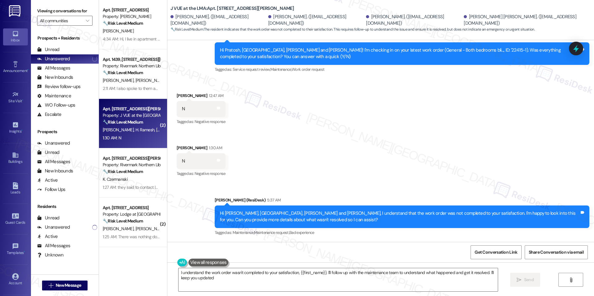
type textarea "I understand the work order wasn't completed to your satisfaction, {{first_name…"
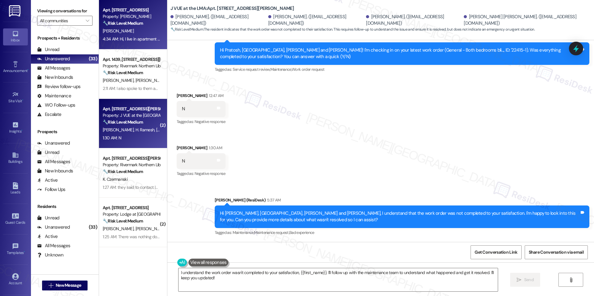
click at [130, 43] on div "Apt. 1601, 4000 Fairfax Blvd Property: J Sol 🔧 Risk Level: Medium The resident …" at bounding box center [133, 24] width 68 height 49
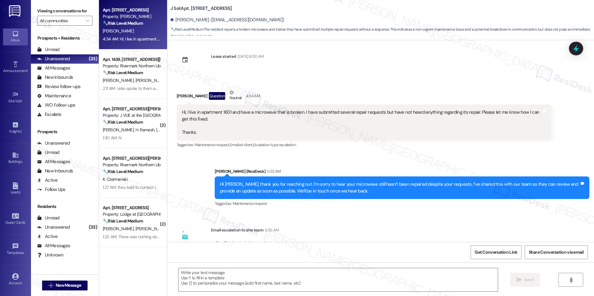
scroll to position [974, 0]
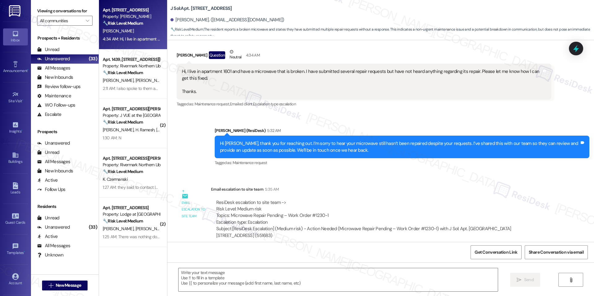
type textarea "Fetching suggested responses. Please feel free to read through the conversation…"
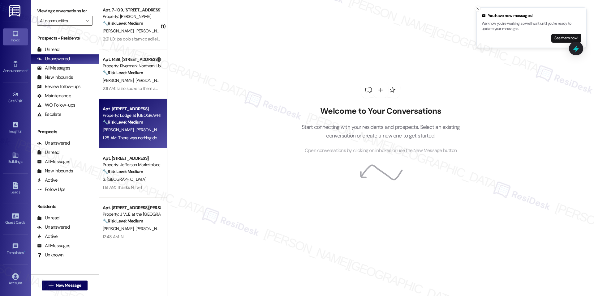
click at [135, 130] on span "[PERSON_NAME]" at bounding box center [150, 130] width 31 height 6
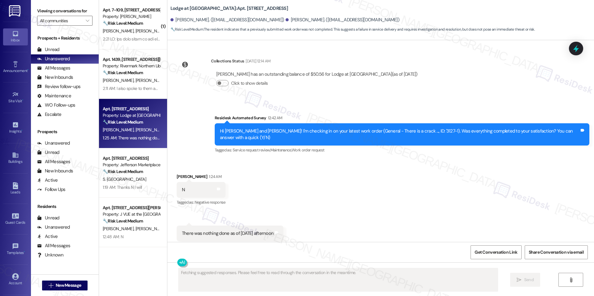
scroll to position [443, 0]
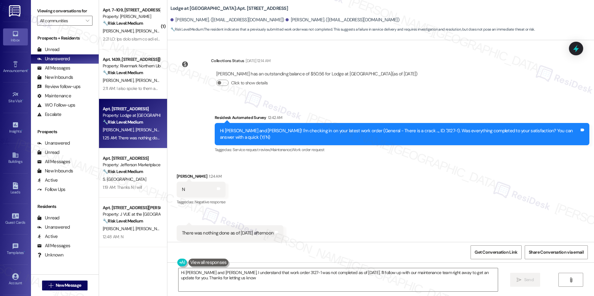
type textarea "Hi [PERSON_NAME] and [PERSON_NAME], I understand that work order 3127-1 was not…"
click at [361, 269] on textarea "Hi [PERSON_NAME] and [PERSON_NAME], I understand that work order 3127-1 was not…" at bounding box center [337, 279] width 319 height 23
click at [508, 281] on button " Send" at bounding box center [519, 280] width 30 height 14
drag, startPoint x: 229, startPoint y: 8, endPoint x: 245, endPoint y: 8, distance: 15.5
click at [245, 8] on b "Lodge at [GEOGRAPHIC_DATA]: Apt. [STREET_ADDRESS]" at bounding box center [229, 8] width 118 height 6
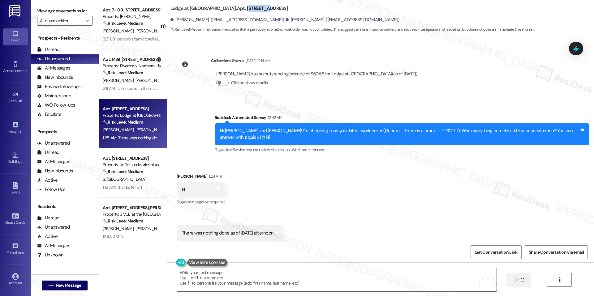
scroll to position [443, 0]
drag, startPoint x: 229, startPoint y: 6, endPoint x: 240, endPoint y: 8, distance: 11.5
click at [240, 8] on b "Lodge at Croasdaile Farm: Apt. 13-102, 3130 Hillandale Road" at bounding box center [229, 8] width 118 height 6
copy b "13-10"
click at [241, 6] on b "Lodge at Croasdaile Farm: Apt. 13-102, 3130 Hillandale Road" at bounding box center [229, 8] width 118 height 6
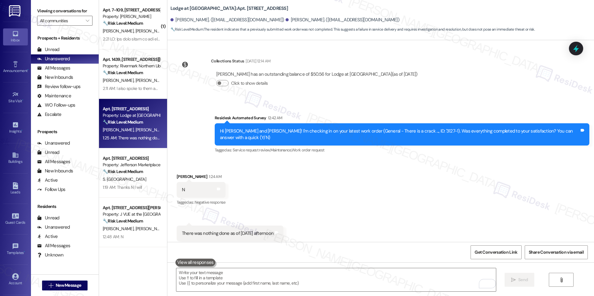
drag, startPoint x: 228, startPoint y: 8, endPoint x: 239, endPoint y: 8, distance: 11.1
click at [239, 8] on b "Lodge at Croasdaile Farm: Apt. 13-102, 3130 Hillandale Road" at bounding box center [229, 8] width 118 height 6
drag, startPoint x: 228, startPoint y: 8, endPoint x: 239, endPoint y: 7, distance: 11.1
click at [239, 7] on b "Lodge at Croasdaile Farm: Apt. 13-102, 3130 Hillandale Road" at bounding box center [229, 8] width 118 height 6
drag, startPoint x: 228, startPoint y: 9, endPoint x: 242, endPoint y: 10, distance: 14.0
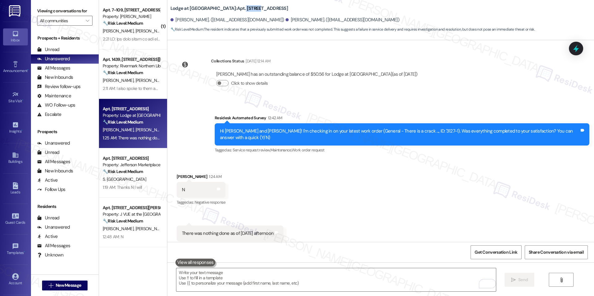
click at [242, 10] on b "Lodge at Croasdaile Farm: Apt. 13-102, 3130 Hillandale Road" at bounding box center [229, 8] width 118 height 6
copy b "13-102"
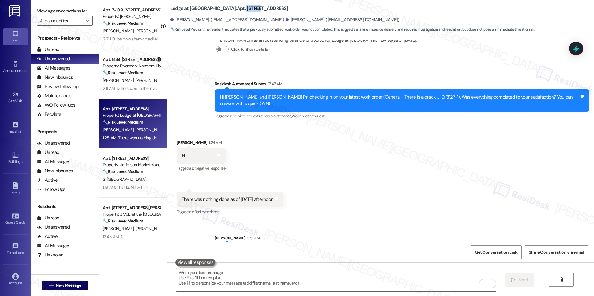
scroll to position [493, 0]
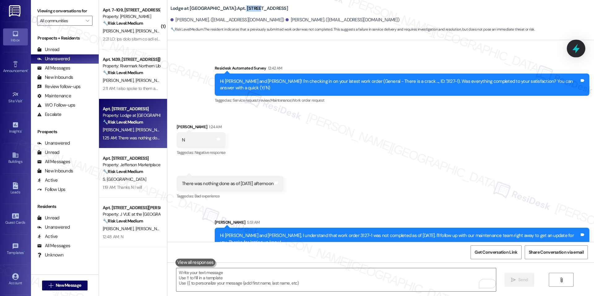
click at [574, 49] on icon at bounding box center [575, 49] width 7 height 10
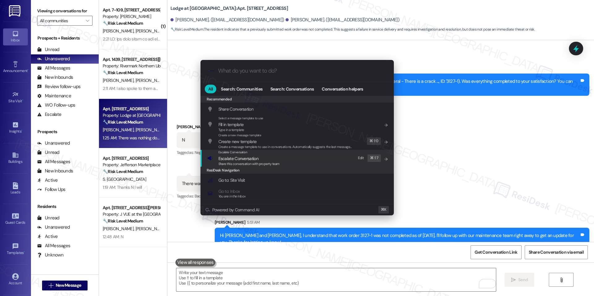
click at [295, 162] on div "Escalate Conversation Escalate Conversation Share this conversation with proper…" at bounding box center [297, 158] width 181 height 17
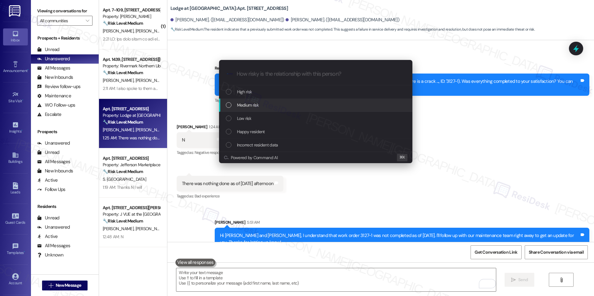
click at [266, 110] on div "Medium risk" at bounding box center [315, 105] width 193 height 13
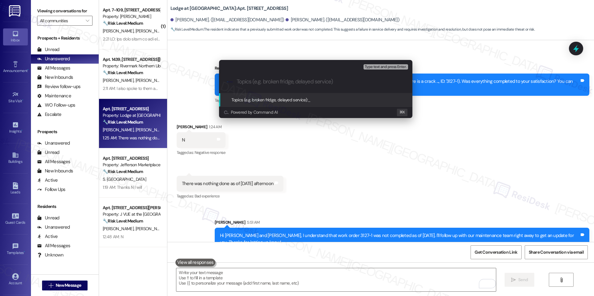
paste input "Crack Repair Not Completed – WO #3127-1"
type input "Crack Repair Not Completed – WO #3127-1"
click at [342, 103] on div "Topics (e.g. broken fridge, delayed service): Crack Repair Not Completed – WO #…" at bounding box center [308, 99] width 155 height 7
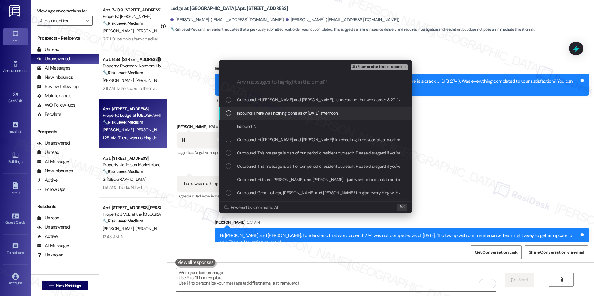
click at [273, 113] on span "Inbound: There was nothing done as of yesterday afternoon" at bounding box center [287, 113] width 101 height 7
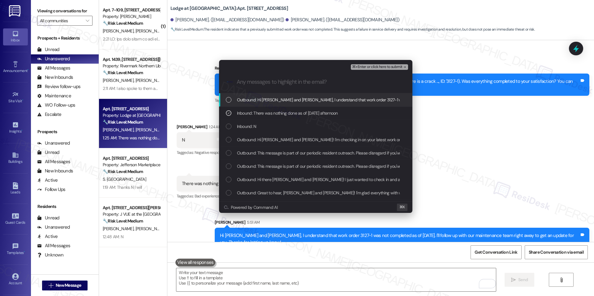
click at [361, 67] on span "⌘+Enter or click here to submit" at bounding box center [377, 67] width 50 height 4
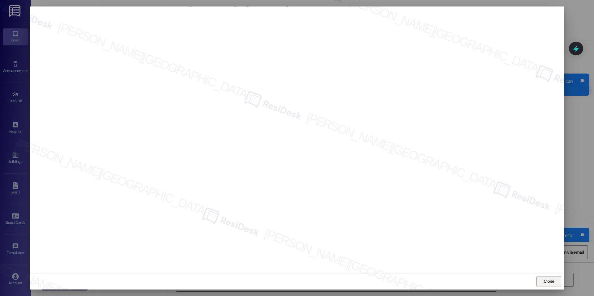
click at [547, 282] on span "Close" at bounding box center [548, 281] width 11 height 6
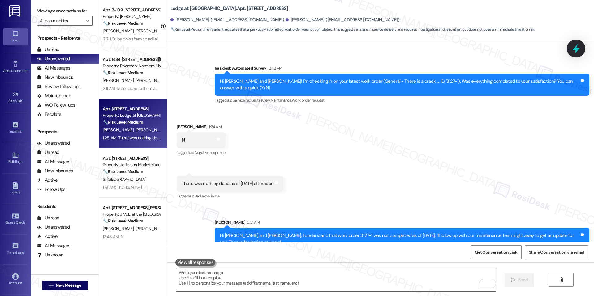
click at [576, 50] on icon at bounding box center [575, 49] width 7 height 10
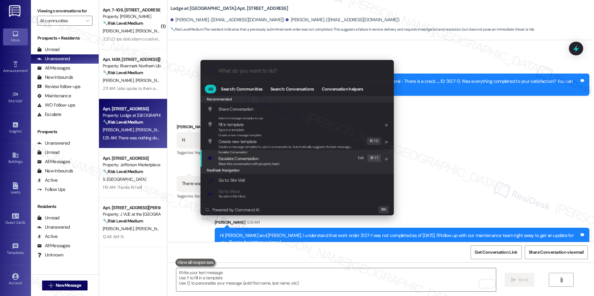
click at [243, 163] on span "Share this conversation with property team" at bounding box center [248, 164] width 61 height 4
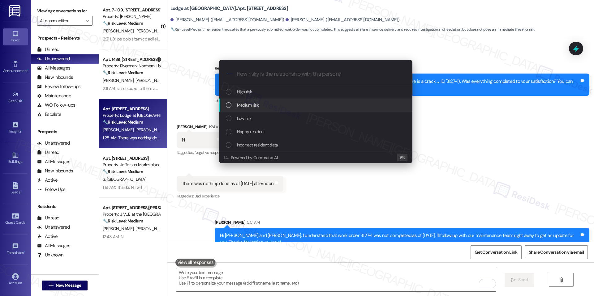
click at [256, 103] on span "Medium risk" at bounding box center [248, 105] width 22 height 7
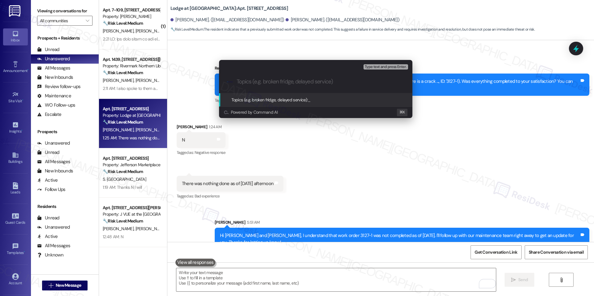
paste input "Crack Repair Not Completed – WO #3127-1"
type input "Crack Repair Not Completed – WO #3127-1"
click at [326, 100] on span "Crack Repair Not Completed – WO #3127-1" at bounding box center [347, 100] width 79 height 6
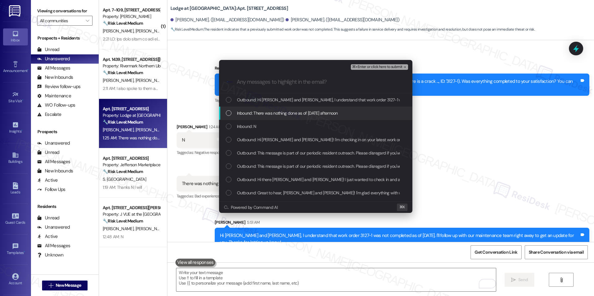
click at [274, 115] on span "Inbound: There was nothing done as of yesterday afternoon" at bounding box center [287, 113] width 101 height 7
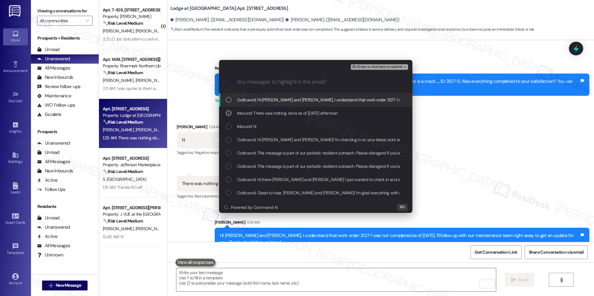
click at [384, 65] on span "⌘+Enter or click here to submit" at bounding box center [377, 67] width 50 height 4
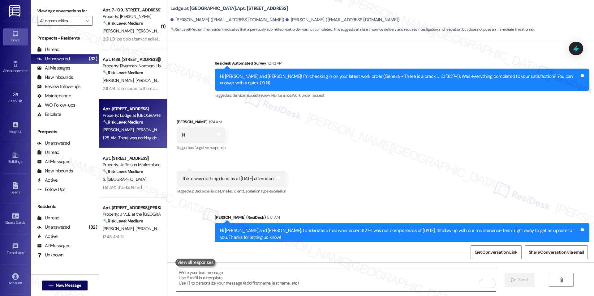
scroll to position [502, 0]
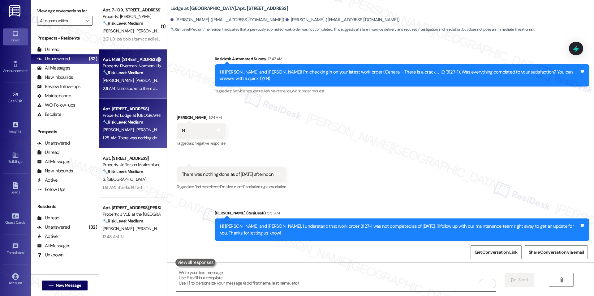
click at [144, 96] on div "Apt. 1439, 501 N. Christopher Columbus Blvd Property: Rivermark Northern Libert…" at bounding box center [133, 73] width 68 height 49
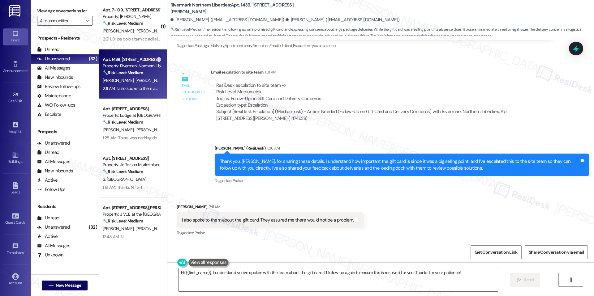
scroll to position [295, 0]
click at [205, 272] on textarea "Hi {{first_name}}, I understand you've spoken with the team about the gift card…" at bounding box center [337, 279] width 319 height 23
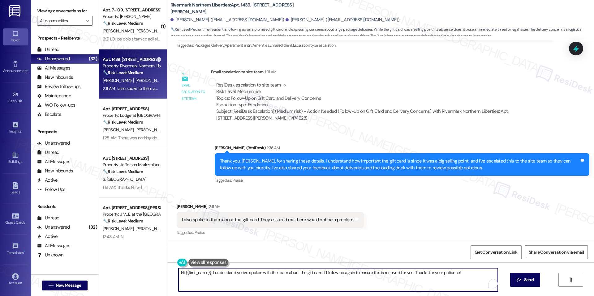
click at [205, 272] on textarea "Hi {{first_name}}, I understand you've spoken with the team about the gift card…" at bounding box center [337, 279] width 319 height 23
paste textarea "Michael, thank you for sharing that update. I’ve noted your comments and escala…"
type textarea "Hi {{first_name}}, I understand you've spoken with the team about the gift card…"
click at [271, 282] on textarea "Hi {{first_name}}, I understand you've spoken with the team about the gift card…" at bounding box center [335, 279] width 319 height 23
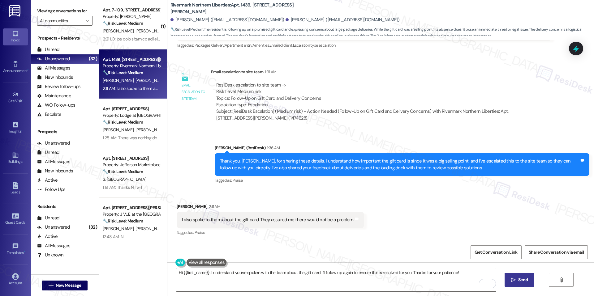
click at [521, 285] on button " Send" at bounding box center [519, 280] width 30 height 14
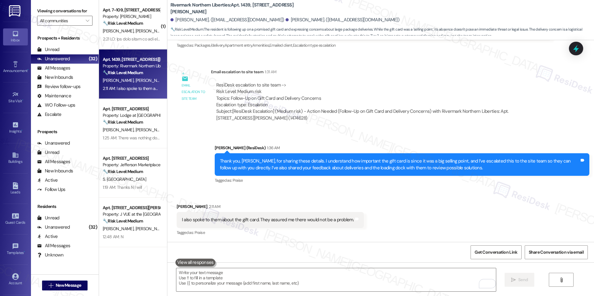
scroll to position [295, 0]
click at [582, 44] on div at bounding box center [576, 49] width 14 height 14
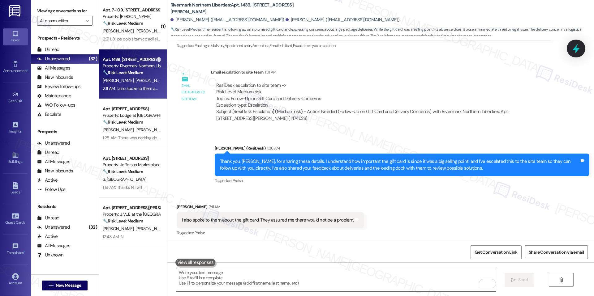
click at [580, 48] on icon at bounding box center [576, 48] width 11 height 11
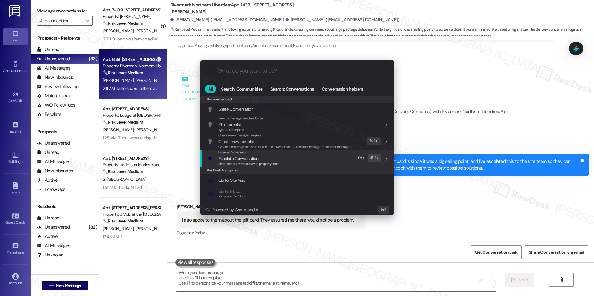
click at [295, 166] on div "Escalate Conversation Escalate Conversation Share this conversation with proper…" at bounding box center [297, 158] width 181 height 17
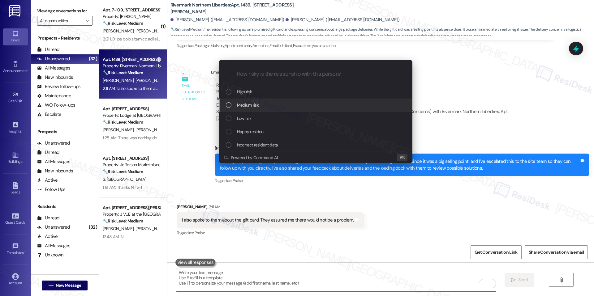
click at [298, 106] on div "Medium risk" at bounding box center [316, 105] width 181 height 7
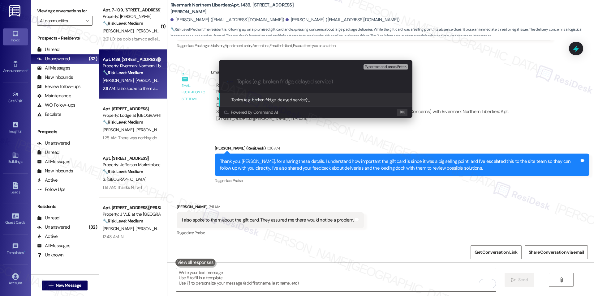
paste input "Gift Card Follow-Up"
type input "Gift Card Follow-Up"
click at [321, 96] on div "Topics (e.g. broken fridge, delayed service): Gift Card Follow-Up" at bounding box center [287, 99] width 113 height 7
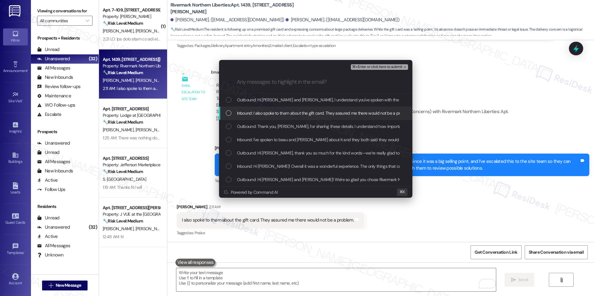
click at [280, 118] on div "Inbound: I also spoke to them about the gift card. They assured me there would …" at bounding box center [315, 113] width 193 height 13
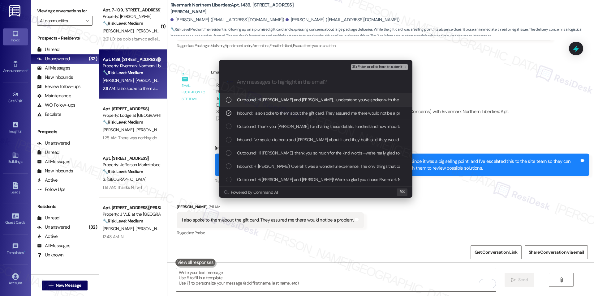
click at [385, 67] on span "⌘+Enter or click here to submit" at bounding box center [377, 67] width 50 height 4
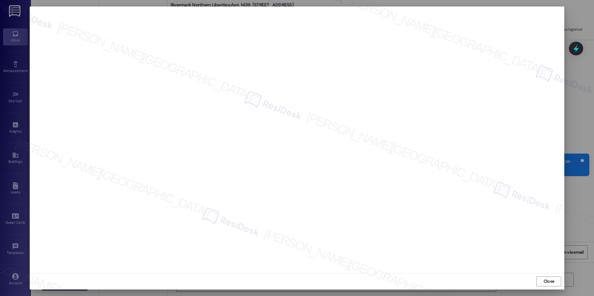
click at [562, 284] on div "Close" at bounding box center [297, 281] width 534 height 16
click at [560, 284] on button "Close" at bounding box center [548, 282] width 25 height 10
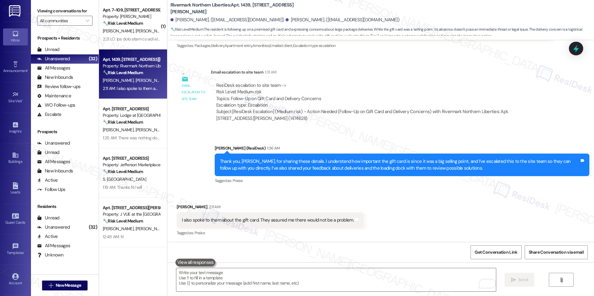
scroll to position [339, 0]
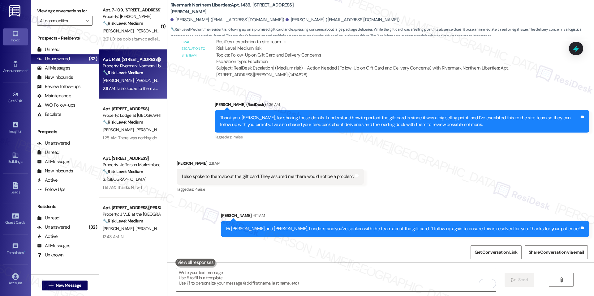
click at [576, 36] on div "Rivermark Northern Liberties: Apt. 1439, 501 N. Christopher Columbus Blvd Micha…" at bounding box center [380, 20] width 426 height 40
click at [576, 49] on icon at bounding box center [575, 49] width 7 height 10
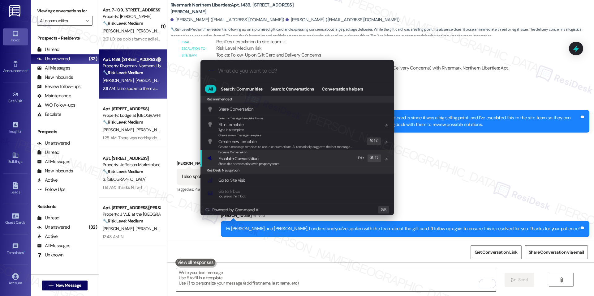
click at [265, 155] on div "Escalate Conversation" at bounding box center [248, 152] width 61 height 5
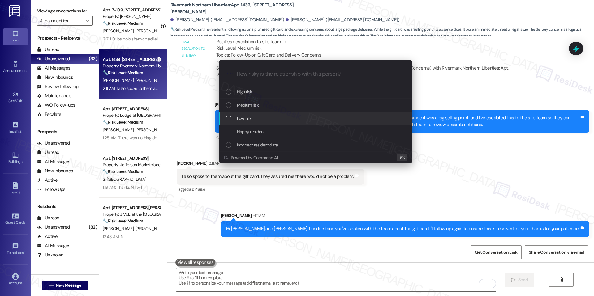
click at [262, 121] on div "Low risk" at bounding box center [316, 118] width 181 height 7
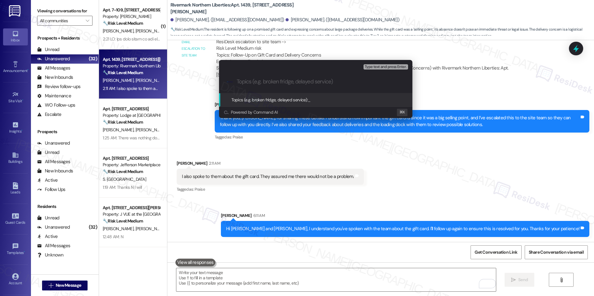
paste input "Gift Card Follow-Up"
type input "Gift Card Follow-Up"
click at [317, 103] on div "Topics (e.g. broken fridge, delayed service): Gift Card Follow-Up" at bounding box center [315, 99] width 193 height 13
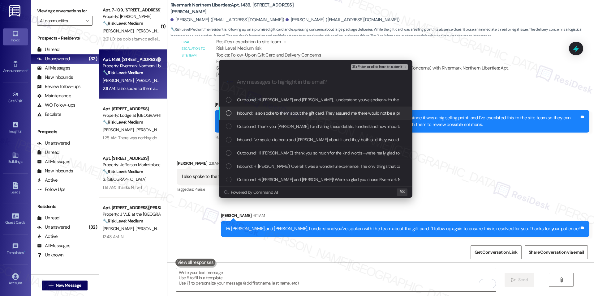
click at [266, 114] on span "Inbound: I also spoke to them about the gift card. They assured me there would …" at bounding box center [324, 113] width 175 height 7
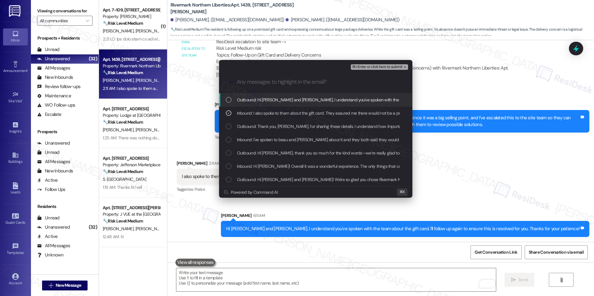
click at [378, 69] on span "⌘+Enter or click here to submit" at bounding box center [377, 67] width 50 height 4
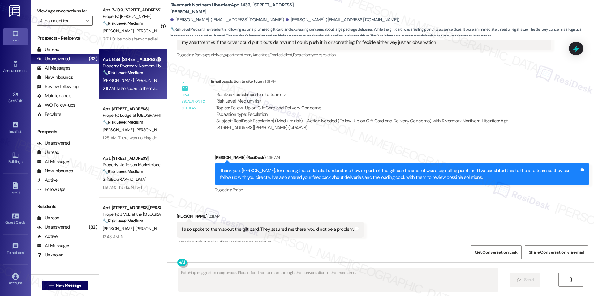
scroll to position [295, 0]
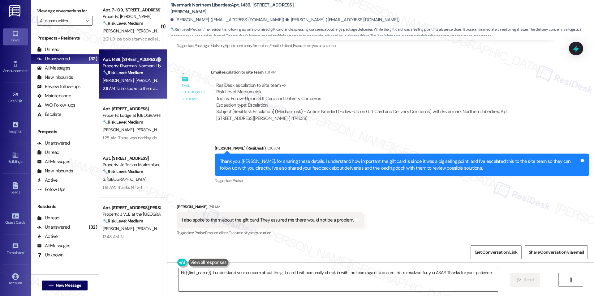
type textarea "Hi {{first_name}}, I understand your concern about the gift card. I will person…"
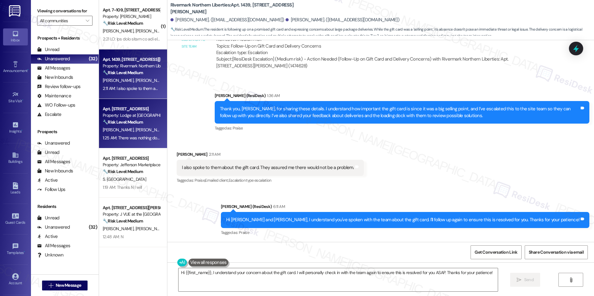
click at [122, 113] on div "Property: Lodge at [GEOGRAPHIC_DATA]" at bounding box center [131, 115] width 57 height 6
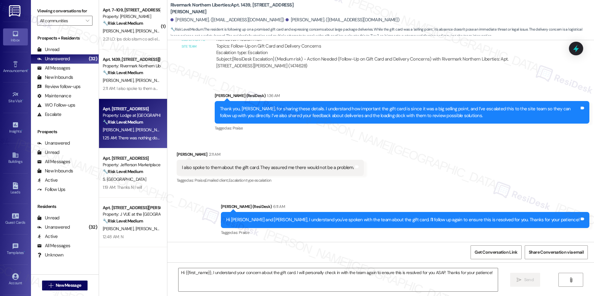
type textarea "Fetching suggested responses. Please feel free to read through the conversation…"
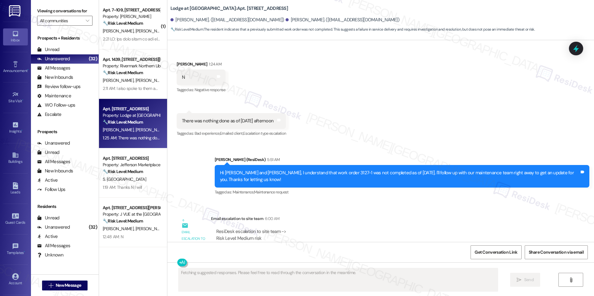
scroll to position [578, 0]
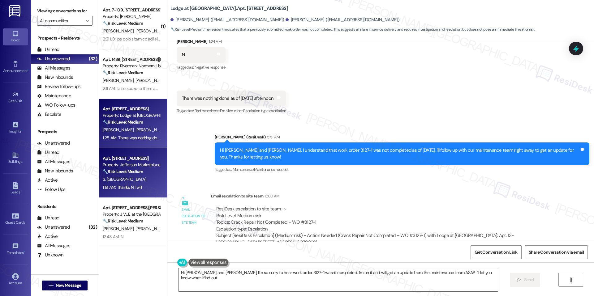
type textarea "Hi Michael and Lisa, I'm so sorry to hear work order 3127-1 wasn't completed. I…"
click at [135, 178] on div "S. [GEOGRAPHIC_DATA]" at bounding box center [131, 180] width 58 height 8
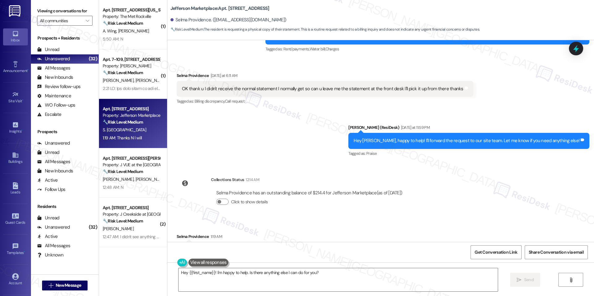
scroll to position [5240, 0]
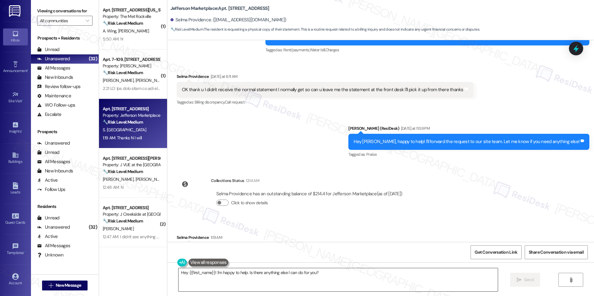
click at [209, 270] on textarea "Hey {{first_name}}! I'm happy to help. Is there anything else I can do for you?" at bounding box center [337, 279] width 319 height 23
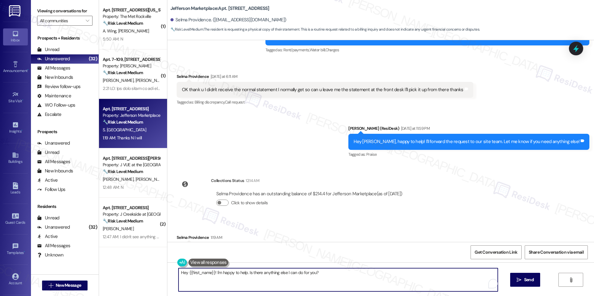
click at [209, 270] on textarea "Hey {{first_name}}! I'm happy to help. Is there anything else I can do for you?" at bounding box center [337, 279] width 319 height 23
paste textarea "i Selma, you’re very welcome! I’m glad I could help. Please don’t hesitate to r…"
type textarea "Hi [PERSON_NAME], you’re very welcome! I’m glad I could help. Please don’t hesi…"
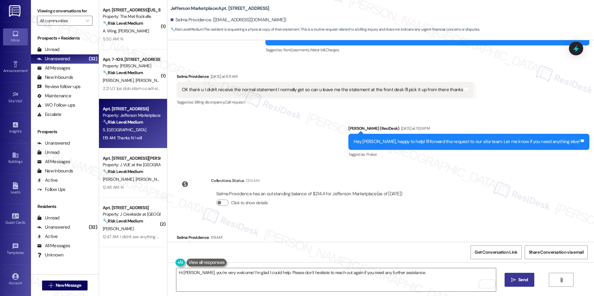
click at [513, 285] on button " Send" at bounding box center [519, 280] width 30 height 14
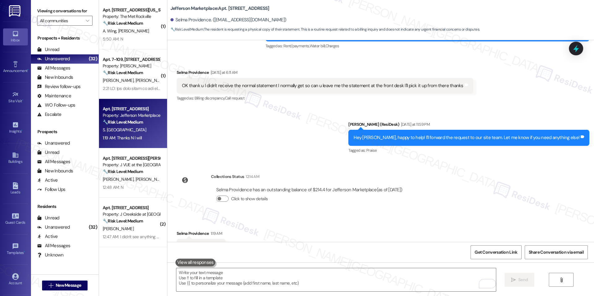
scroll to position [5287, 0]
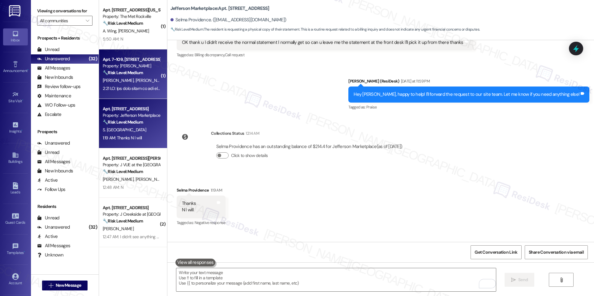
click at [113, 91] on div at bounding box center [131, 89] width 58 height 8
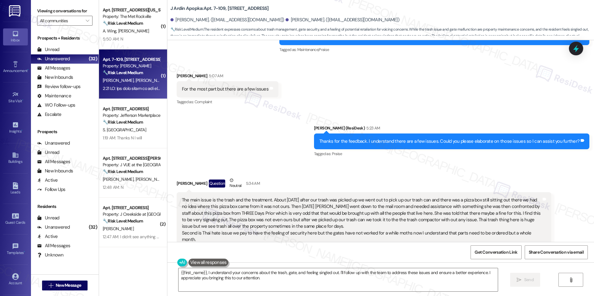
scroll to position [1096, 0]
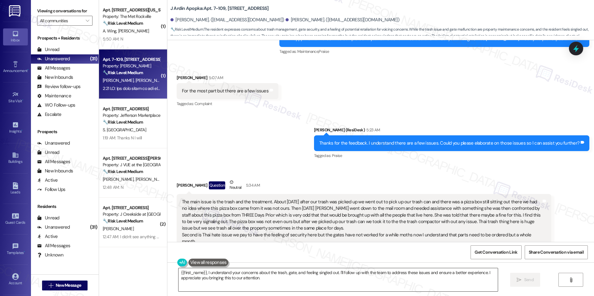
click at [324, 275] on textarea "{{first_name}}, I understand your concerns about the trash, gate, and feeling s…" at bounding box center [337, 279] width 319 height 23
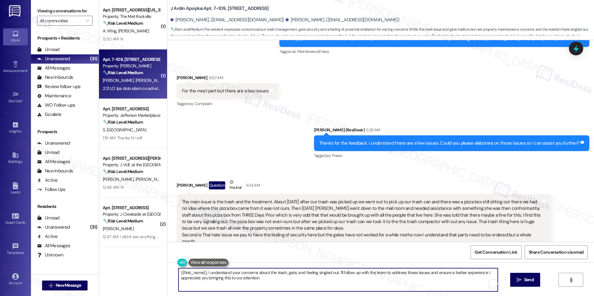
click at [324, 275] on textarea "{{first_name}}, I understand your concerns about the trash, gate, and feeling s…" at bounding box center [337, 279] width 319 height 23
paste textarea "Hi Jason, thank you for sharing these details. I’m sorry to hear about the ongo…"
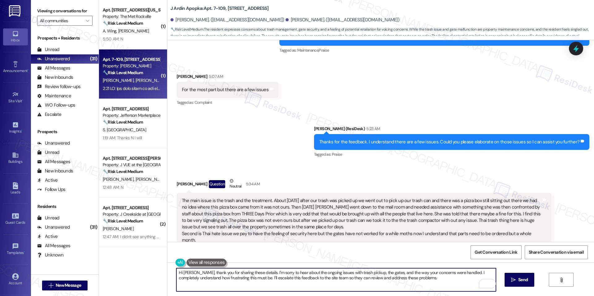
scroll to position [1097, 0]
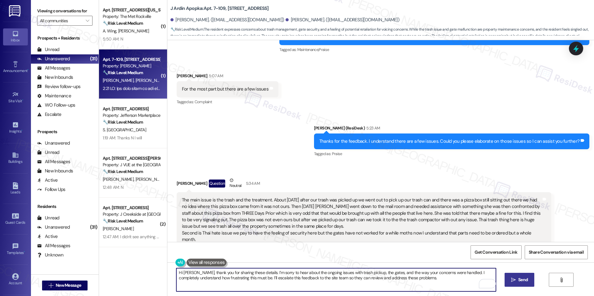
type textarea "Hi [PERSON_NAME], thank you for sharing these details. I’m sorry to hear about …"
click at [511, 280] on icon "" at bounding box center [513, 280] width 5 height 5
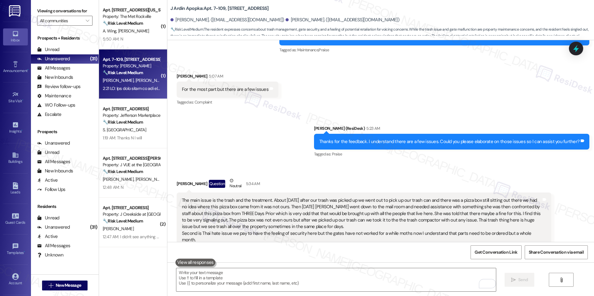
scroll to position [1147, 0]
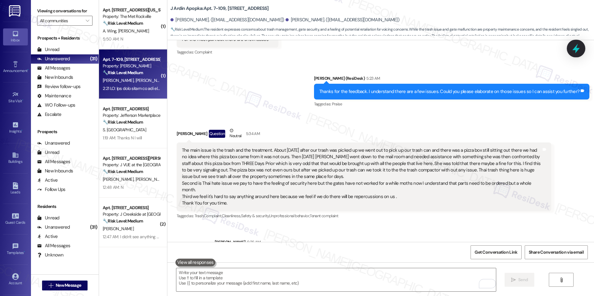
click at [580, 51] on icon at bounding box center [576, 48] width 11 height 11
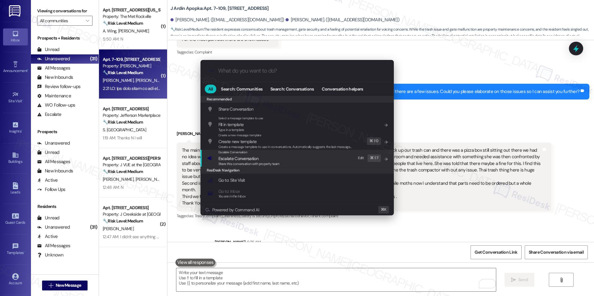
click at [232, 162] on span "Share this conversation with property team" at bounding box center [248, 164] width 61 height 4
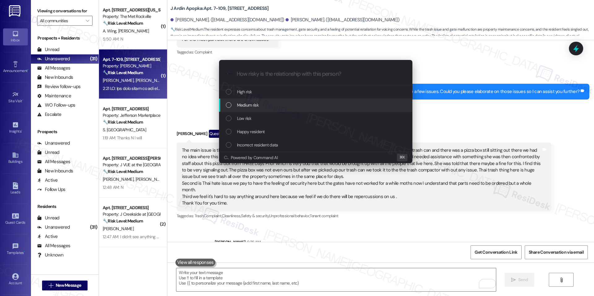
click at [236, 101] on div "Medium risk" at bounding box center [315, 105] width 193 height 13
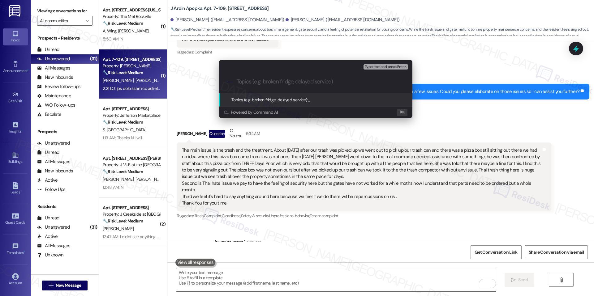
paste input "Resident Complaints – Trash, Gate Security, and Staff Conduct"
type input "Resident Complaints – Trash, Gate Security, and Staff Conduct"
click at [308, 99] on span "Resident Complaints – Trash, Gate Security, and Staff Conduct" at bounding box center [364, 100] width 113 height 6
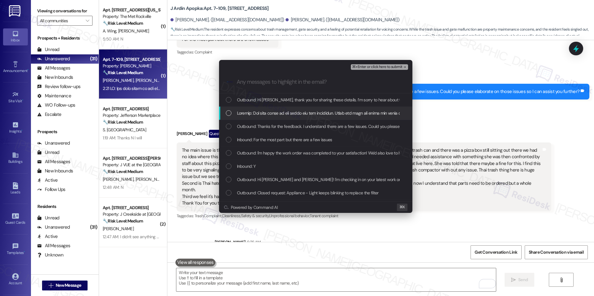
click at [308, 118] on div "List of options" at bounding box center [315, 113] width 193 height 13
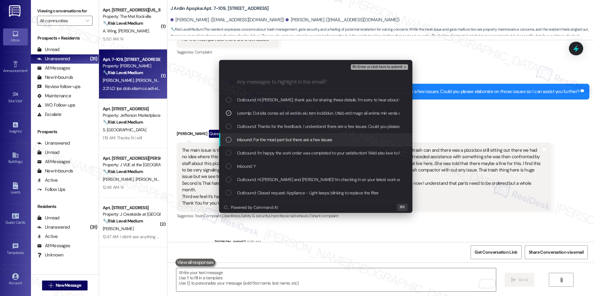
click at [317, 142] on span "Inbound: For the most part but there are a few issues" at bounding box center [284, 139] width 95 height 7
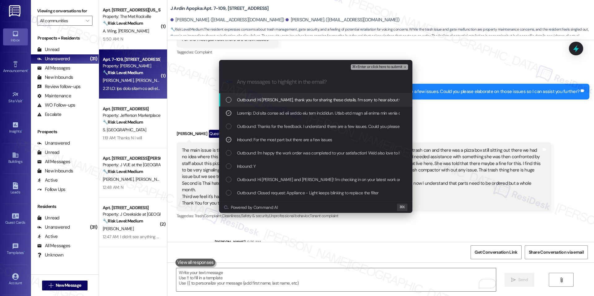
click at [388, 66] on span "⌘+Enter or click here to submit" at bounding box center [377, 67] width 50 height 4
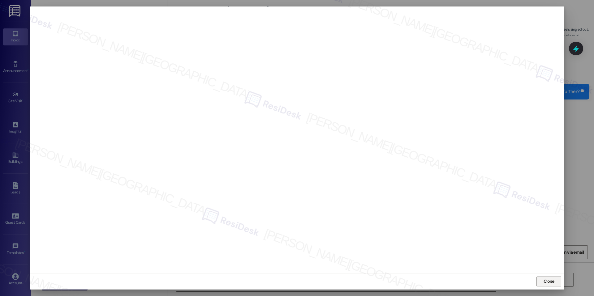
click at [551, 279] on span "Close" at bounding box center [548, 281] width 11 height 6
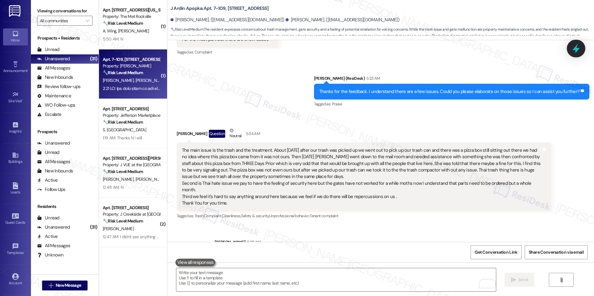
click at [573, 45] on icon at bounding box center [576, 48] width 11 height 11
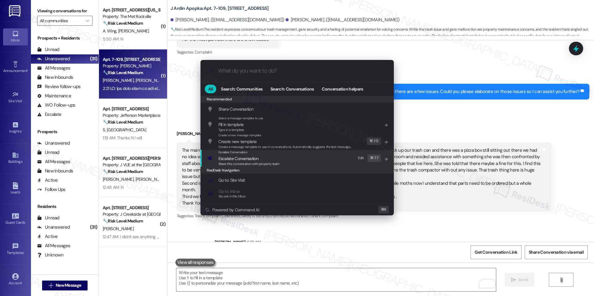
click at [279, 163] on span "Share this conversation with property team" at bounding box center [248, 164] width 61 height 4
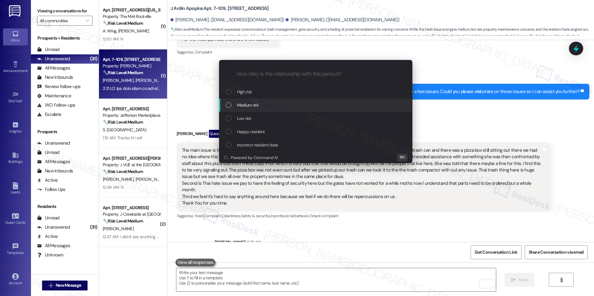
click at [270, 109] on div "Medium risk" at bounding box center [315, 105] width 193 height 13
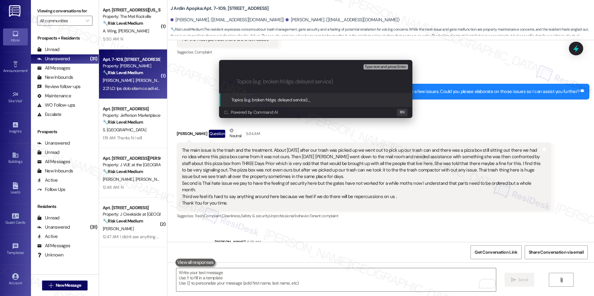
click at [269, 83] on input "Topics (e.g. broken fridge, delayed service)" at bounding box center [321, 82] width 168 height 6
paste input "Resident Complaints – Trash, Gate Security, and Staff Conduct"
type input "Resident Complaints – Trash, Gate Security, and Staff Conduct"
click at [319, 100] on span "Resident Complaints – Trash, Gate Security, and Staff Conduct" at bounding box center [364, 100] width 113 height 6
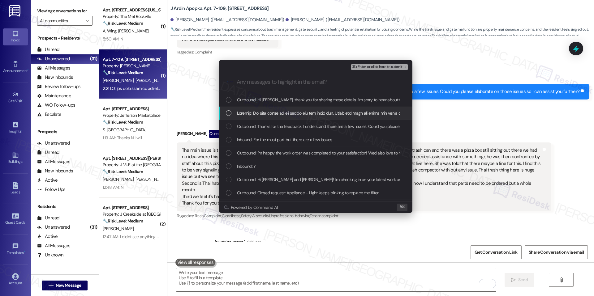
click at [294, 118] on div "List of options" at bounding box center [315, 113] width 193 height 13
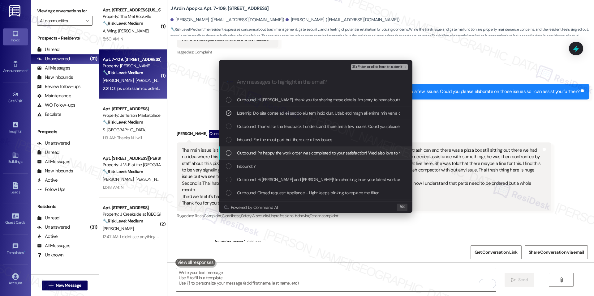
click at [269, 146] on div "Inbound: For the most part but there are a few issues" at bounding box center [315, 139] width 193 height 13
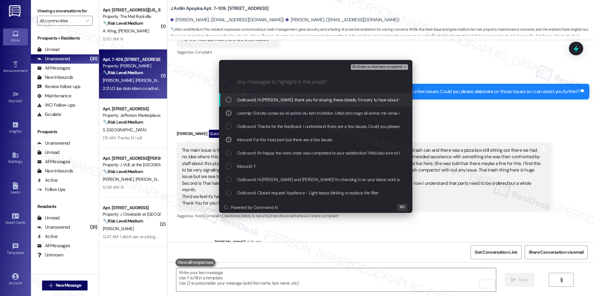
click at [387, 70] on div "⌘+Enter or click here to submit" at bounding box center [380, 67] width 58 height 8
click at [382, 69] on button "⌘+Enter or click here to submit" at bounding box center [379, 67] width 57 height 6
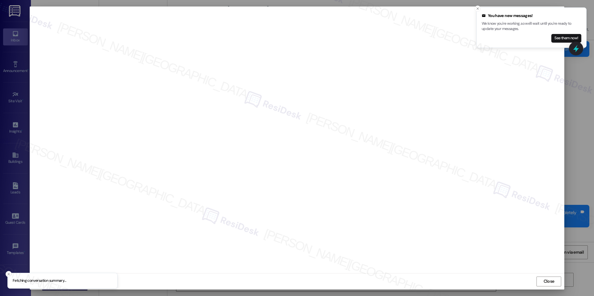
scroll to position [1190, 0]
click at [478, 7] on icon "Close toast" at bounding box center [478, 9] width 4 height 4
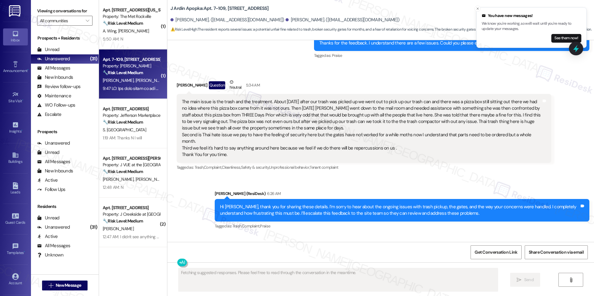
scroll to position [1208, 0]
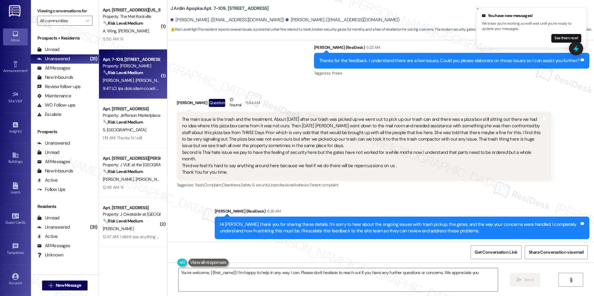
type textarea "You're welcome, {{first_name}}! I'm happy to help in any way I can. Please don'…"
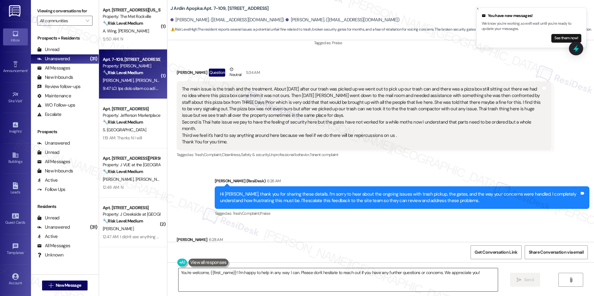
click at [417, 277] on textarea "You're welcome, {{first_name}}! I'm happy to help in any way I can. Please don'…" at bounding box center [337, 279] width 319 height 23
click at [527, 280] on span "Send" at bounding box center [529, 280] width 10 height 6
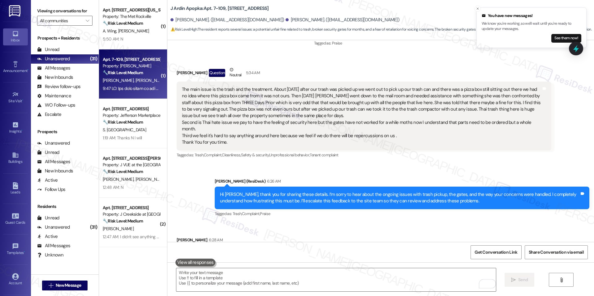
scroll to position [1251, 0]
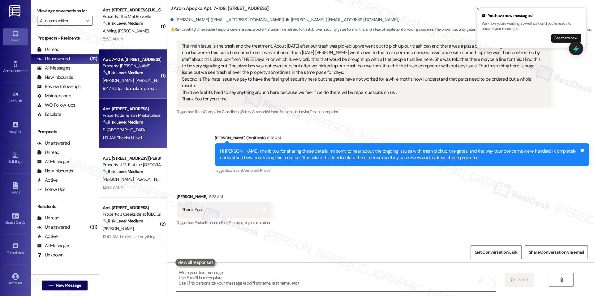
click at [151, 118] on div "Property: Jefferson Marketplace" at bounding box center [131, 115] width 57 height 6
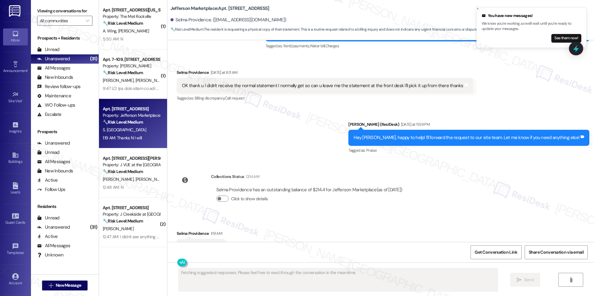
scroll to position [5297, 0]
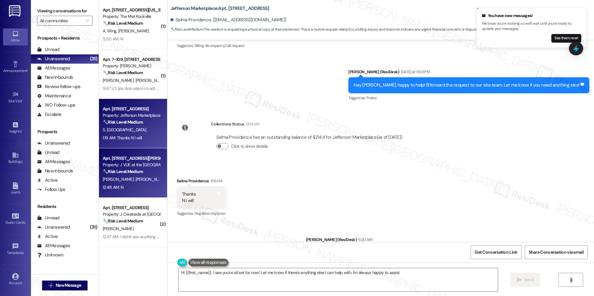
type textarea "Hi {{first_name}}, I see you're all set for now! Let me know if there's anythin…"
click at [131, 192] on div "Apt. [STREET_ADDRESS][PERSON_NAME] Property: J VUE at the LMA 🔧 Risk Level: Med…" at bounding box center [133, 172] width 68 height 49
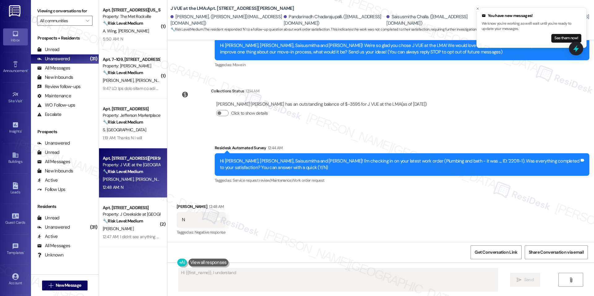
scroll to position [66, 0]
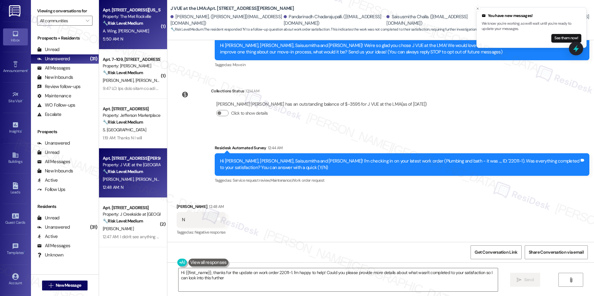
type textarea "Hi {{first_name}}, thanks for the update on work order 22011-1. I'm happy to he…"
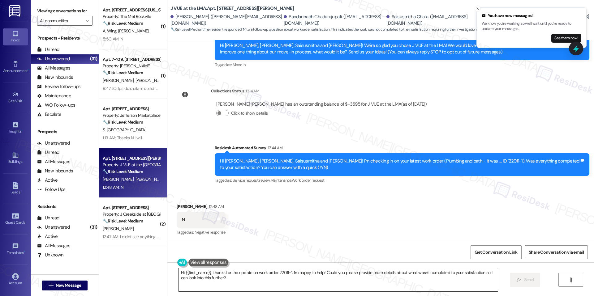
click at [431, 279] on textarea "Hi {{first_name}}, thanks for the update on work order 22011-1. I'm happy to he…" at bounding box center [337, 279] width 319 height 23
click at [526, 277] on span "Send" at bounding box center [523, 280] width 10 height 6
type textarea "Hi {{first_name}}, thanks for the update on work order 22011-1. I'm happy to he…"
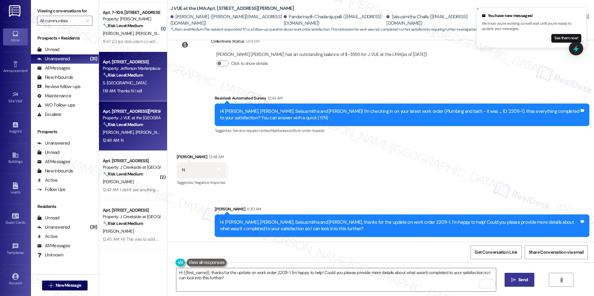
scroll to position [49, 0]
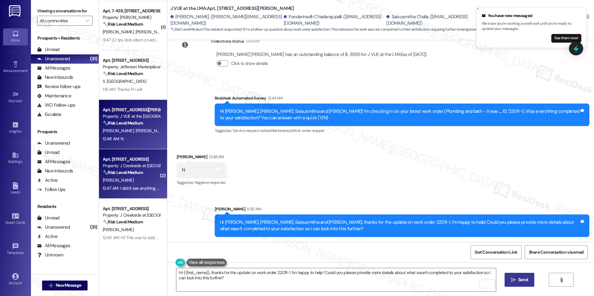
click at [118, 160] on div "Apt. [STREET_ADDRESS]" at bounding box center [131, 159] width 57 height 6
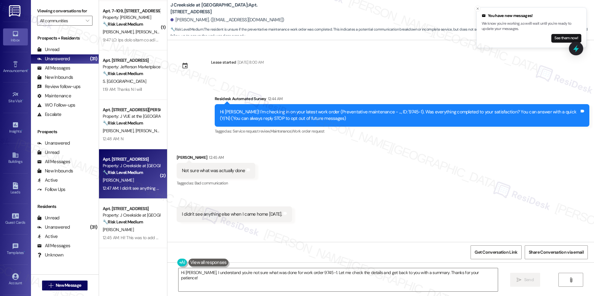
click at [225, 9] on b "J Creekside at [GEOGRAPHIC_DATA]: Apt. [STREET_ADDRESS]" at bounding box center [232, 8] width 124 height 13
drag, startPoint x: 383, startPoint y: 112, endPoint x: 398, endPoint y: 112, distance: 15.2
click at [397, 112] on div "Hi [PERSON_NAME]! I'm checking in on your latest work order (Preventative maint…" at bounding box center [399, 115] width 359 height 13
copy div "9745-1)."
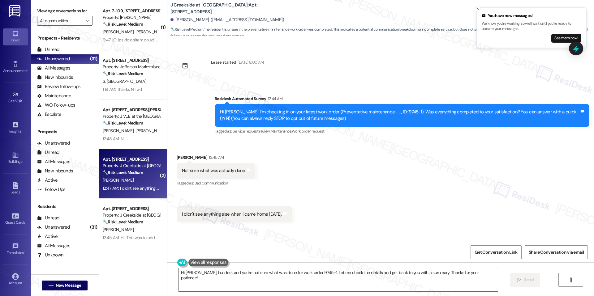
click at [224, 10] on b "J Creekside at [GEOGRAPHIC_DATA]: Apt. [STREET_ADDRESS]" at bounding box center [232, 8] width 124 height 13
copy b "4204"
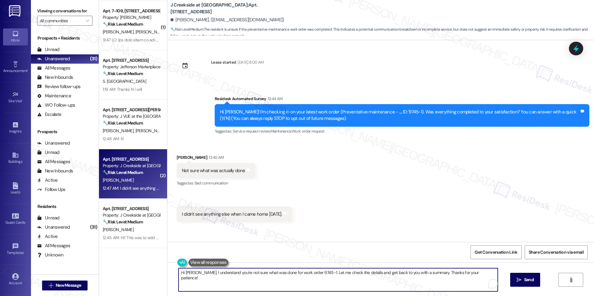
click at [216, 271] on textarea "Hi [PERSON_NAME], I understand you're not sure what was done for work order 974…" at bounding box center [337, 279] width 319 height 23
paste textarea "thank you for sharing this update. I’m sorry it wasn’t clear what was done duri…"
drag, startPoint x: 196, startPoint y: 272, endPoint x: 132, endPoint y: 271, distance: 63.7
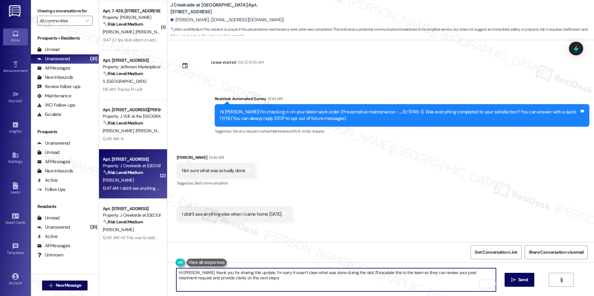
click at [132, 270] on div "( 1 ) Apt. 530, [STREET_ADDRESS][US_STATE] Property: The Met Rockville 🔧 Risk L…" at bounding box center [346, 148] width 495 height 296
click at [244, 276] on textarea "Thank you for sharing this update. I’m sorry it wasn’t clear what was done duri…" at bounding box center [335, 279] width 319 height 23
type textarea "Thank you for sharing this update. I’m sorry it wasn’t clear what was done duri…"
click at [513, 278] on icon "" at bounding box center [513, 280] width 5 height 5
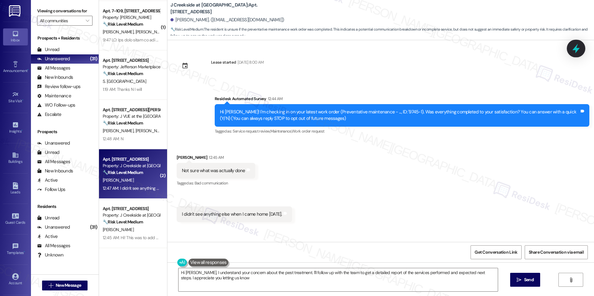
click at [571, 50] on icon at bounding box center [576, 48] width 11 height 11
type textarea "Hi [PERSON_NAME], I understand your concern about the pest treatment. I'll foll…"
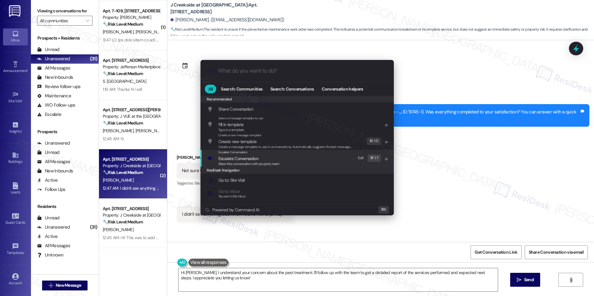
click at [264, 157] on span "Escalate Conversation" at bounding box center [248, 158] width 61 height 7
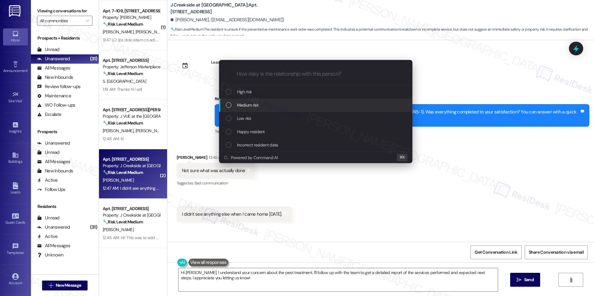
click at [263, 101] on div "Medium risk" at bounding box center [315, 105] width 193 height 13
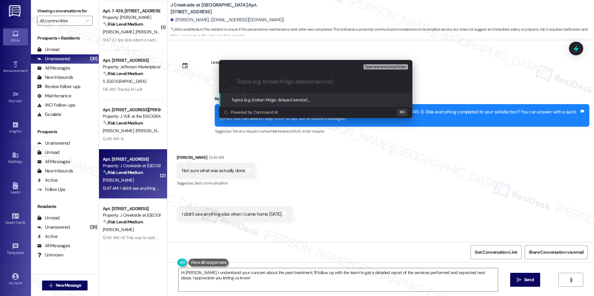
paste input "larification & Follow-Up Needed – Pest Treatment (WO #9745-1)"
drag, startPoint x: 312, startPoint y: 100, endPoint x: 290, endPoint y: 92, distance: 24.0
click at [296, 92] on div "Escalate Conversation Medium risk Topics (e.g. broken fridge, delayed service) …" at bounding box center [315, 89] width 193 height 58
click at [309, 83] on input "larification & Follow-Up Needed – Pest Treatment (WO #9745-1)" at bounding box center [318, 82] width 163 height 6
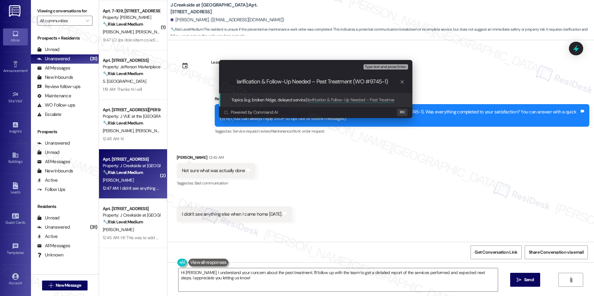
click at [309, 83] on input "larification & Follow-Up Needed – Pest Treatment (WO #9745-1)" at bounding box center [318, 82] width 163 height 6
paste input "C"
type input "Clarification & Follow-Up Needed – Pest Treatment (WO #9745-1)"
click at [376, 65] on span "Type text and press Enter." at bounding box center [386, 67] width 42 height 4
click at [384, 68] on span "Type text and press Enter." at bounding box center [386, 67] width 42 height 4
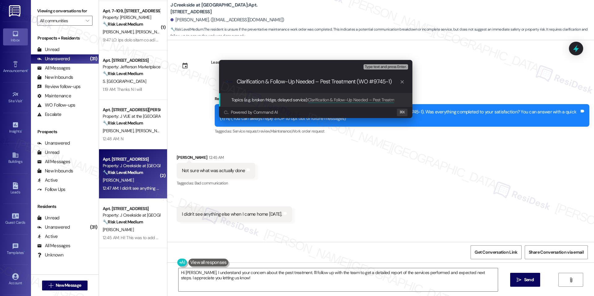
click at [389, 100] on span "Clarification & Follow-Up Needed – Pest Treatment (WO #9745-1)" at bounding box center [368, 100] width 120 height 6
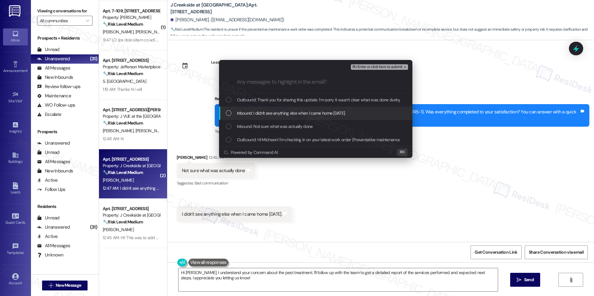
click at [319, 117] on div "Inbound: I didn't see anything else when I came home [DATE]." at bounding box center [315, 113] width 193 height 13
click at [300, 126] on span "Inbound: Not sure what was actually done" at bounding box center [275, 126] width 76 height 7
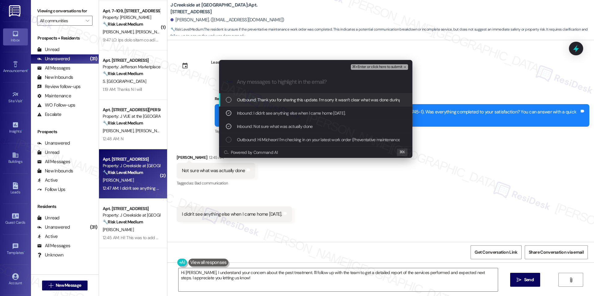
click at [389, 68] on span "⌘+Enter or click here to submit" at bounding box center [377, 67] width 50 height 4
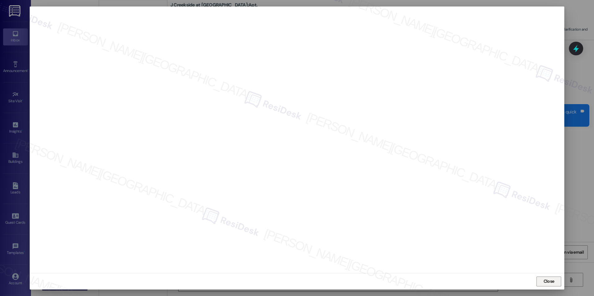
click at [557, 278] on button "Close" at bounding box center [548, 282] width 25 height 10
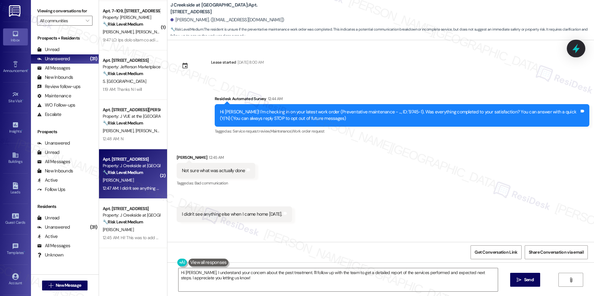
click at [575, 44] on icon at bounding box center [576, 48] width 11 height 11
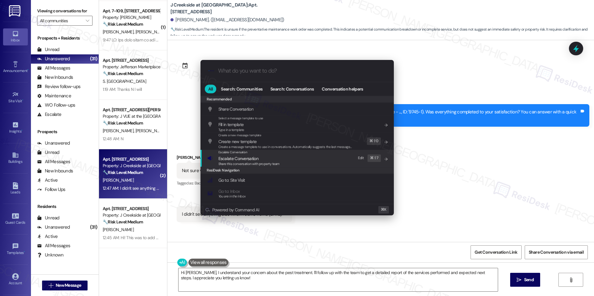
click at [292, 156] on div "Escalate Conversation Escalate Conversation Share this conversation with proper…" at bounding box center [297, 158] width 181 height 17
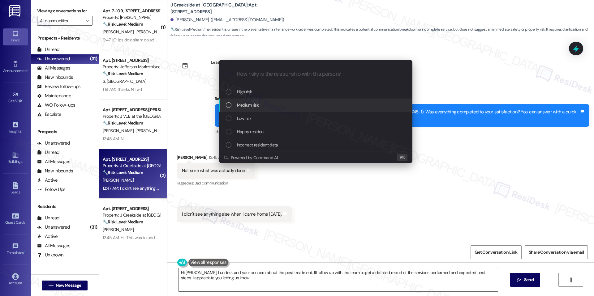
click at [283, 109] on div "Medium risk" at bounding box center [315, 105] width 193 height 13
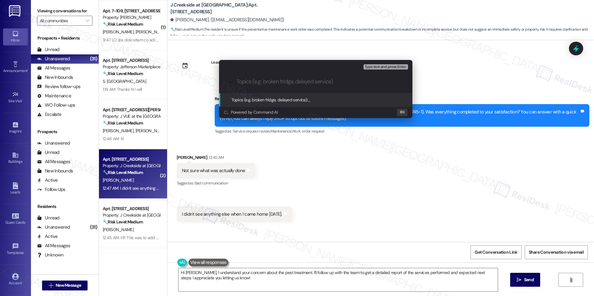
paste input "Clarification & Follow-Up Needed – Pest Treatment (WO #9745-1)"
type input "Clarification & Follow-Up Needed – Pest Treatment (WO #9745-1)"
click at [318, 98] on span "Clarification & Follow-Up Needed – Pest Treatment (WO #9745-1)" at bounding box center [368, 100] width 120 height 6
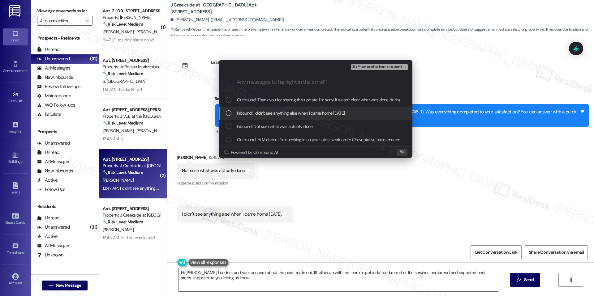
click at [294, 109] on div "Inbound: I didn't see anything else when I came home [DATE]." at bounding box center [315, 113] width 193 height 13
click at [287, 124] on span "Inbound: Not sure what was actually done" at bounding box center [275, 126] width 76 height 7
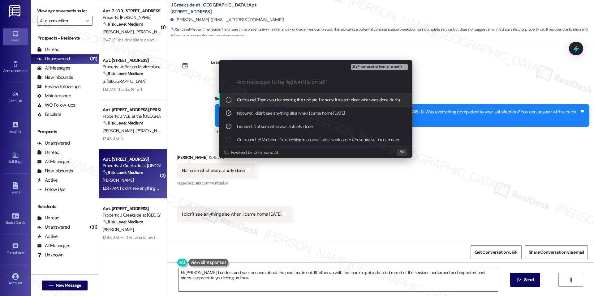
click at [384, 65] on span "⌘+Enter or click here to submit" at bounding box center [377, 67] width 50 height 4
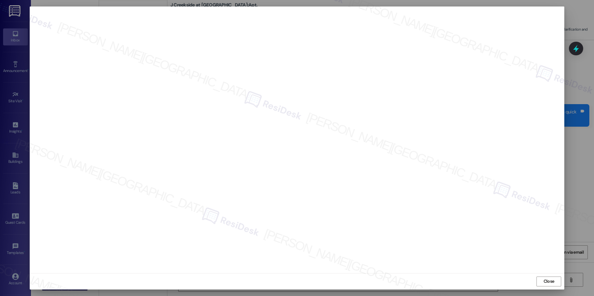
click at [557, 274] on div "Close" at bounding box center [297, 281] width 534 height 16
click at [556, 278] on button "Close" at bounding box center [548, 282] width 25 height 10
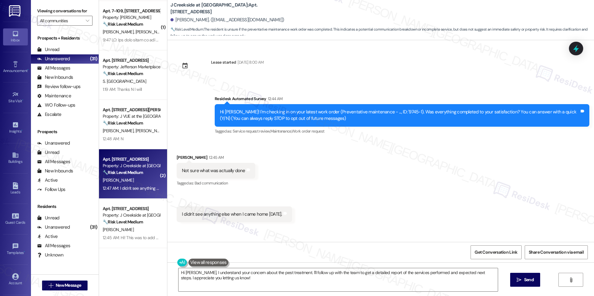
scroll to position [35, 0]
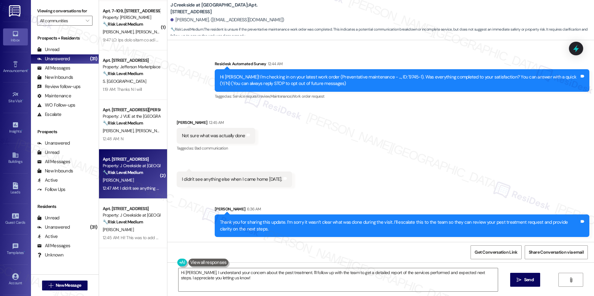
click at [577, 52] on icon at bounding box center [576, 49] width 8 height 8
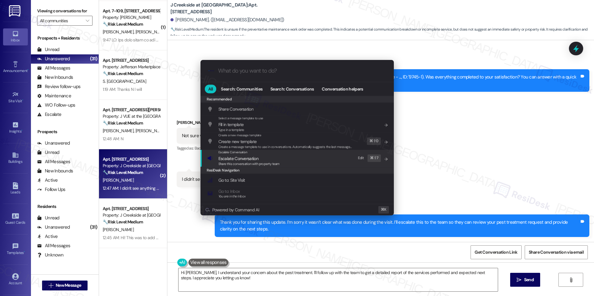
click at [277, 162] on span "Share this conversation with property team" at bounding box center [248, 164] width 61 height 4
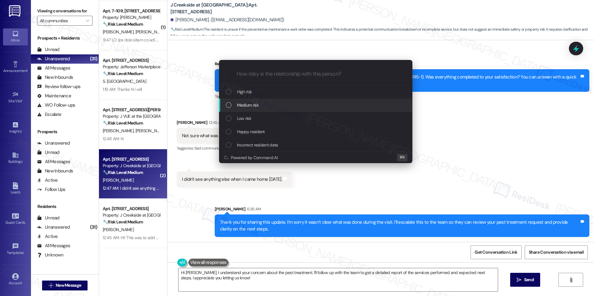
click at [257, 106] on span "Medium risk" at bounding box center [248, 105] width 22 height 7
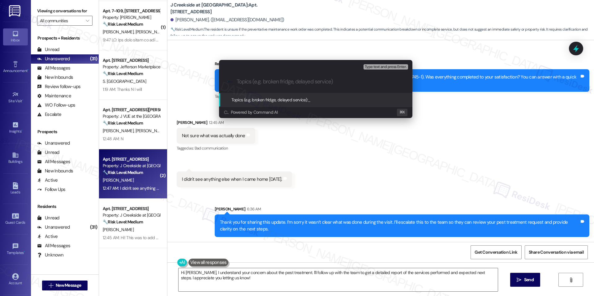
paste input "Clarification & Follow-Up Needed – Pest Treatment (WO #9745-1)"
type input "Clarification & Follow-Up Needed – Pest Treatment (WO #9745-1)"
click at [314, 101] on span "Clarification & Follow-Up Needed – Pest Treatment (WO #9745-1)" at bounding box center [368, 100] width 120 height 6
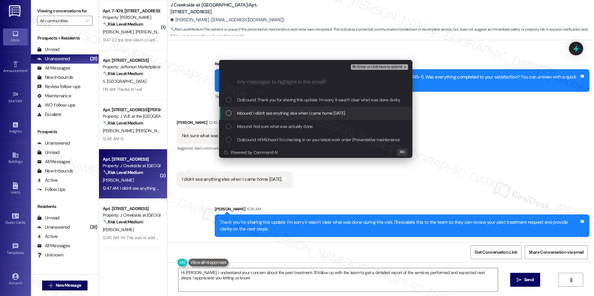
click at [288, 115] on span "Inbound: I didn't see anything else when I came home [DATE]." at bounding box center [291, 113] width 109 height 7
click at [283, 122] on div "Inbound: Not sure what was actually done" at bounding box center [315, 126] width 193 height 13
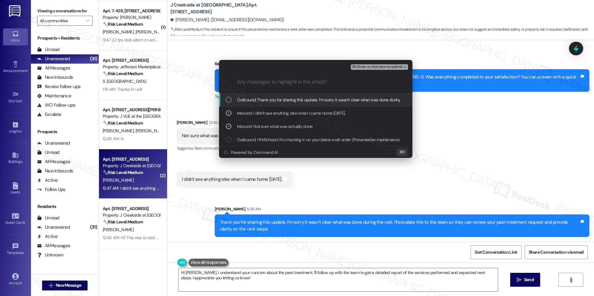
click at [393, 69] on button "⌘+Enter or click here to submit" at bounding box center [379, 67] width 57 height 6
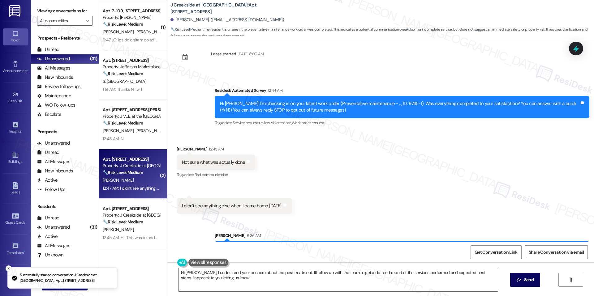
scroll to position [0, 0]
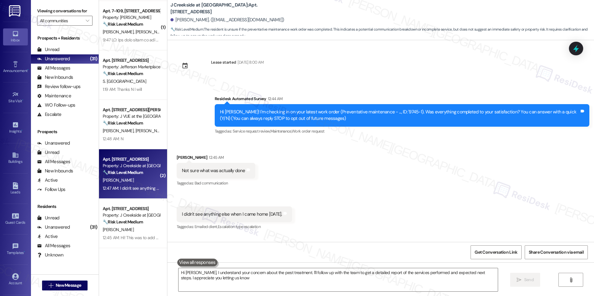
type textarea "Hi [PERSON_NAME], I understand your concern about the pest treatment. I'll foll…"
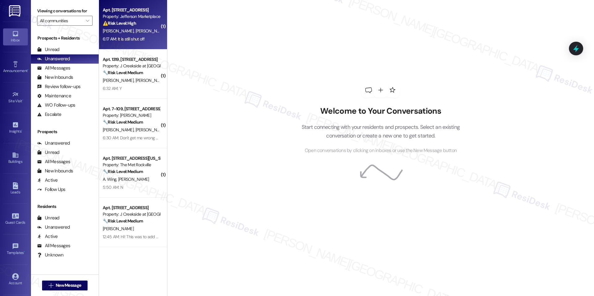
click at [119, 36] on div "6:17 AM: It is still shut off 6:17 AM: It is still shut off" at bounding box center [124, 39] width 42 height 6
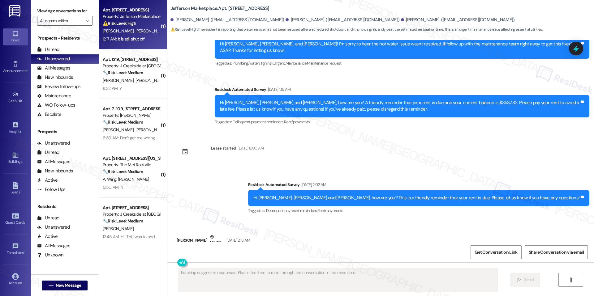
scroll to position [1915, 0]
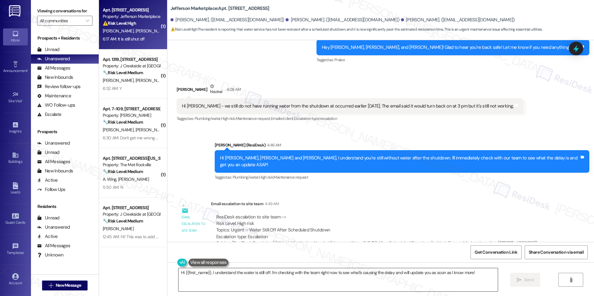
click at [415, 282] on textarea "Hi {{first_name}}, I understand the water is still off. I'm checking with the t…" at bounding box center [337, 279] width 319 height 23
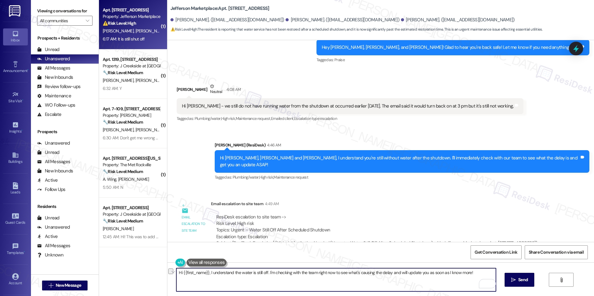
drag, startPoint x: 206, startPoint y: 271, endPoint x: 135, endPoint y: 272, distance: 71.1
click at [135, 272] on div "( 1 ) Apt. 601, 1550 7th St NW Property: Jefferson Marketplace ⚠️ Risk Level: H…" at bounding box center [346, 148] width 495 height 296
type textarea "I understand the water is still off. I'm checking with the team right now to se…"
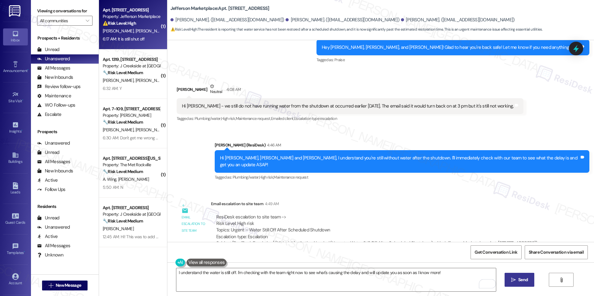
click at [517, 285] on button " Send" at bounding box center [519, 280] width 30 height 14
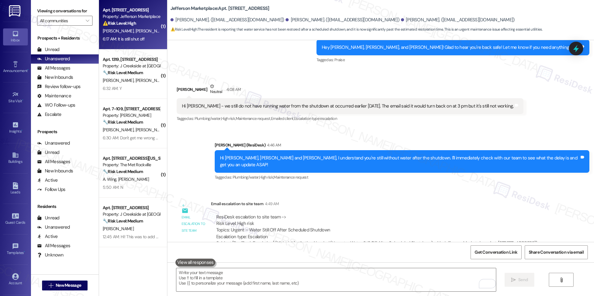
scroll to position [1959, 0]
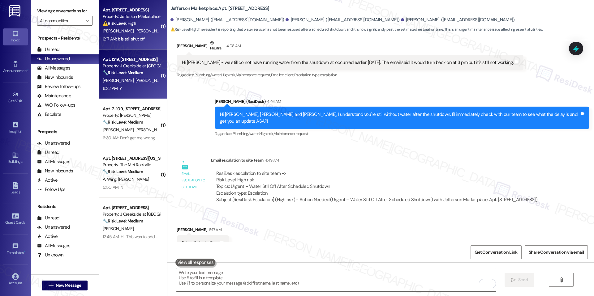
click at [111, 77] on div "R. Pierce J. Cutajar R. Cutajar" at bounding box center [131, 81] width 58 height 8
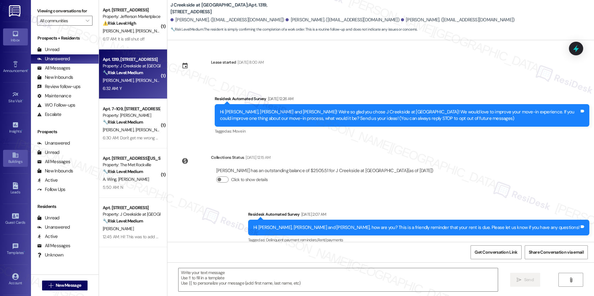
scroll to position [118, 0]
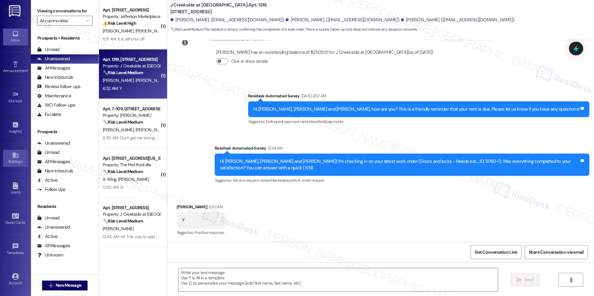
type textarea "Fetching suggested responses. Please feel free to read through the conversation…"
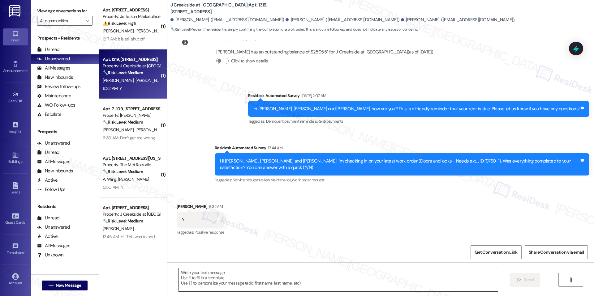
click at [206, 276] on textarea at bounding box center [337, 279] width 319 height 23
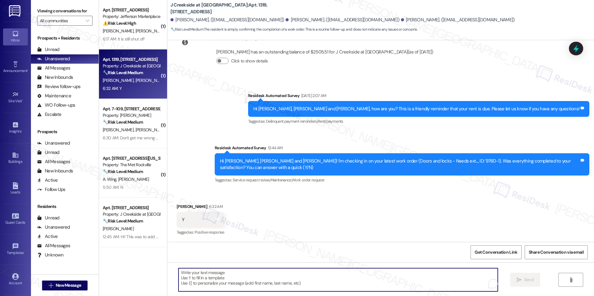
paste textarea "I'm happy the work order was completed to your satisfaction! We'd also love to …"
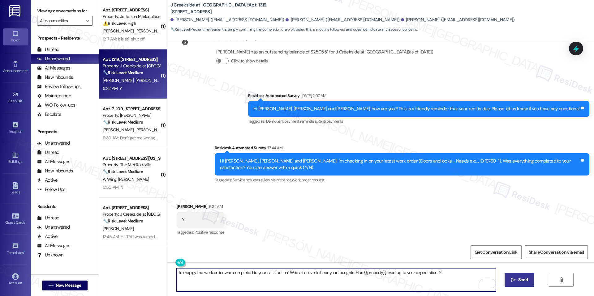
type textarea "I'm happy the work order was completed to your satisfaction! We'd also love to …"
click at [520, 282] on span "Send" at bounding box center [523, 280] width 10 height 6
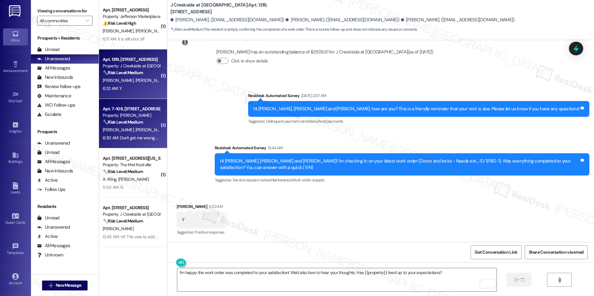
click at [126, 112] on div "Property: J Ardin Apopka" at bounding box center [131, 115] width 57 height 6
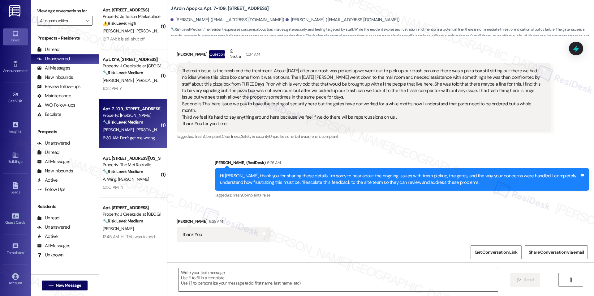
scroll to position [1389, 0]
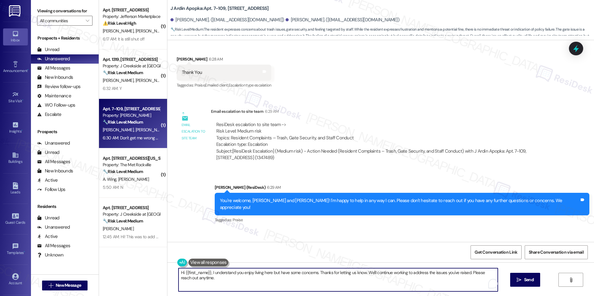
drag, startPoint x: 206, startPoint y: 273, endPoint x: 113, endPoint y: 263, distance: 93.3
click at [113, 263] on div "( 1 ) Apt. 601, 1550 7th St NW Property: Jefferson Marketplace ⚠️ Risk Level: H…" at bounding box center [346, 148] width 495 height 296
click at [242, 268] on div "I understand you enjoy living here but have some concerns. Thanks for letting u…" at bounding box center [336, 280] width 320 height 24
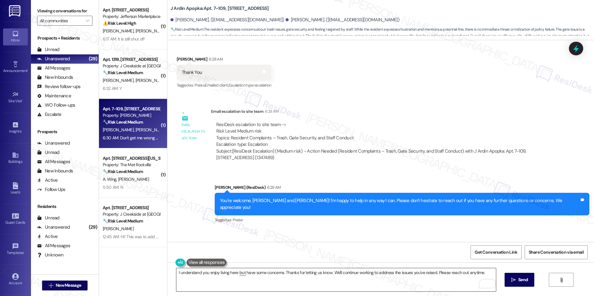
click at [242, 268] on div "I understand you enjoy living here but have some concerns. Thanks for letting u…" at bounding box center [336, 280] width 320 height 24
click at [242, 272] on textarea "I understand you enjoy living here but have some concerns. Thanks for letting u…" at bounding box center [335, 279] width 319 height 23
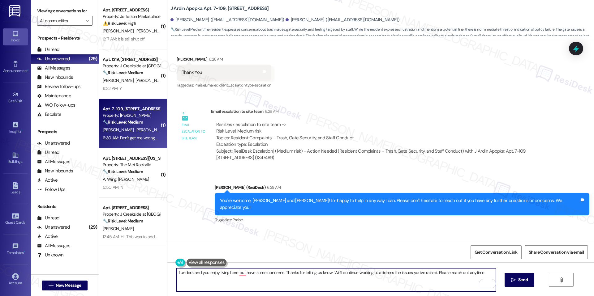
click at [242, 272] on textarea "I understand you enjoy living here but have some concerns. Thanks for letting u…" at bounding box center [335, 279] width 319 height 23
paste textarea "Hi Jason, thank you for clarifying — I really appreciate you sharing your conce…"
drag, startPoint x: 192, startPoint y: 273, endPoint x: 148, endPoint y: 265, distance: 44.0
click at [148, 264] on div "( 1 ) Apt. 601, 1550 7th St NW Property: Jefferson Marketplace ⚠️ Risk Level: H…" at bounding box center [346, 148] width 495 height 296
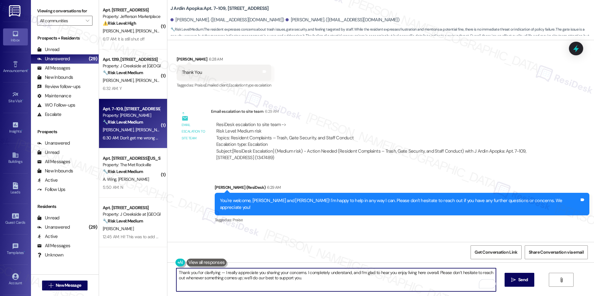
click at [219, 274] on textarea "Thank you for clarifying — I really appreciate you sharing your concerns. I com…" at bounding box center [335, 279] width 319 height 23
click at [294, 278] on textarea "Thank you for clarifying. I really appreciate you sharing your concerns. I comp…" at bounding box center [335, 279] width 319 height 23
type textarea "Thank you for clarifying. I really appreciate you sharing your concerns. I comp…"
click at [525, 280] on span "Send" at bounding box center [523, 280] width 10 height 6
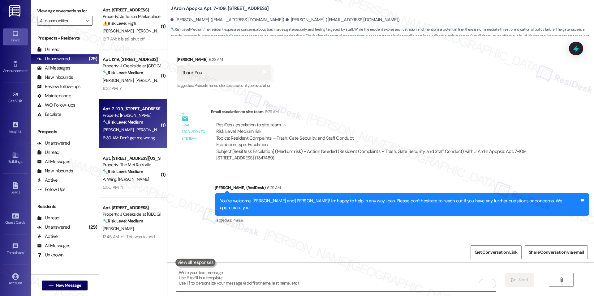
scroll to position [1439, 0]
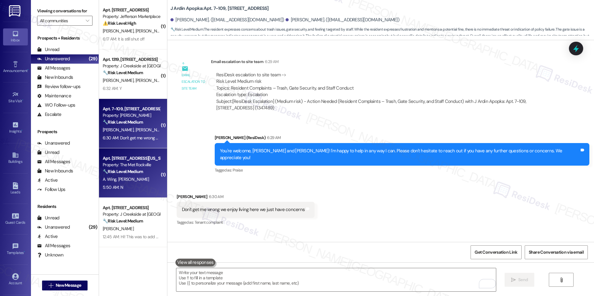
click at [124, 171] on strong "🔧 Risk Level: Medium" at bounding box center [123, 172] width 40 height 6
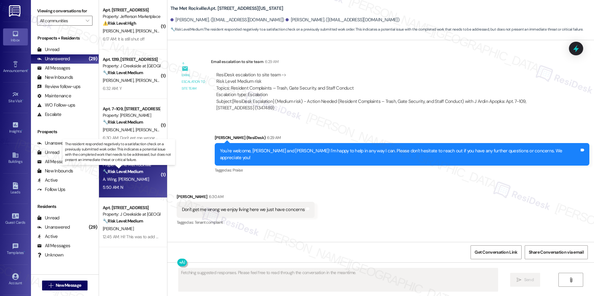
scroll to position [765, 0]
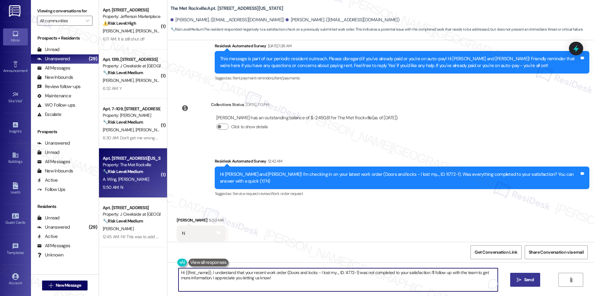
click at [315, 273] on textarea "Hi {{first_name}}, I understand that your recent work order (Doors and locks - …" at bounding box center [337, 279] width 319 height 23
click at [358, 283] on textarea "Hi {{first_name}}, I understand that your recent work order (Doors and locks - …" at bounding box center [337, 279] width 319 height 23
drag, startPoint x: 425, startPoint y: 272, endPoint x: 438, endPoint y: 295, distance: 26.7
click at [438, 295] on div "Hi {{first_name}}, I understand that your recent work order (Doors and locks - …" at bounding box center [380, 286] width 426 height 46
paste textarea "I'm happy to look into this for you. Can you provide more details about what wa…"
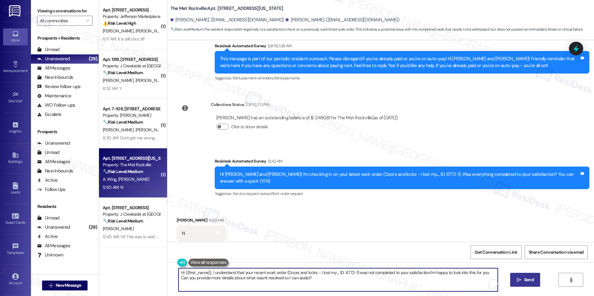
click at [424, 270] on textarea "Hi {{first_name}}, I understand that your recent work order (Doors and locks - …" at bounding box center [337, 279] width 319 height 23
click at [424, 272] on textarea "Hi {{first_name}}, I understand that your recent work order (Doors and locks - …" at bounding box center [337, 279] width 319 height 23
type textarea "Hi {{first_name}}, I understand that your recent work order (Doors and locks - …"
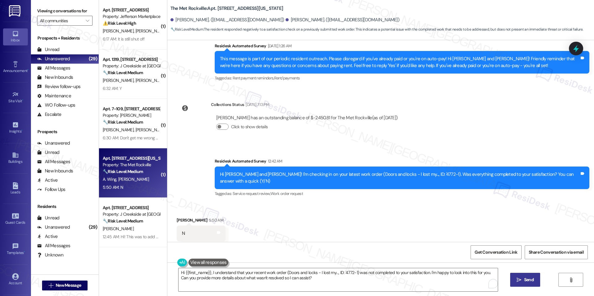
click at [436, 246] on div "Get Conversation Link Share Conversation via email" at bounding box center [380, 252] width 426 height 20
click at [516, 282] on icon "" at bounding box center [518, 280] width 5 height 5
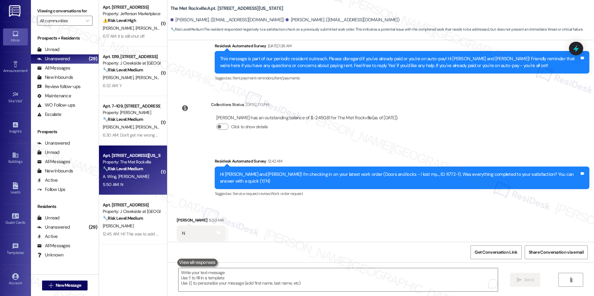
scroll to position [0, 0]
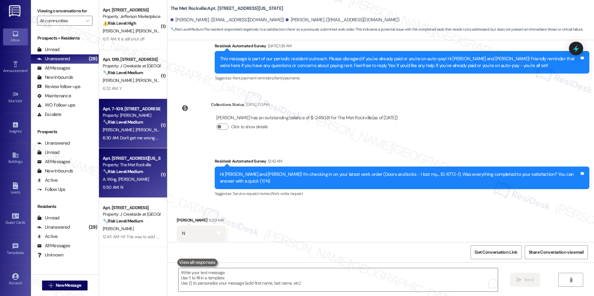
click at [141, 136] on div "6:30 AM: Don't get me wrong we enjoy living here we just have concerns 6:30 AM:…" at bounding box center [167, 138] width 129 height 6
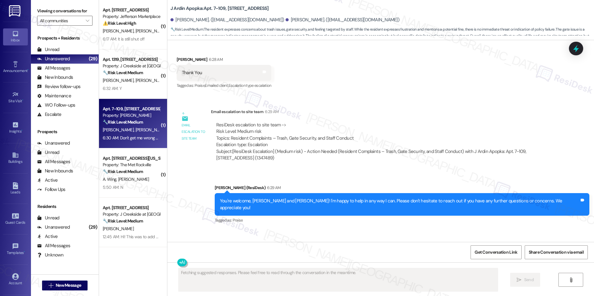
scroll to position [1448, 0]
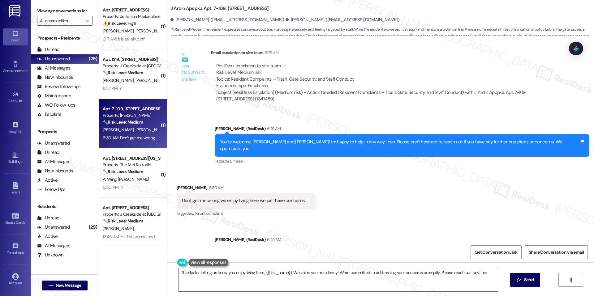
type textarea "Thanks for letting us know you enjoy living here, {{first_name}}. We value your…"
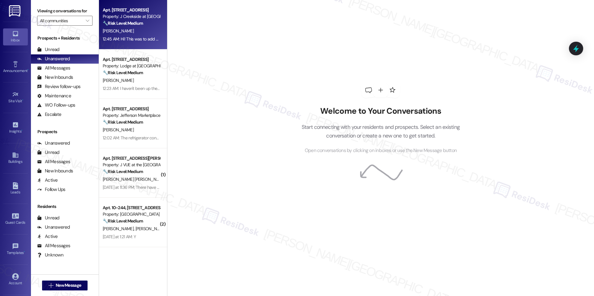
click at [136, 34] on div "[PERSON_NAME]" at bounding box center [131, 31] width 58 height 8
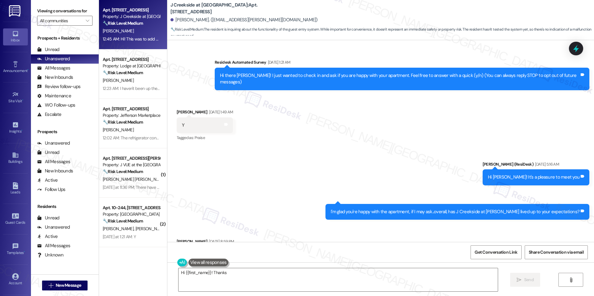
scroll to position [7563, 0]
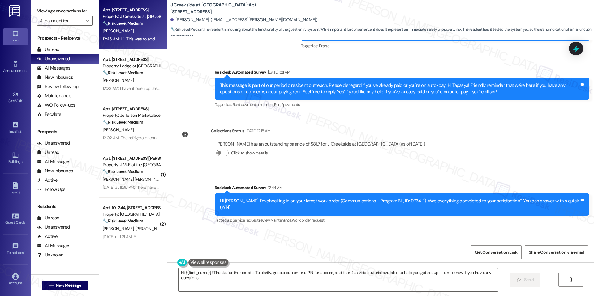
type textarea "Hi {{first_name}}! Thanks for the update. To clarify, guests can enter a PIN fo…"
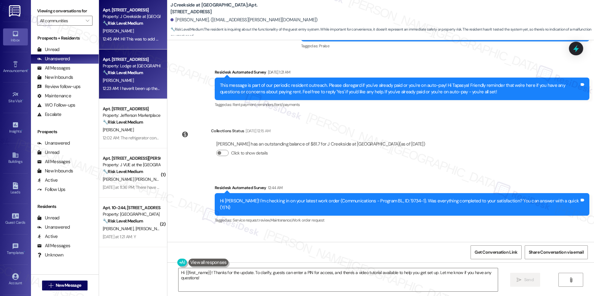
click at [126, 77] on div "[PERSON_NAME]" at bounding box center [131, 81] width 58 height 8
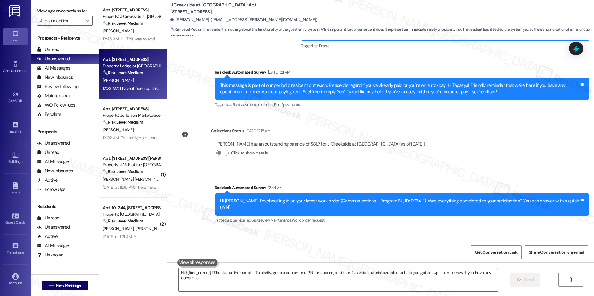
type textarea "Hi {{first_name}}! Thanks for the update. To clarify, guests can enter a PIN fo…"
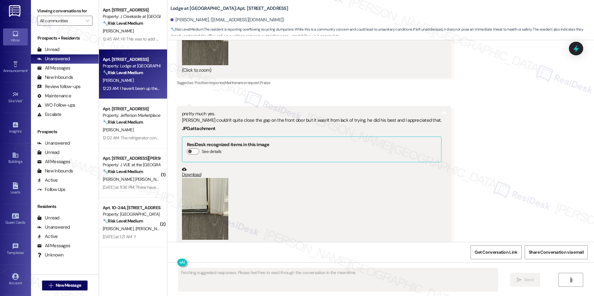
scroll to position [7634, 0]
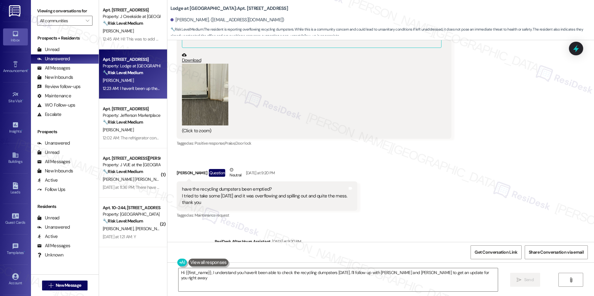
type textarea "Hi {{first_name}}, I understand you haven't been able to check the recycling du…"
click at [254, 276] on textarea "Hi {{first_name}}, I understand you haven't been able to check the recycling du…" at bounding box center [337, 279] width 319 height 23
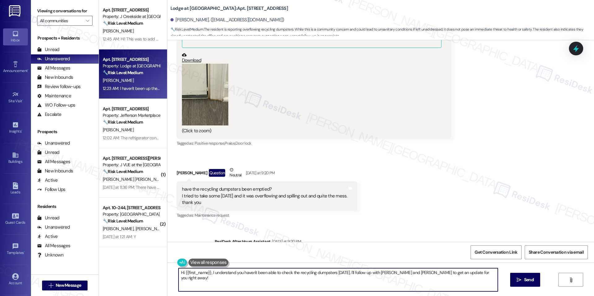
click at [254, 276] on textarea "Hi {{first_name}}, I understand you haven't been able to check the recycling du…" at bounding box center [337, 279] width 319 height 23
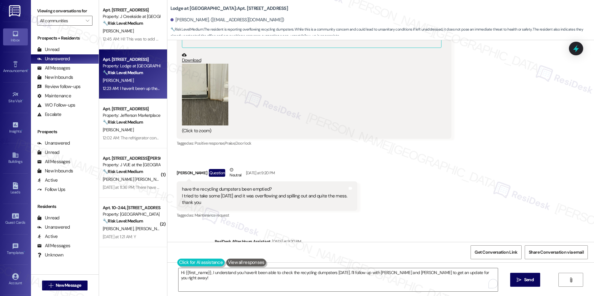
click at [180, 263] on button at bounding box center [200, 263] width 47 height 8
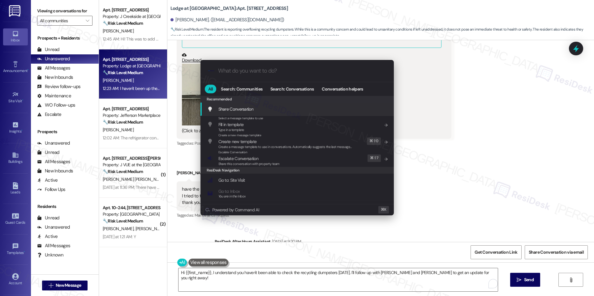
click at [208, 258] on div ".cls-1{fill:#0a055f;}.cls-2{fill:#0cc4c4;} resideskLogoBlueOrange All Search: C…" at bounding box center [297, 148] width 594 height 296
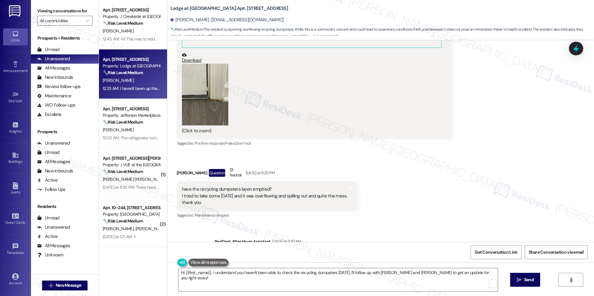
click at [207, 259] on button at bounding box center [208, 263] width 40 height 8
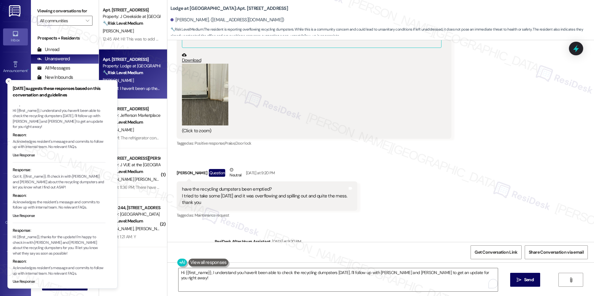
scroll to position [0, 0]
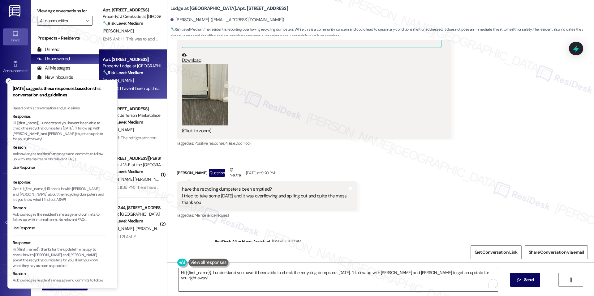
click at [7, 80] on icon "Close toast" at bounding box center [9, 81] width 4 height 4
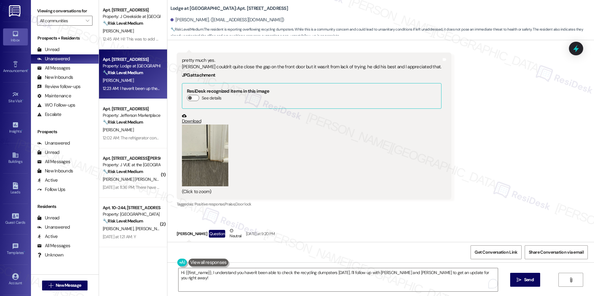
scroll to position [7634, 0]
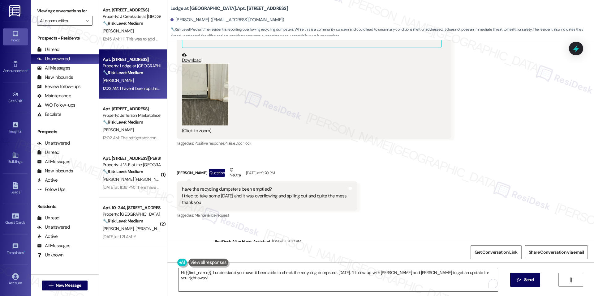
click at [206, 263] on button at bounding box center [208, 263] width 40 height 8
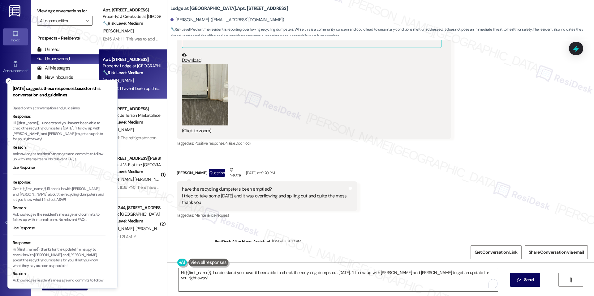
click at [78, 131] on p "Hi {{first_name}}, I understand you haven't been able to check the recycling du…" at bounding box center [59, 132] width 93 height 22
copy p "Hi {{first_name}}, I understand you haven't been able to check the recycling du…"
click at [252, 275] on textarea "Hi {{first_name}}, I understand you haven't been able to check the recycling du…" at bounding box center [337, 279] width 319 height 23
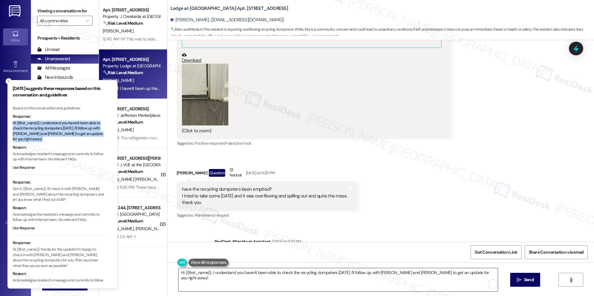
click at [252, 275] on textarea "Hi {{first_name}}, I understand you haven't been able to check the recycling du…" at bounding box center [337, 279] width 319 height 23
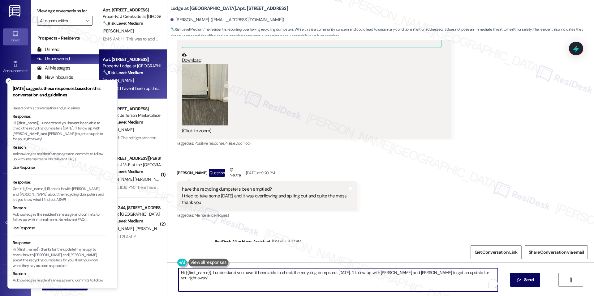
click at [252, 275] on textarea "Hi {{first_name}}, I understand you haven't been able to check the recycling du…" at bounding box center [337, 279] width 319 height 23
paste textarea "To enrich screen reader interactions, please activate Accessibility in Grammarl…"
drag, startPoint x: 207, startPoint y: 273, endPoint x: 76, endPoint y: 272, distance: 131.1
click at [79, 272] on div "Friday suggests these responses based on this conversation and guidelines Based…" at bounding box center [297, 148] width 594 height 296
click at [461, 277] on textarea "I understand you haven't been able to check the recycling dumpsters today. I'll…" at bounding box center [337, 279] width 319 height 23
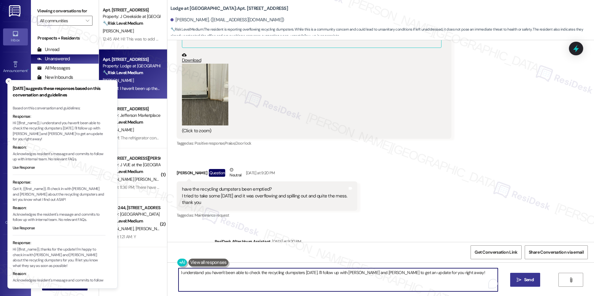
type textarea "I understand you haven't been able to check the recycling dumpsters today. I'll…"
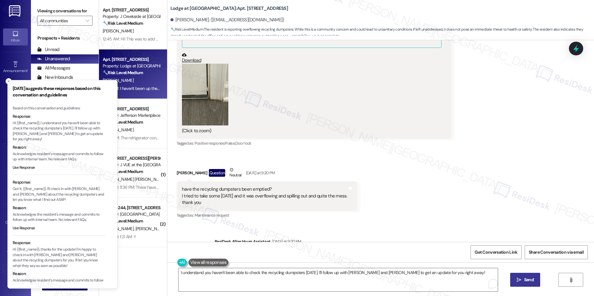
click at [520, 281] on icon "" at bounding box center [518, 280] width 5 height 5
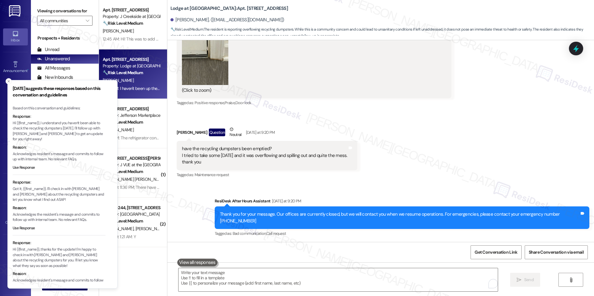
scroll to position [7678, 0]
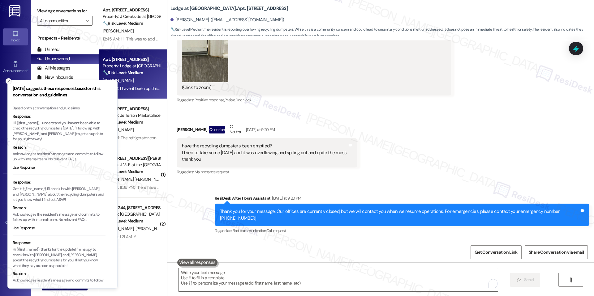
click at [6, 80] on button "Close toast" at bounding box center [9, 81] width 6 height 6
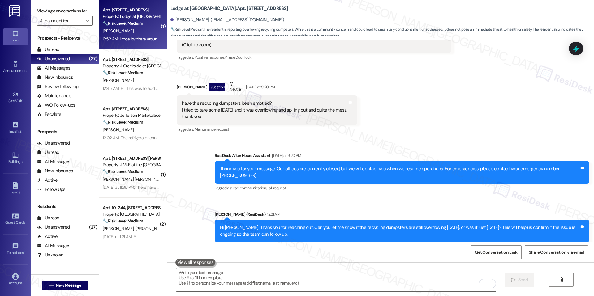
scroll to position [7721, 0]
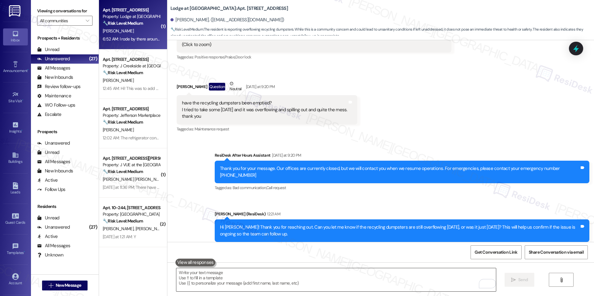
click at [237, 277] on textarea "To enrich screen reader interactions, please activate Accessibility in Grammarl…" at bounding box center [335, 279] width 319 height 23
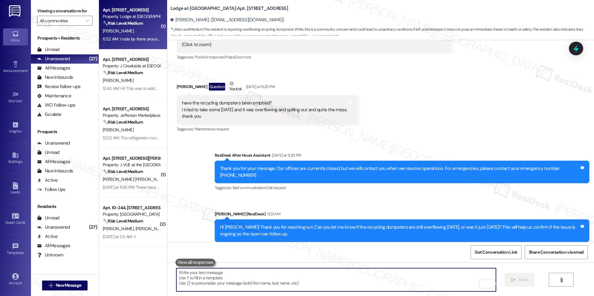
click at [268, 271] on textarea "To enrich screen reader interactions, please activate Accessibility in Grammarl…" at bounding box center [335, 279] width 319 height 23
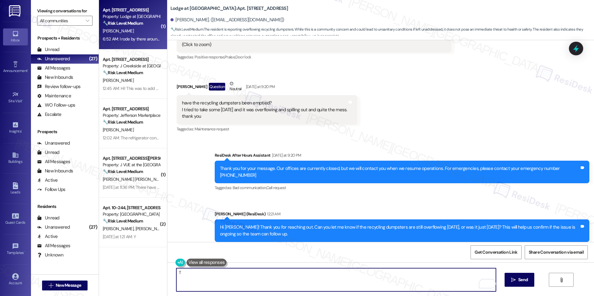
paste textarea "hank you for confirming. I’m sorry to hear the recycling dumpsters were still o…"
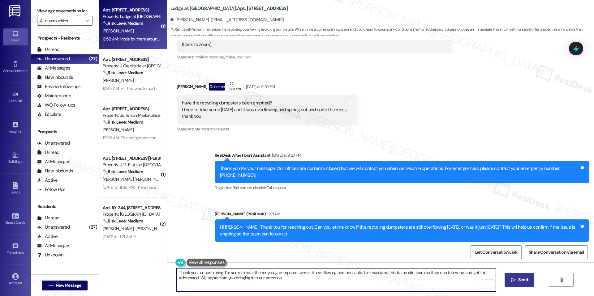
type textarea "Thank you for confirming. I’m sorry to hear the recycling dumpsters were still …"
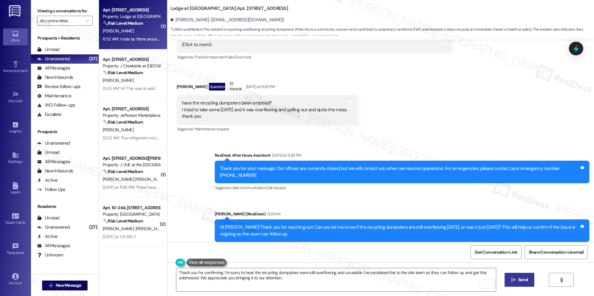
click at [508, 282] on button " Send" at bounding box center [519, 280] width 30 height 14
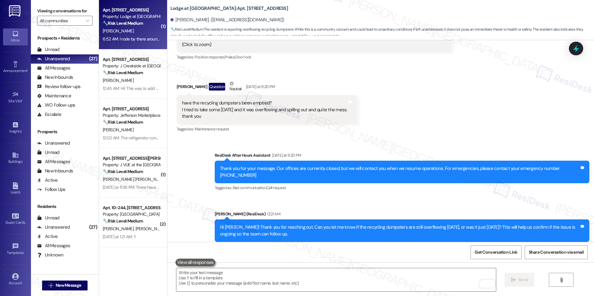
scroll to position [7720, 0]
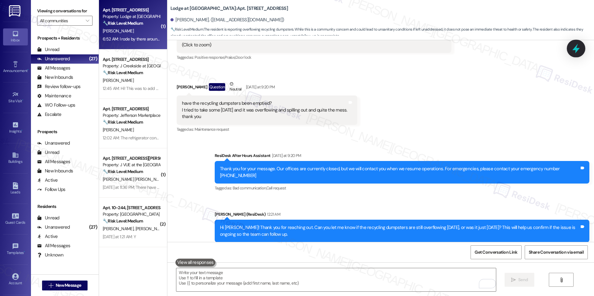
click at [575, 45] on icon at bounding box center [576, 48] width 11 height 11
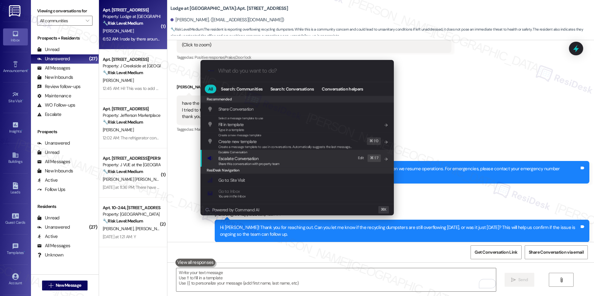
click at [251, 157] on span "Escalate Conversation" at bounding box center [238, 159] width 40 height 6
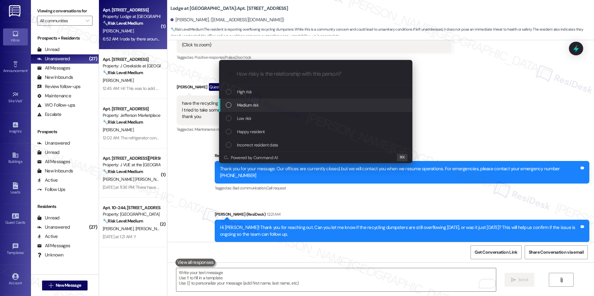
click at [273, 105] on div "Medium risk" at bounding box center [316, 105] width 181 height 7
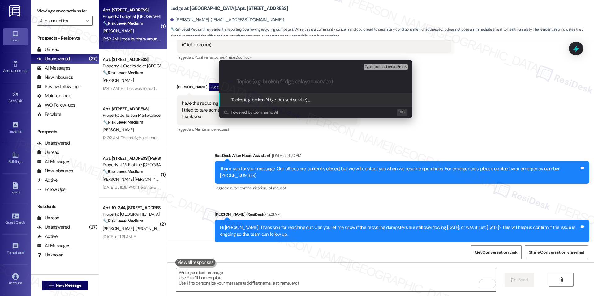
paste input "Recycling Dumpsters Overflowing"
type input "Recycling Dumpsters Overflowing"
click at [310, 100] on span "Recycling Dumpsters Overflowing" at bounding box center [338, 100] width 60 height 6
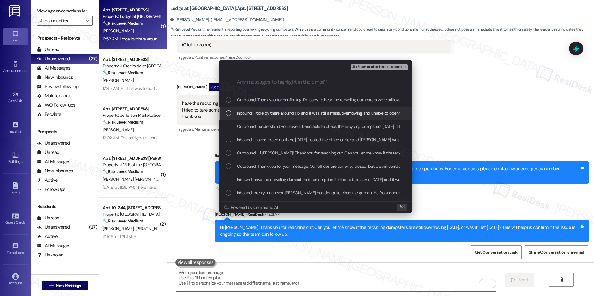
click at [282, 116] on span "Inbound: I rode by there around 1:15 and it was still a mess, overflowing and u…" at bounding box center [332, 113] width 190 height 7
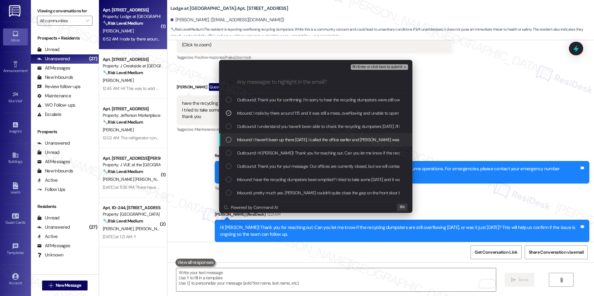
click at [276, 138] on span "Inbound: I haven't been up there today. I called the office earlier and Zaria w…" at bounding box center [396, 139] width 319 height 7
click at [275, 142] on span "Inbound: I haven't been up there today. I called the office earlier and Zaria w…" at bounding box center [396, 139] width 319 height 7
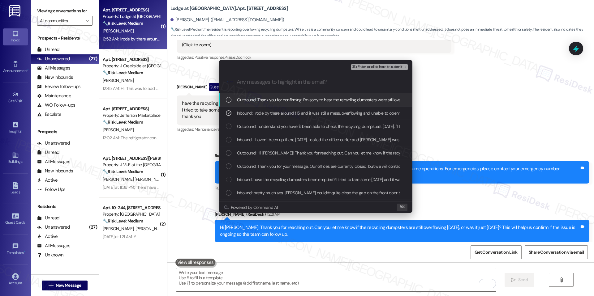
click at [379, 69] on span "⌘+Enter or click here to submit" at bounding box center [377, 67] width 50 height 4
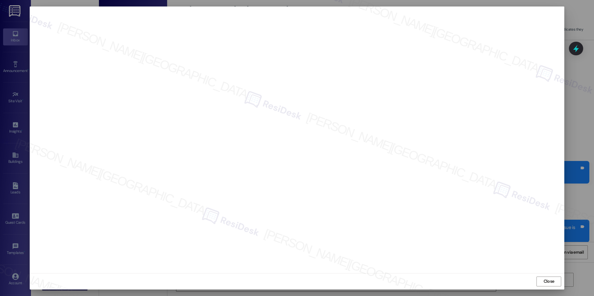
click at [549, 276] on div "Close" at bounding box center [297, 281] width 534 height 16
click at [549, 279] on span "Close" at bounding box center [548, 281] width 11 height 6
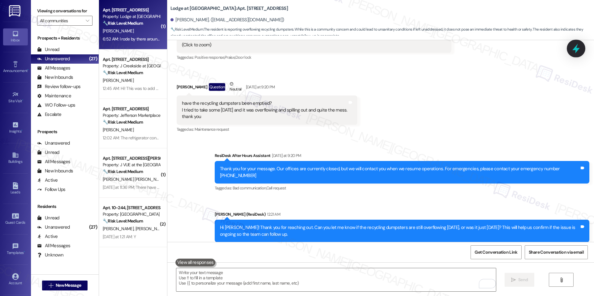
click at [573, 50] on icon at bounding box center [576, 48] width 11 height 11
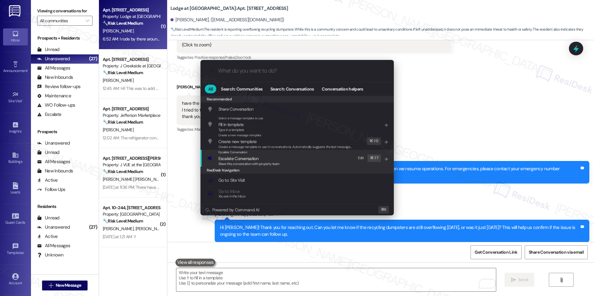
click at [271, 159] on span "Escalate Conversation" at bounding box center [248, 158] width 61 height 7
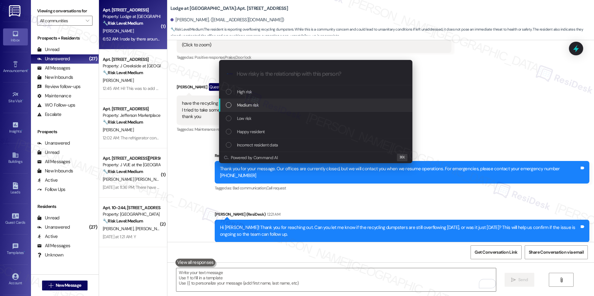
click at [265, 103] on div "Medium risk" at bounding box center [316, 105] width 181 height 7
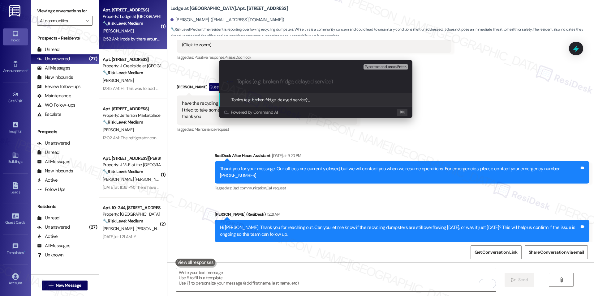
click at [286, 96] on div "Topics (e.g. broken fridge, delayed service): _" at bounding box center [270, 99] width 79 height 7
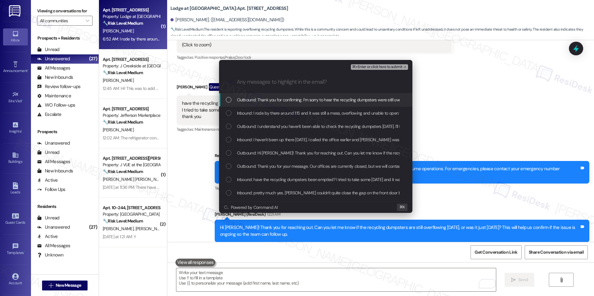
click at [448, 80] on div "Escalate Conversation Medium risk Any messages to highlight in the email? ⌘+Ent…" at bounding box center [297, 148] width 594 height 296
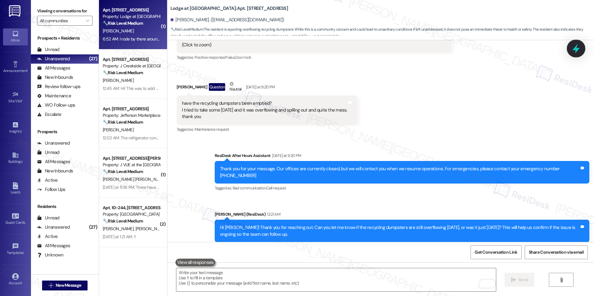
click at [571, 45] on icon at bounding box center [576, 48] width 11 height 11
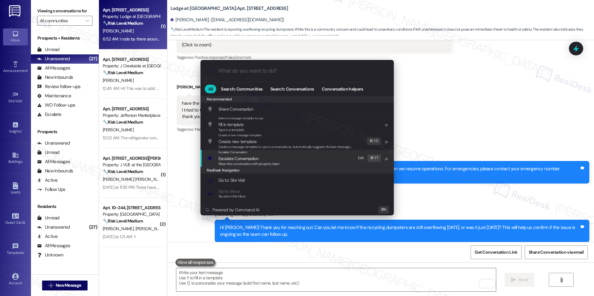
click at [279, 155] on span "Escalate Conversation" at bounding box center [248, 158] width 61 height 7
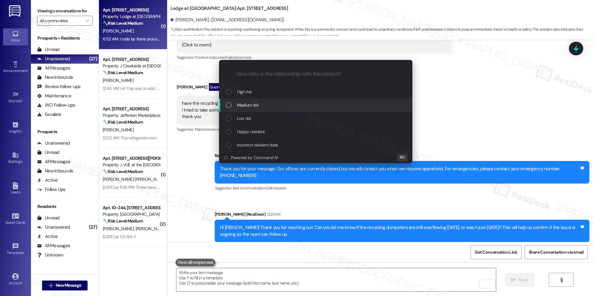
click at [264, 110] on div "Medium risk" at bounding box center [315, 105] width 193 height 13
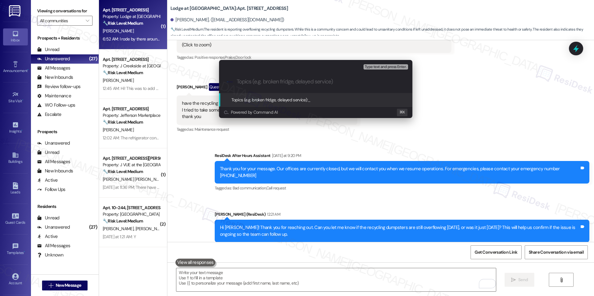
paste input "Recycling Dumpsters Overflowing"
type input "Recycling Dumpsters Overflowing"
click at [347, 101] on span "Recycling Dumpsters Overflowing" at bounding box center [338, 100] width 60 height 6
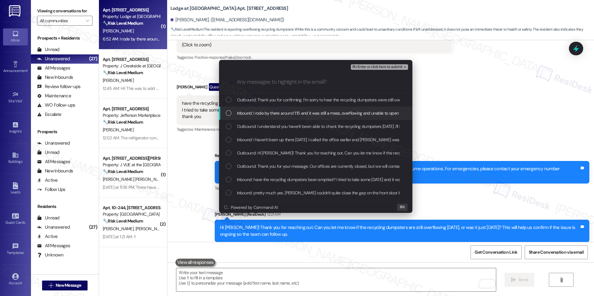
click at [292, 113] on span "Inbound: I rode by there around 1:15 and it was still a mess, overflowing and u…" at bounding box center [332, 113] width 190 height 7
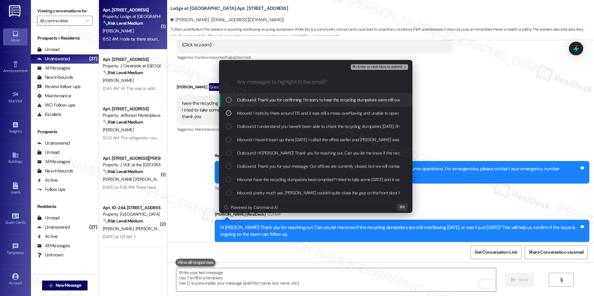
click at [367, 67] on span "⌘+Enter or click here to submit" at bounding box center [377, 67] width 50 height 4
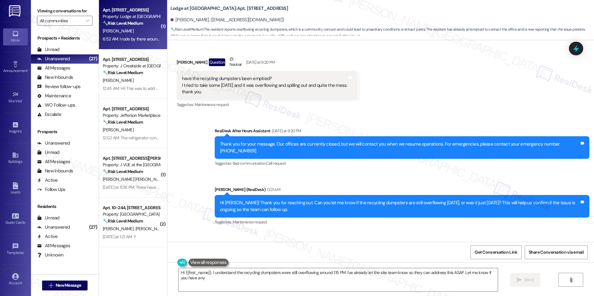
scroll to position [7804, 0]
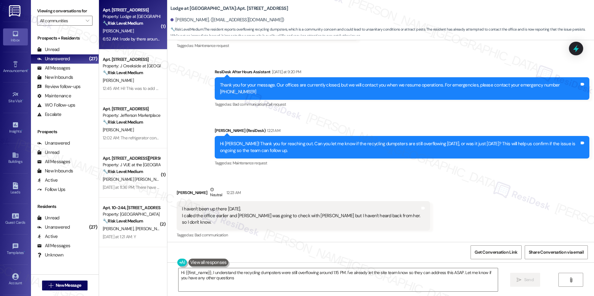
type textarea "Hi {{first_name}}, I understand the recycling dumpsters were still overflowing …"
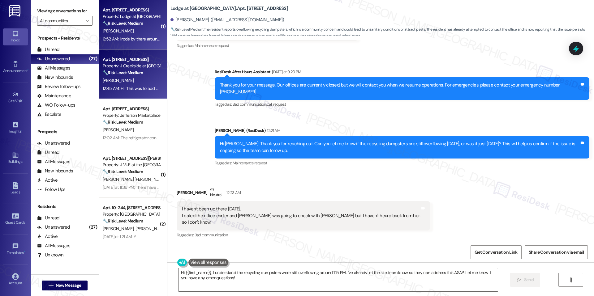
click at [144, 76] on div "Apt. 2121, 360 Creamery Way Property: J Creekside at Exton 🔧 Risk Level: Medium…" at bounding box center [131, 66] width 58 height 21
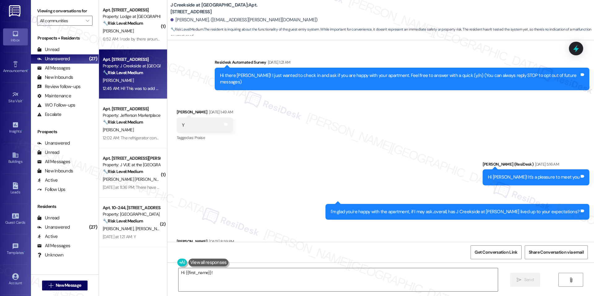
scroll to position [7563, 0]
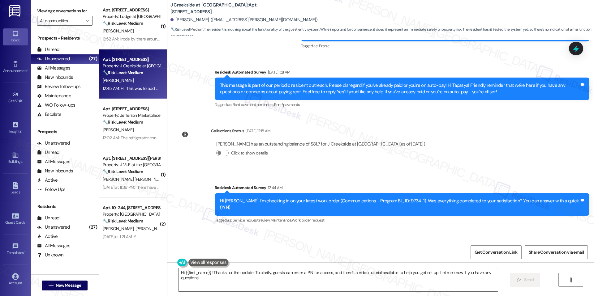
click at [338, 229] on div "Received via SMS Tapasya Kulkarni Question Neutral 12:45 AM Hi! This was to add…" at bounding box center [380, 261] width 426 height 65
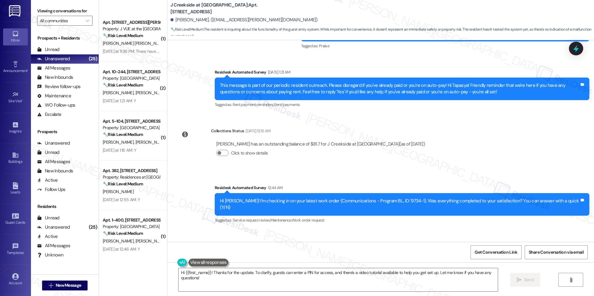
scroll to position [0, 0]
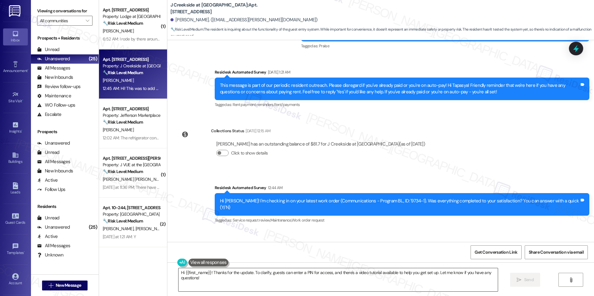
click at [235, 276] on textarea "Hi {{first_name}}! Thanks for the update. To clarify, guests can enter a PIN fo…" at bounding box center [337, 279] width 319 height 23
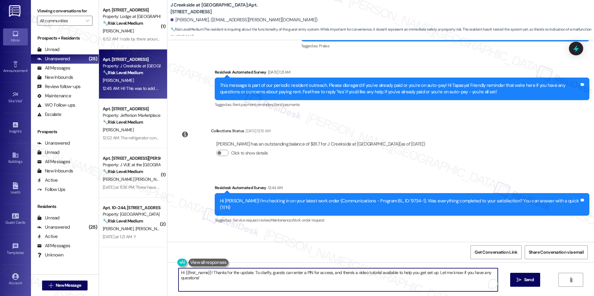
click at [235, 276] on textarea "Hi {{first_name}}! Thanks for the update. To clarify, guests can enter a PIN fo…" at bounding box center [337, 279] width 319 height 23
paste textarea "Tapasya, thank you for clarifying. I’ll follow up with the site team to confirm…"
click at [280, 274] on textarea "Hi Tapasya, thank you for clarifying. I’ll follow up with the site team to conf…" at bounding box center [337, 279] width 319 height 23
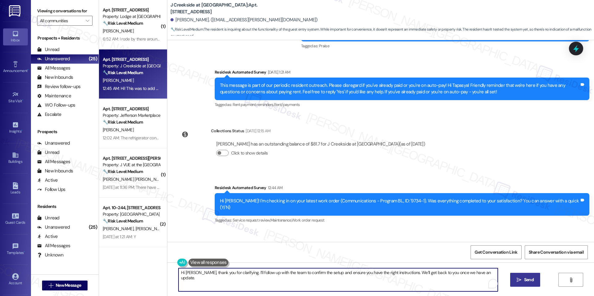
type textarea "Hi Tapasya, thank you for clarifying. I’ll follow up with the team to confirm t…"
click at [527, 277] on span "Send" at bounding box center [529, 280] width 10 height 6
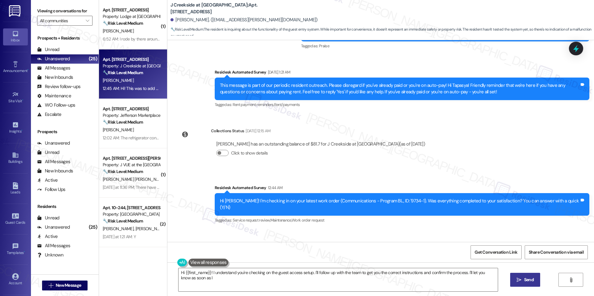
scroll to position [7563, 0]
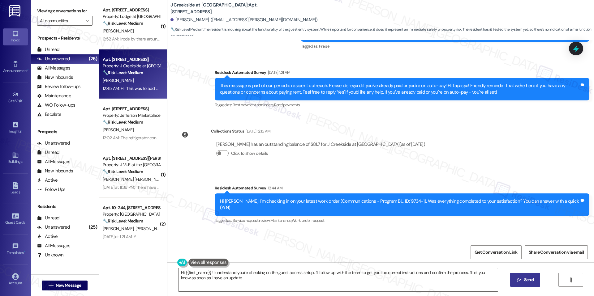
type textarea "Hi {{first_name}}! I understand you're checking on the guest access setup. I'll…"
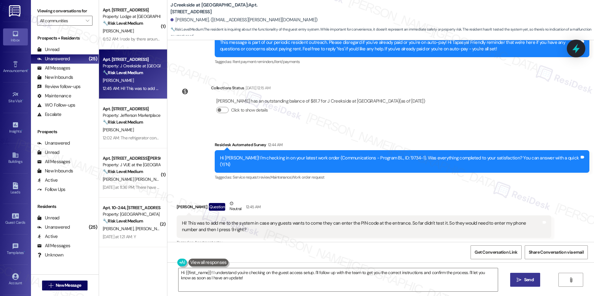
click at [572, 47] on icon at bounding box center [576, 48] width 11 height 11
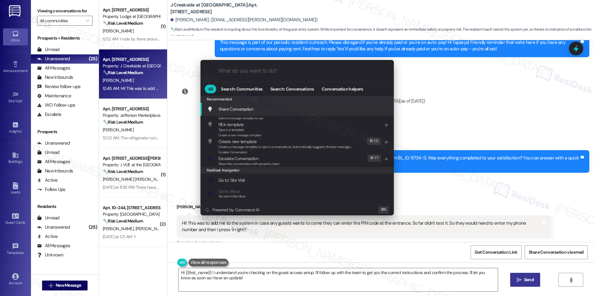
paste input "Resident Instructions for Package Pickup"
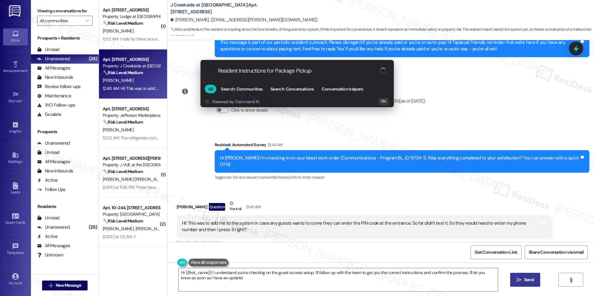
type input "Resident Instructions for Package Pickup"
click at [383, 71] on div "progress bar" at bounding box center [382, 70] width 9 height 9
click at [369, 71] on input "Resident Instructions for Package Pickup" at bounding box center [299, 71] width 162 height 6
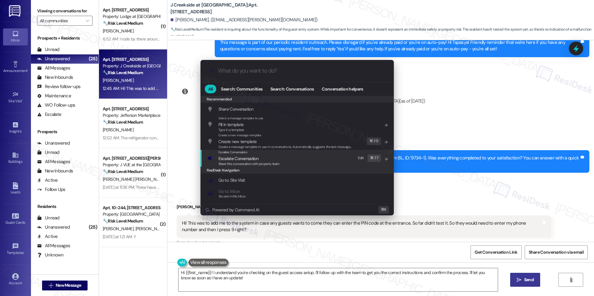
click at [295, 160] on div "Escalate Conversation Escalate Conversation Share this conversation with proper…" at bounding box center [297, 158] width 181 height 17
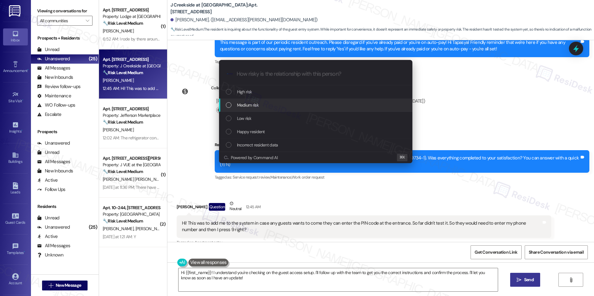
click at [271, 104] on div "Medium risk" at bounding box center [316, 105] width 181 height 7
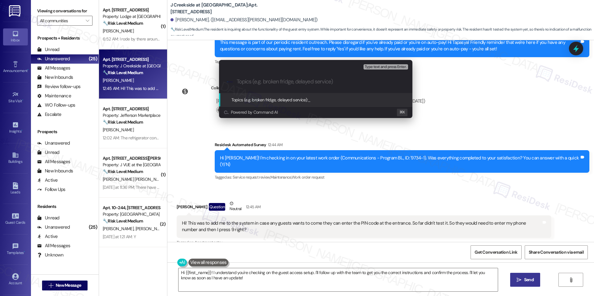
paste input "Resident Instructions for Package Pickup"
type input "Resident Instructions for Package Pickup"
click at [344, 103] on div "Topics (e.g. broken fridge, delayed service): Resident Instructions for Package…" at bounding box center [305, 99] width 149 height 7
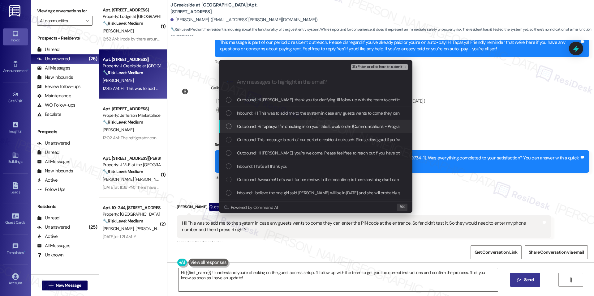
click at [297, 119] on div "Inbound: Hi! This was to add me to the system in case any guests wants to come …" at bounding box center [315, 113] width 193 height 13
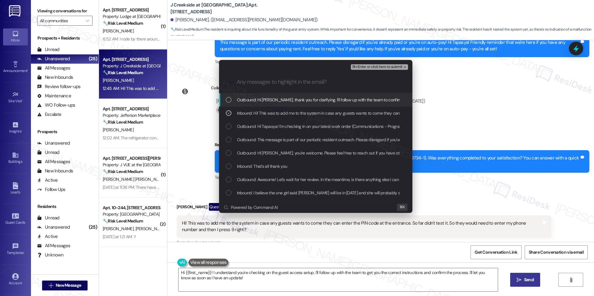
click at [369, 68] on span "⌘+Enter or click here to submit" at bounding box center [377, 67] width 50 height 4
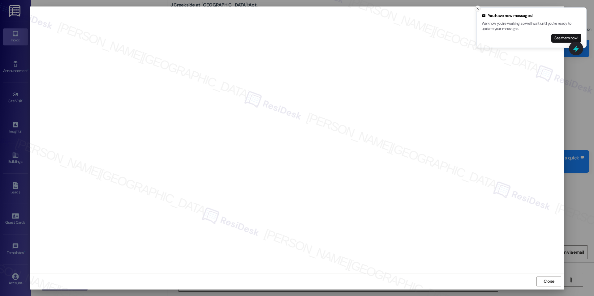
click at [477, 10] on icon "Close toast" at bounding box center [478, 9] width 4 height 4
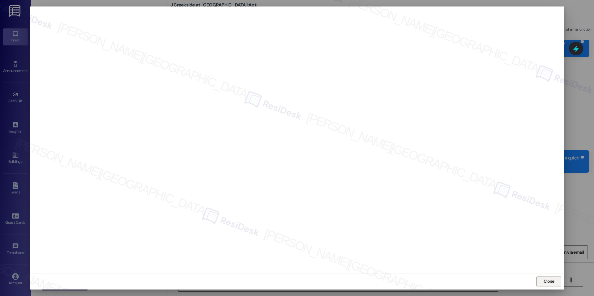
click at [554, 280] on span "Close" at bounding box center [548, 281] width 11 height 6
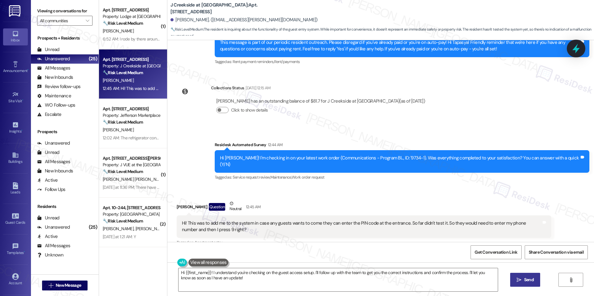
click at [576, 45] on icon at bounding box center [576, 48] width 11 height 11
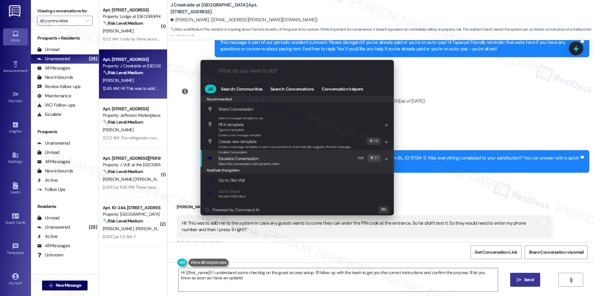
click at [266, 158] on span "Escalate Conversation" at bounding box center [248, 158] width 61 height 7
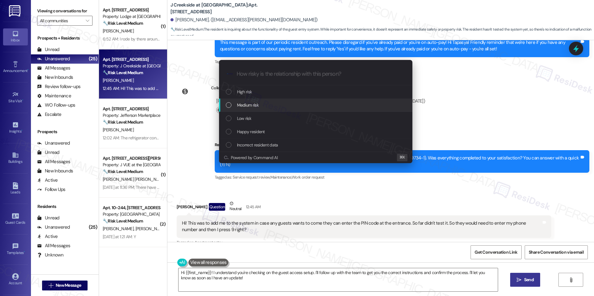
click at [282, 111] on div "Medium risk" at bounding box center [315, 105] width 193 height 13
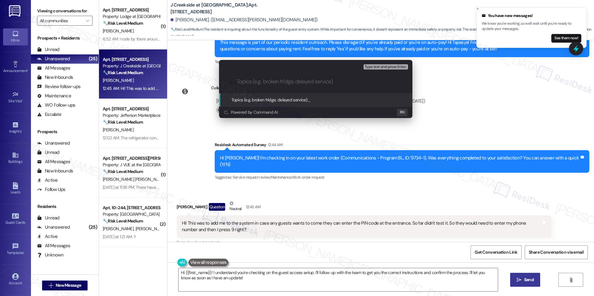
paste input "Resident Instructions for Package Pickup"
type input "Resident Instructions for Package Pickup"
click at [323, 97] on span "Resident Instructions for Package Pickup" at bounding box center [344, 100] width 73 height 6
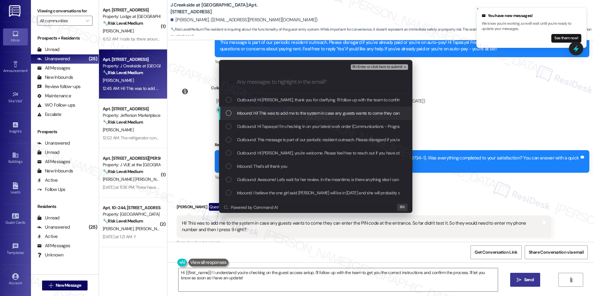
click at [293, 110] on span "Inbound: Hi! This was to add me to the system in case any guests wants to come …" at bounding box center [432, 113] width 391 height 7
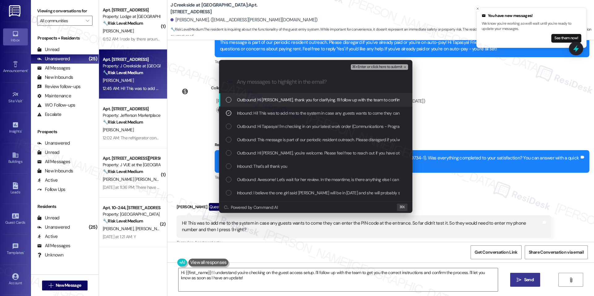
click at [397, 65] on span "⌘+Enter or click here to submit" at bounding box center [377, 67] width 50 height 4
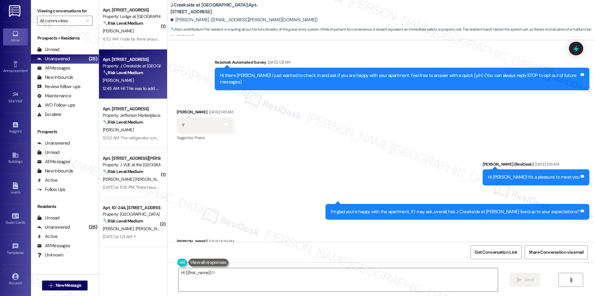
scroll to position [7563, 0]
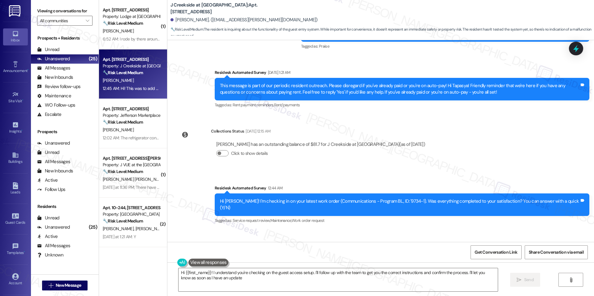
type textarea "Hi {{first_name}}! I understand you're checking on the guest access setup. I'll…"
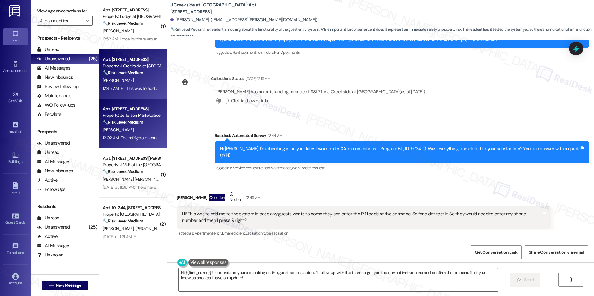
click at [127, 134] on div "12:02 AM: The refrigerator continues to make a lot of steady loud noises throug…" at bounding box center [131, 138] width 58 height 8
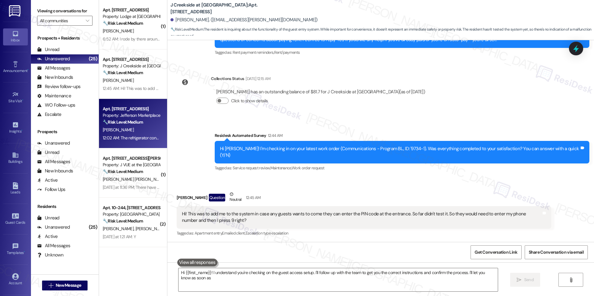
type textarea "Hi {{first_name}}! I understand you're checking on the guest access setup. I'll…"
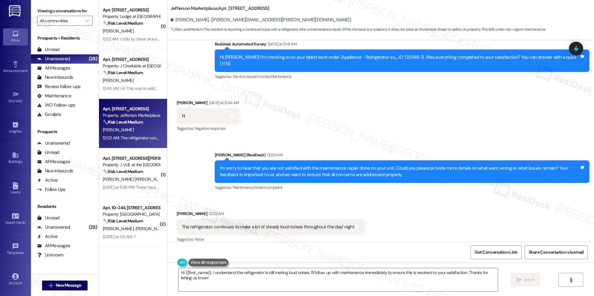
scroll to position [171, 0]
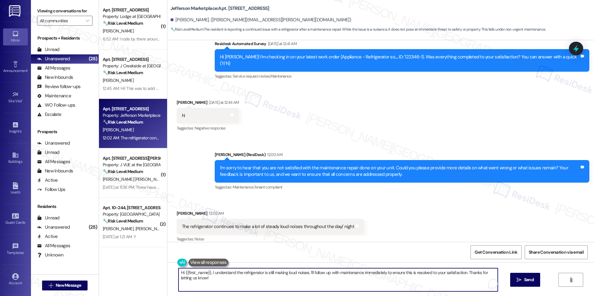
click at [294, 276] on textarea "Hi {{first_name}}, I understand the refrigerator is still making loud noises. I…" at bounding box center [337, 279] width 319 height 23
paste textarea "Rashad, thank you for sharing this update. I’m sorry to hear the refrigerator i…"
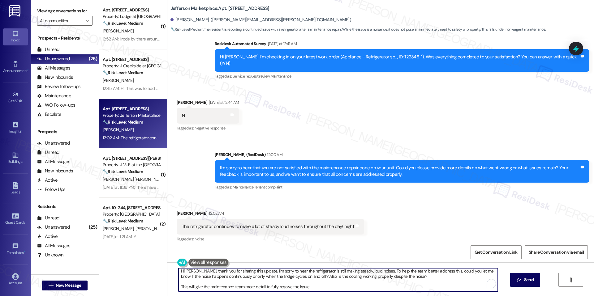
scroll to position [0, 0]
drag, startPoint x: 197, startPoint y: 271, endPoint x: 133, endPoint y: 273, distance: 63.8
click at [133, 273] on div "( 1 ) Apt. 14-101, 3130 Hillandale Road Property: Lodge at Croasdaile Farm 🔧 Ri…" at bounding box center [346, 148] width 495 height 296
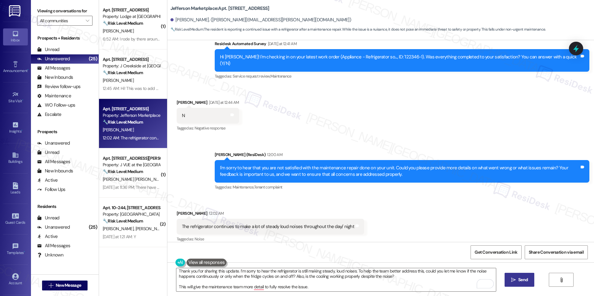
click at [528, 280] on span "Send" at bounding box center [523, 280] width 12 height 6
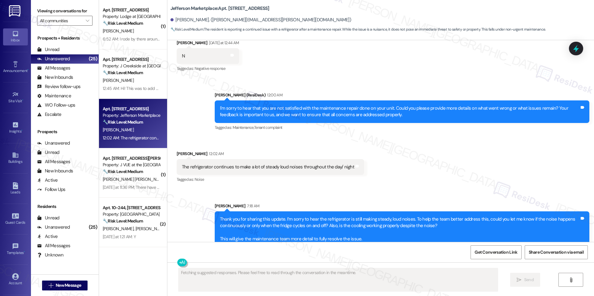
scroll to position [234, 0]
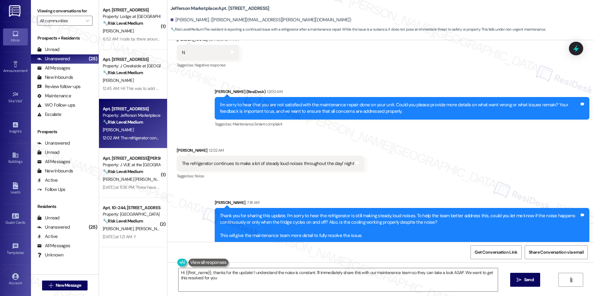
type textarea "Hi {{first_name}}, thanks for the update! I understand the noise is constant. I…"
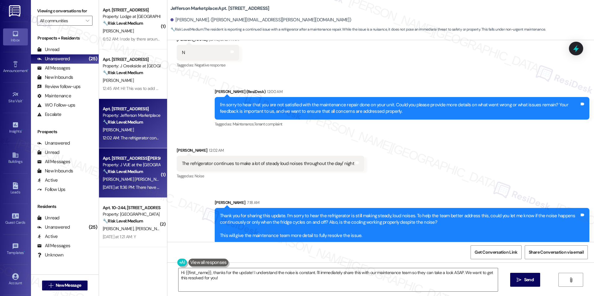
click at [134, 157] on div "Apt. 1705, 75 Saint Alphonsus St" at bounding box center [131, 158] width 57 height 6
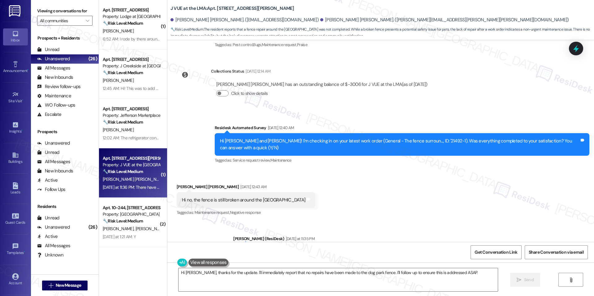
scroll to position [1777, 0]
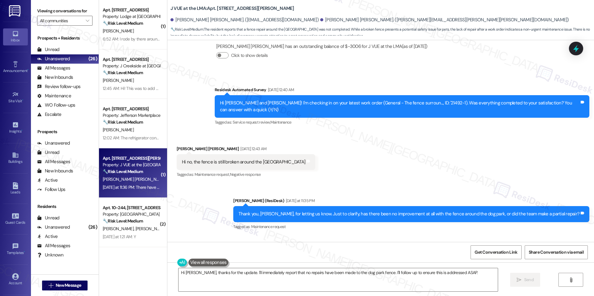
click at [218, 9] on b "J VUE at the LMA: Apt. 1705, 75 Saint Alphonsus St" at bounding box center [232, 8] width 124 height 6
copy b "1705"
click at [220, 271] on textarea "Hi Charles, thanks for the update. I'll immediately report that no repairs have…" at bounding box center [337, 279] width 319 height 23
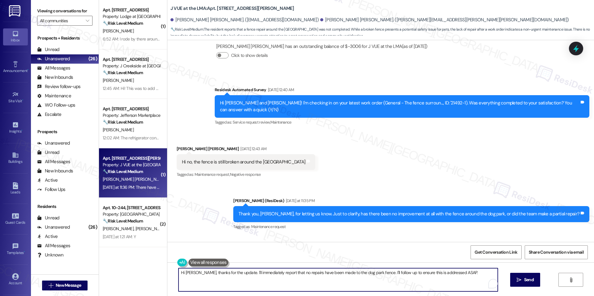
click at [220, 271] on textarea "Hi Charles, thanks for the update. I'll immediately report that no repairs have…" at bounding box center [337, 279] width 319 height 23
paste textarea "you for confirming. I’m sorry to hear that no repairs have been made yet to the…"
drag, startPoint x: 195, startPoint y: 273, endPoint x: 151, endPoint y: 273, distance: 43.6
click at [151, 272] on div "( 1 ) Apt. 14-101, 3130 Hillandale Road Property: Lodge at Croasdaile Farm 🔧 Ri…" at bounding box center [346, 148] width 495 height 296
type textarea "Thank you for confirming. I’m sorry to hear that no repairs have been made yet …"
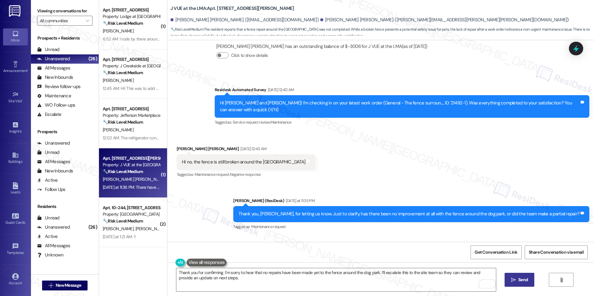
click at [511, 277] on span " Send" at bounding box center [519, 280] width 19 height 6
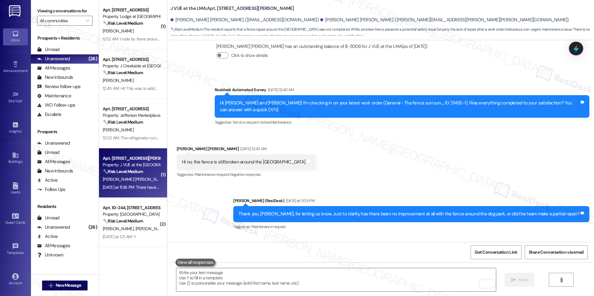
scroll to position [1777, 0]
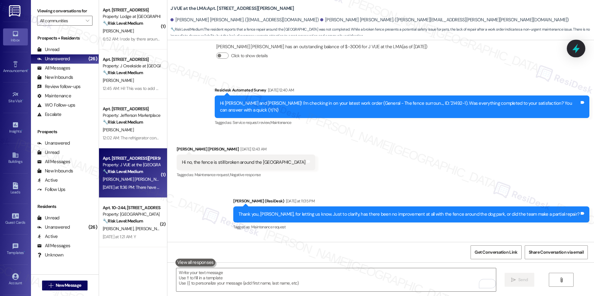
click at [576, 48] on icon at bounding box center [575, 49] width 7 height 10
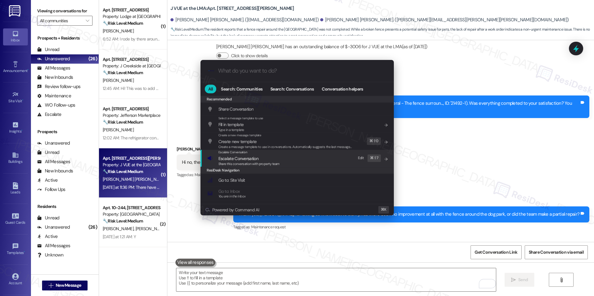
click at [270, 157] on span "Escalate Conversation" at bounding box center [248, 158] width 61 height 7
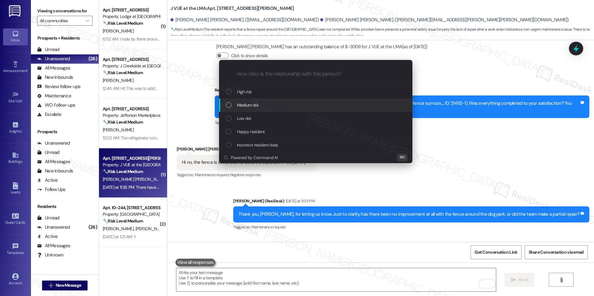
click at [258, 106] on span "Medium risk" at bounding box center [248, 105] width 22 height 7
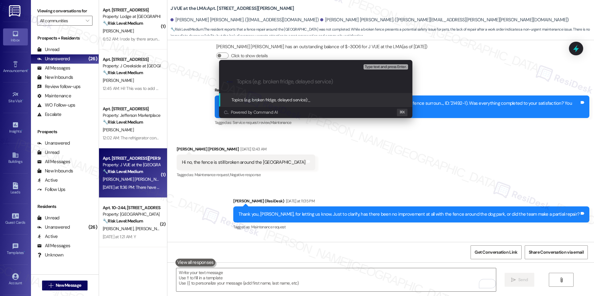
paste input "Fence Repair – Dog Park Area"
type input "Fence Repair – Dog Park Area"
click at [235, 79] on div ".cls-1{fill:#0a055f;}.cls-2{fill:#0cc4c4;} resideskLogoBlueOrange Fence Repair …" at bounding box center [315, 82] width 193 height 22
click at [238, 81] on input "Fence Repair – Dog Park Area" at bounding box center [318, 82] width 163 height 6
click at [335, 100] on span "Fence Repair – Dog Park Area" at bounding box center [346, 100] width 77 height 6
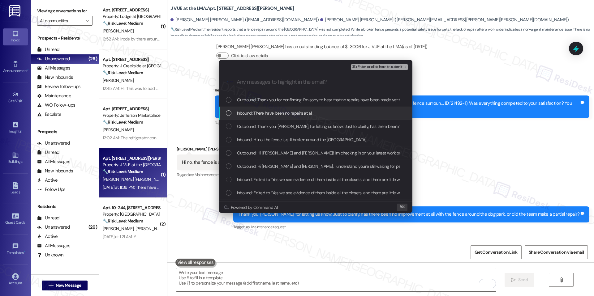
click at [323, 115] on div "Inbound: There have been no repairs at all" at bounding box center [316, 113] width 181 height 7
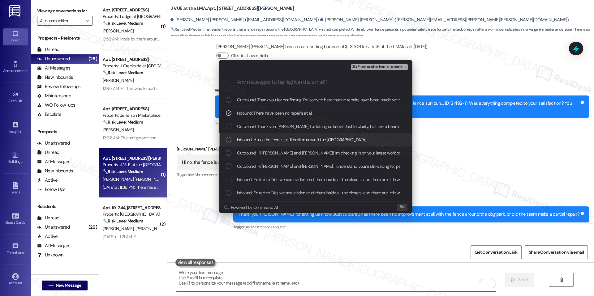
click at [331, 141] on span "Inbound: Hi no, the fence is still broken around the dog park" at bounding box center [301, 139] width 129 height 7
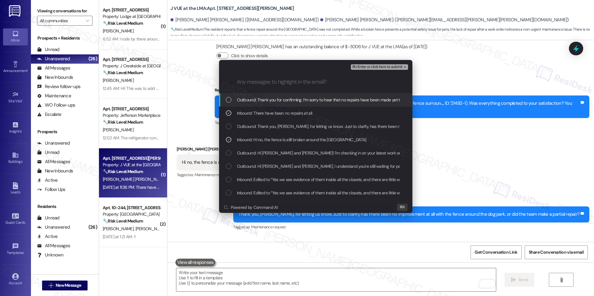
click at [376, 68] on span "⌘+Enter or click here to submit" at bounding box center [377, 67] width 50 height 4
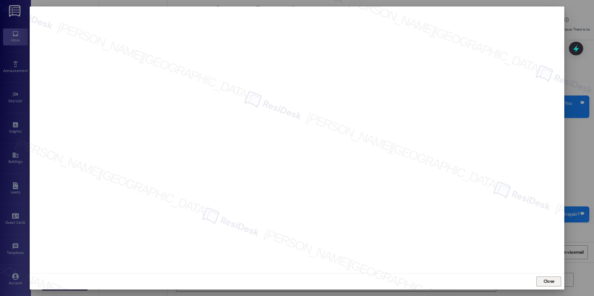
click at [543, 282] on span "Close" at bounding box center [548, 281] width 11 height 6
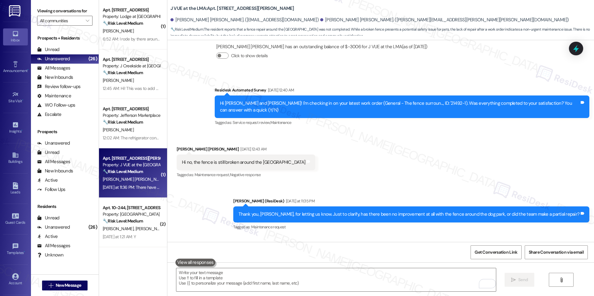
scroll to position [1827, 0]
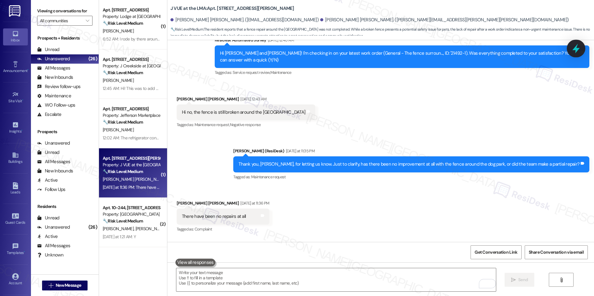
click at [574, 49] on icon at bounding box center [575, 49] width 7 height 10
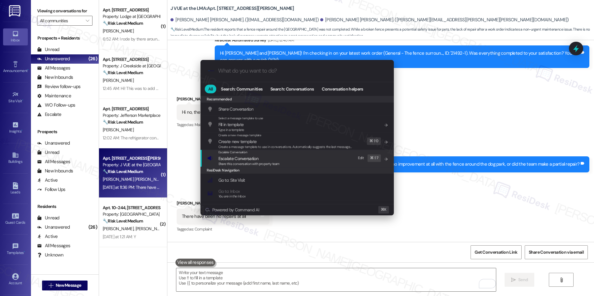
click at [258, 155] on div "Escalate Conversation Escalate Conversation Share this conversation with proper…" at bounding box center [248, 158] width 61 height 17
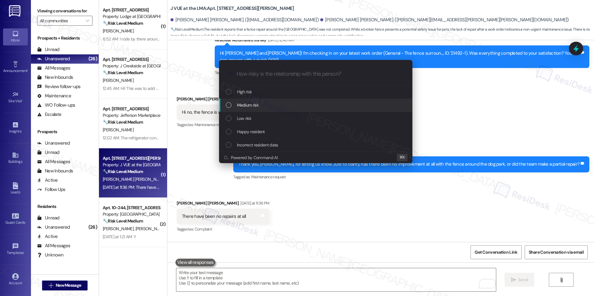
click at [260, 104] on div "Medium risk" at bounding box center [316, 105] width 181 height 7
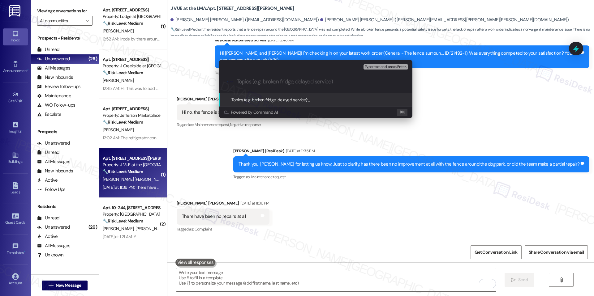
paste input "Fence Repair – Dog Park Area"
click at [238, 82] on input "Fence Repair – Dog Park Area" at bounding box center [318, 82] width 163 height 6
type input "Fence Repair – Dog Park Area"
click at [386, 66] on span "Type text and press Enter." at bounding box center [386, 67] width 42 height 4
click at [355, 105] on div "Topics (e.g. broken fridge, delayed service): Fence Repair – Dog Park Area" at bounding box center [315, 99] width 193 height 13
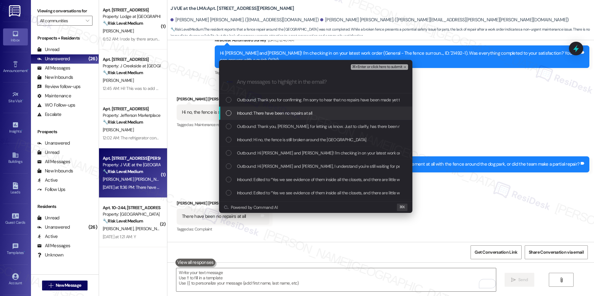
click at [312, 114] on div "Inbound: There have been no repairs at all" at bounding box center [316, 113] width 181 height 7
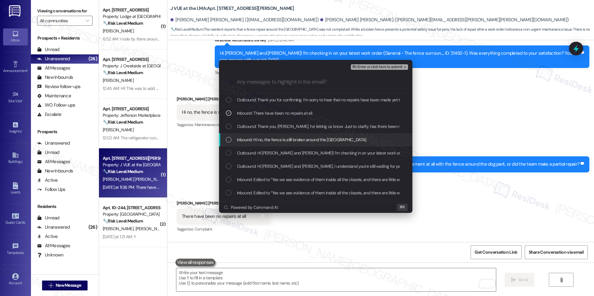
click at [296, 138] on span "Inbound: Hi no, the fence is still broken around the dog park" at bounding box center [301, 139] width 129 height 7
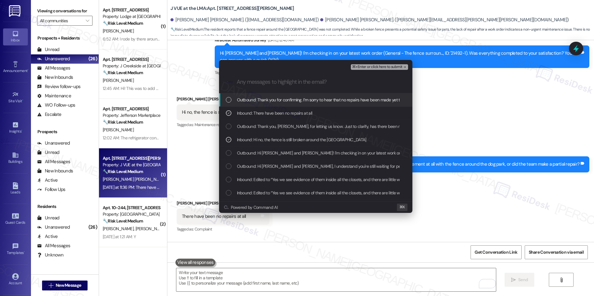
click at [385, 69] on span "⌘+Enter or click here to submit" at bounding box center [377, 67] width 50 height 4
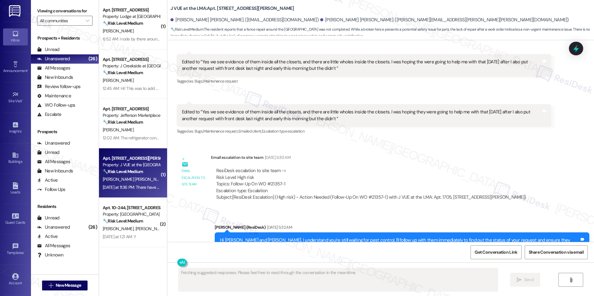
scroll to position [1777, 0]
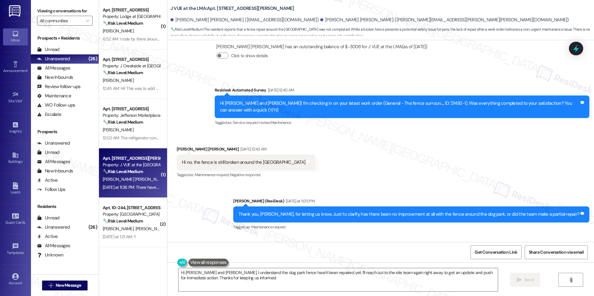
type textarea "Hi Charles and Jorge, I understand the dog park fence hasn't been repaired yet.…"
